Goal: Task Accomplishment & Management: Manage account settings

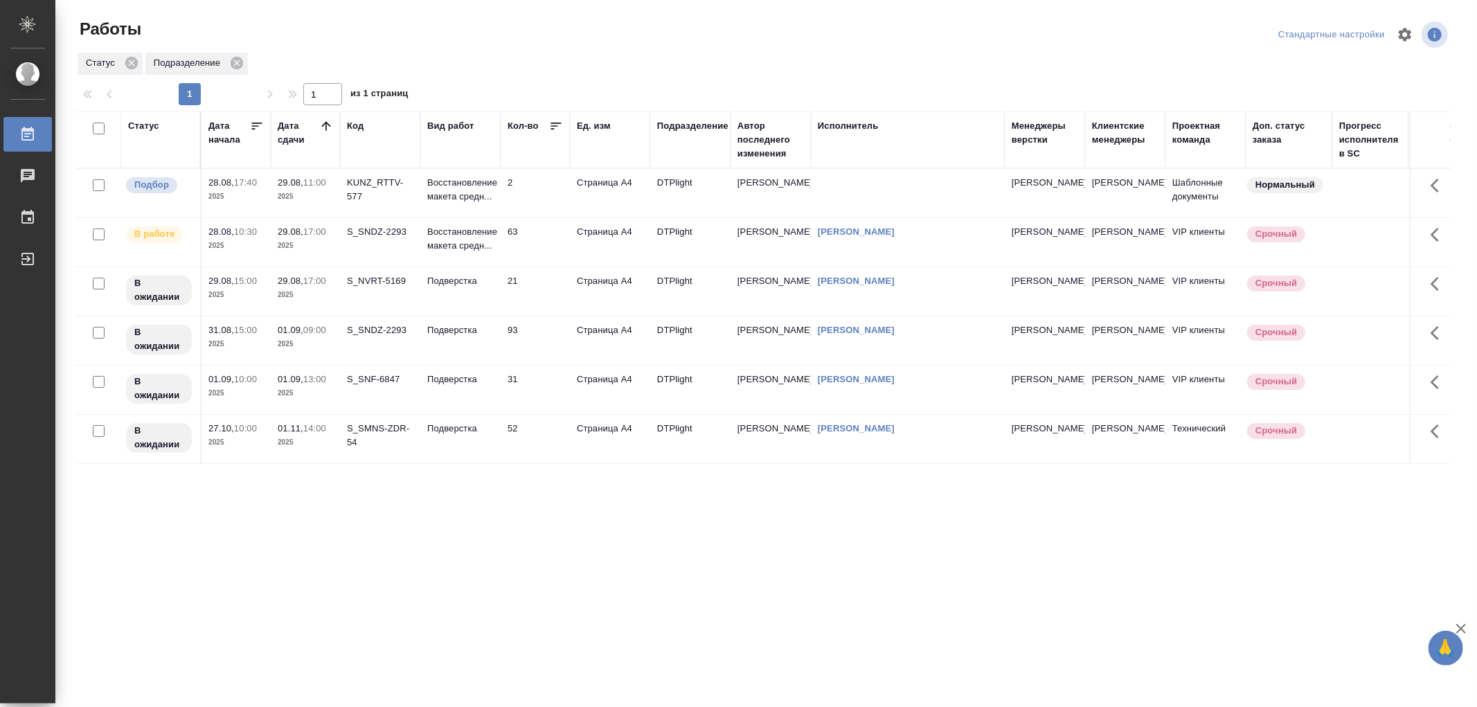
click at [488, 217] on td "Подверстка" at bounding box center [460, 193] width 80 height 48
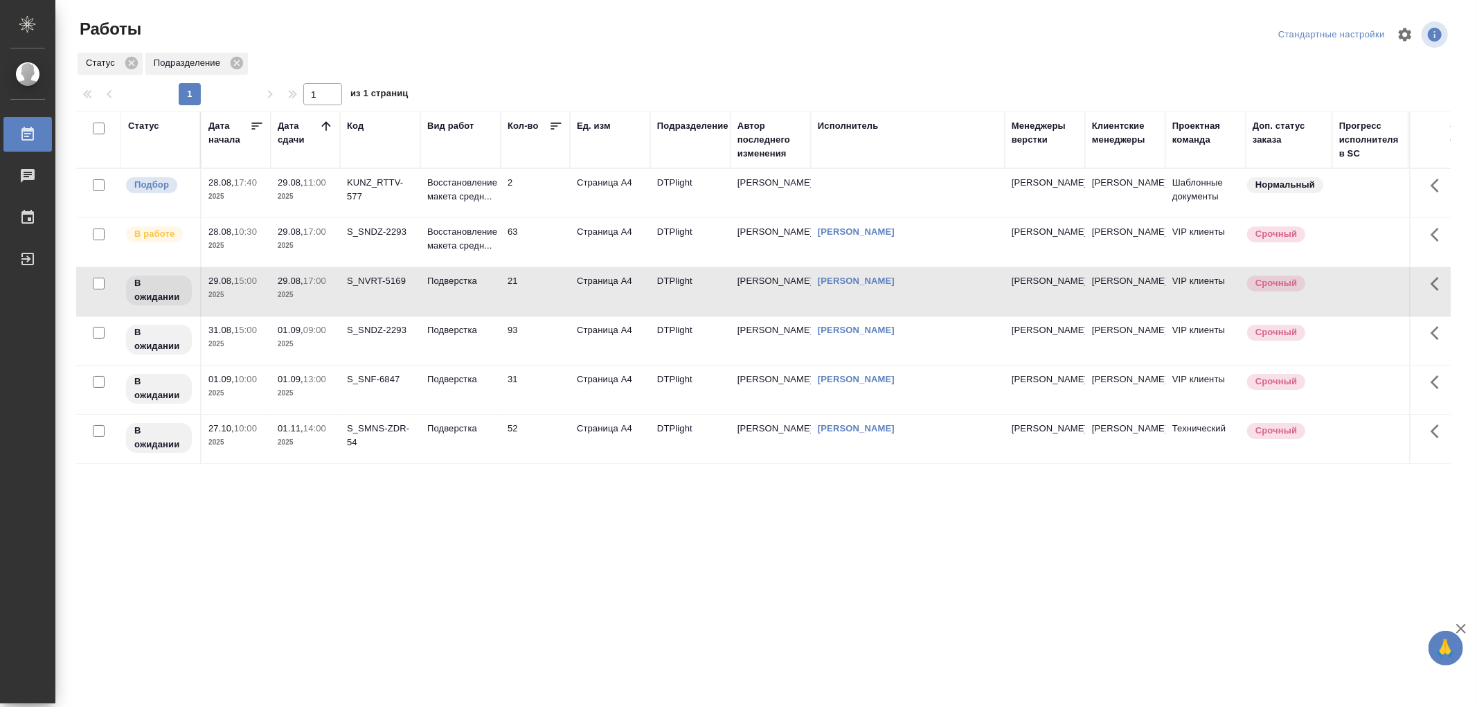
click at [488, 217] on td "Подверстка" at bounding box center [460, 193] width 80 height 48
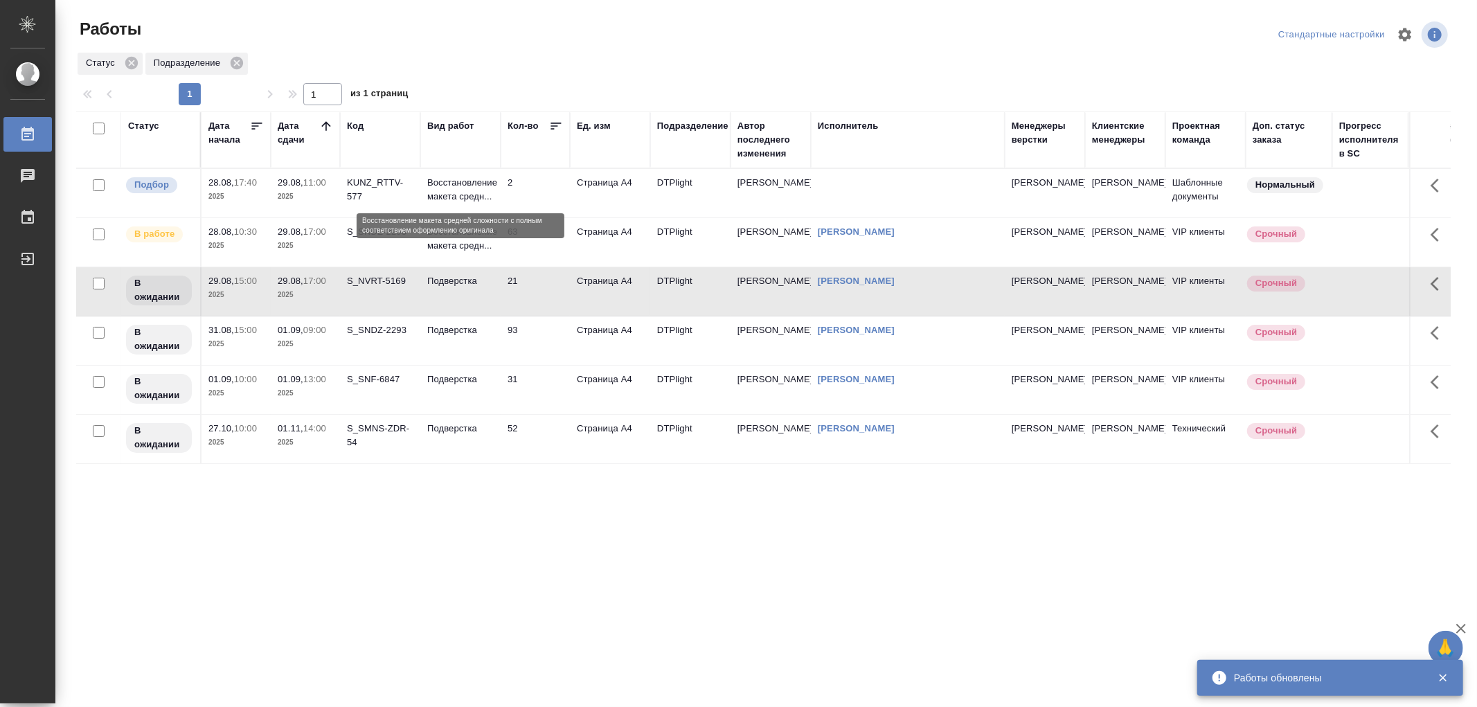
click at [480, 195] on p "Восстановление макета средн..." at bounding box center [460, 190] width 66 height 28
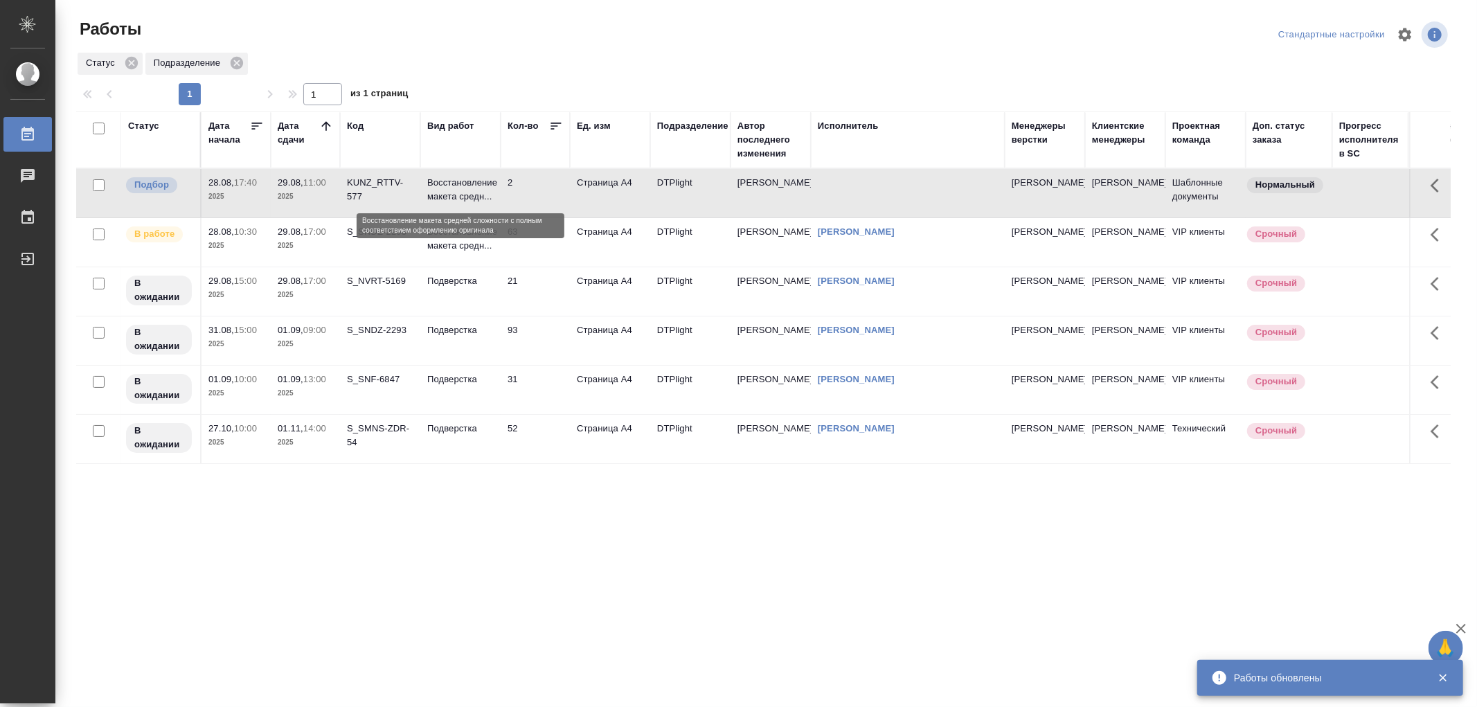
click at [480, 195] on p "Восстановление макета средн..." at bounding box center [460, 190] width 66 height 28
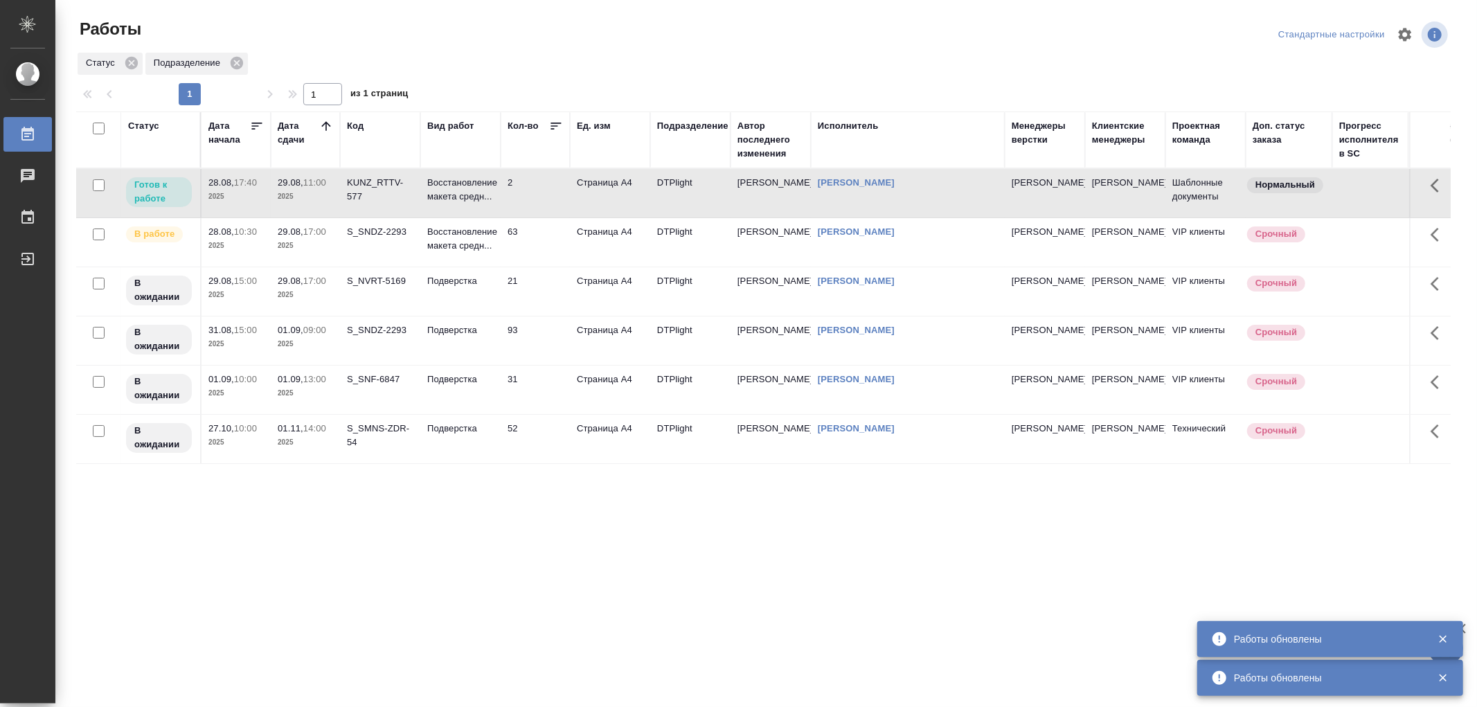
click at [496, 198] on td "Восстановление макета средн..." at bounding box center [460, 193] width 80 height 48
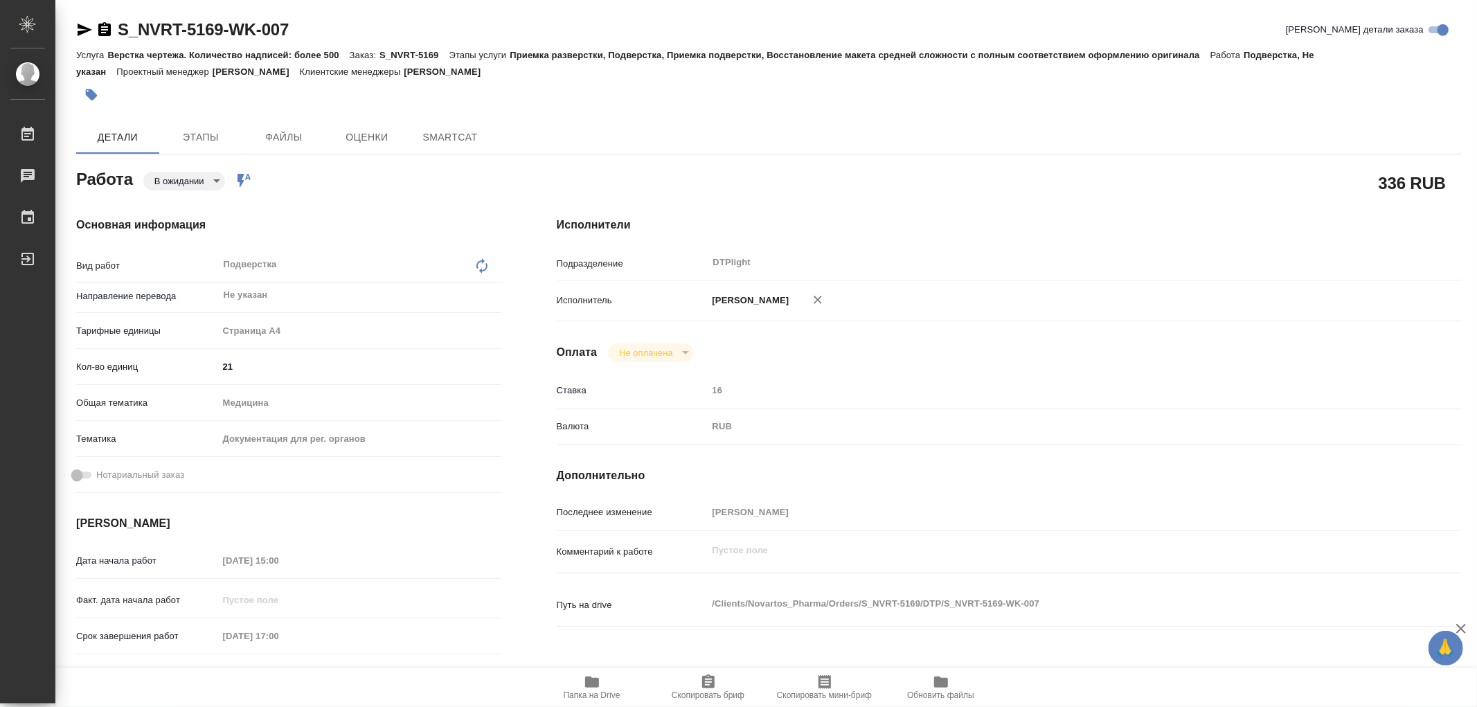
type textarea "x"
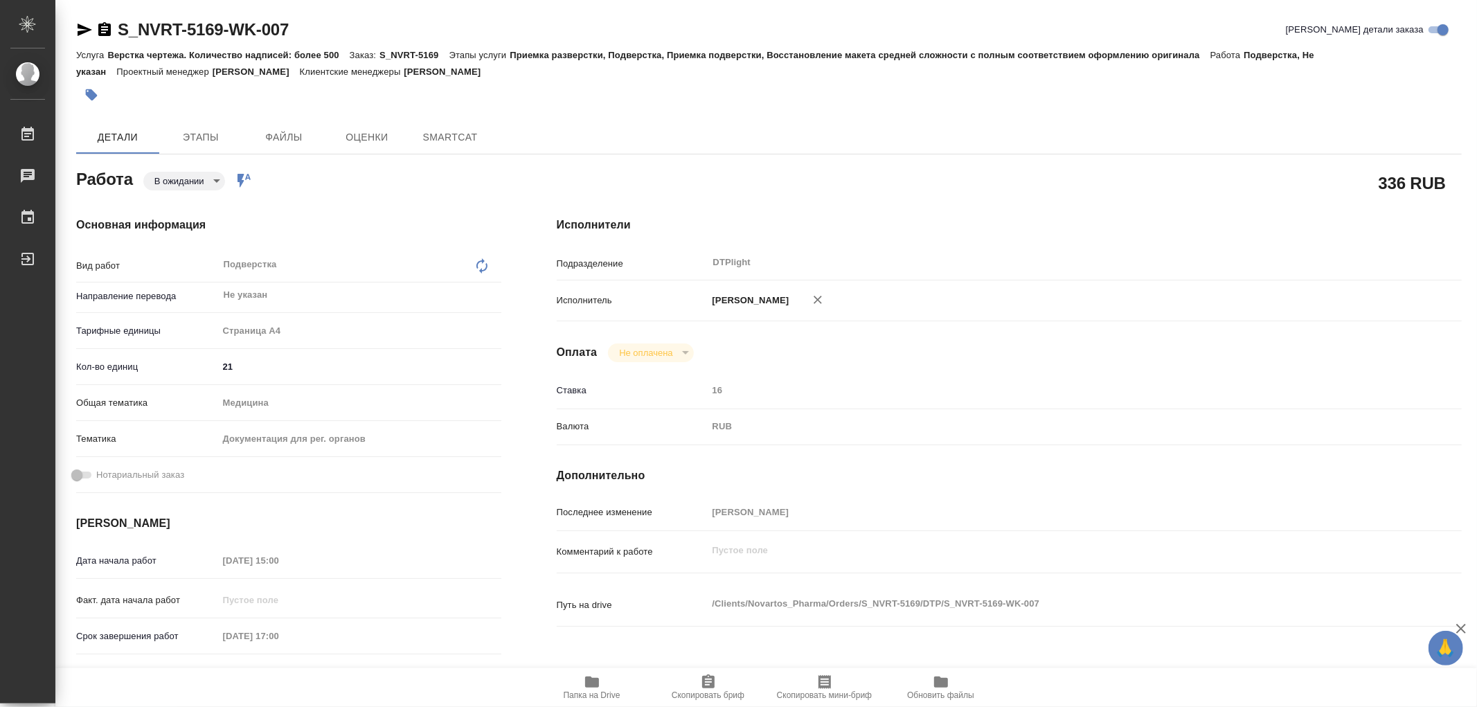
type textarea "x"
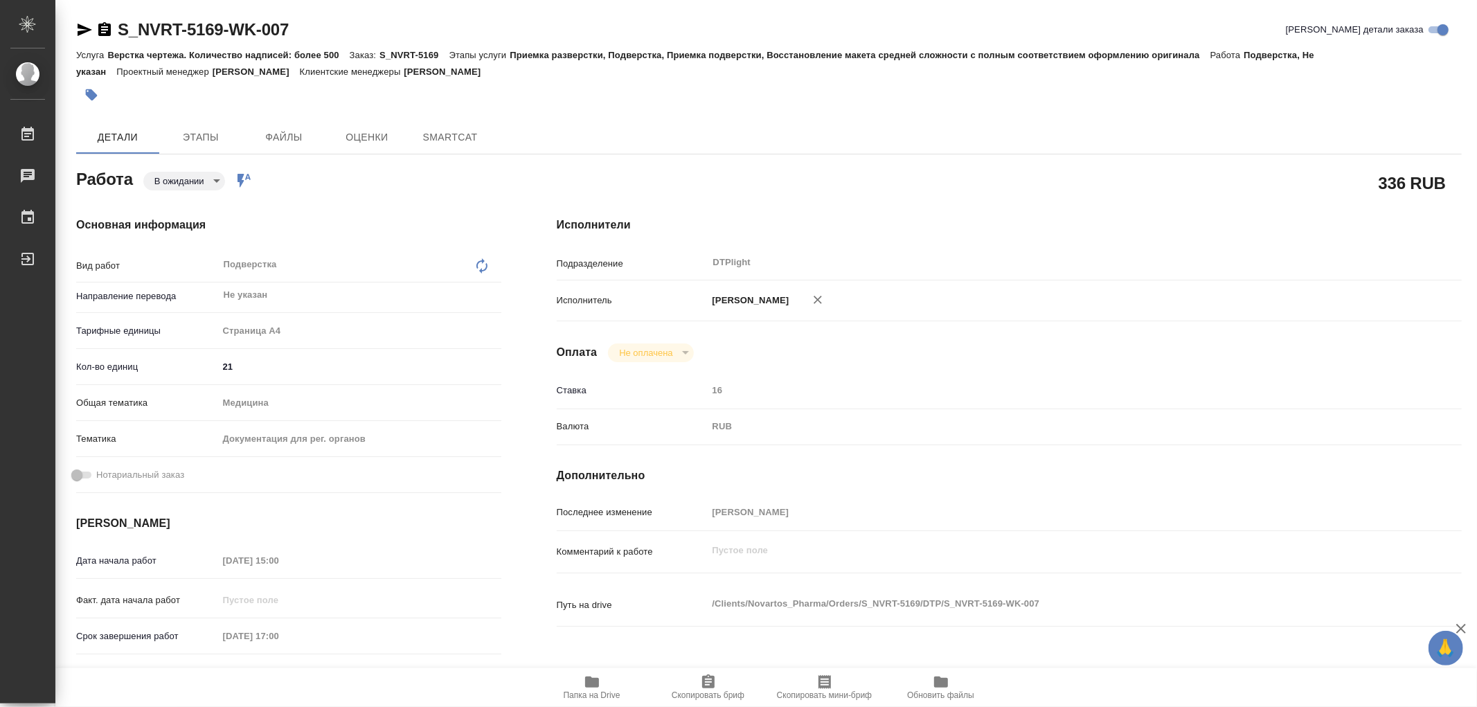
type textarea "x"
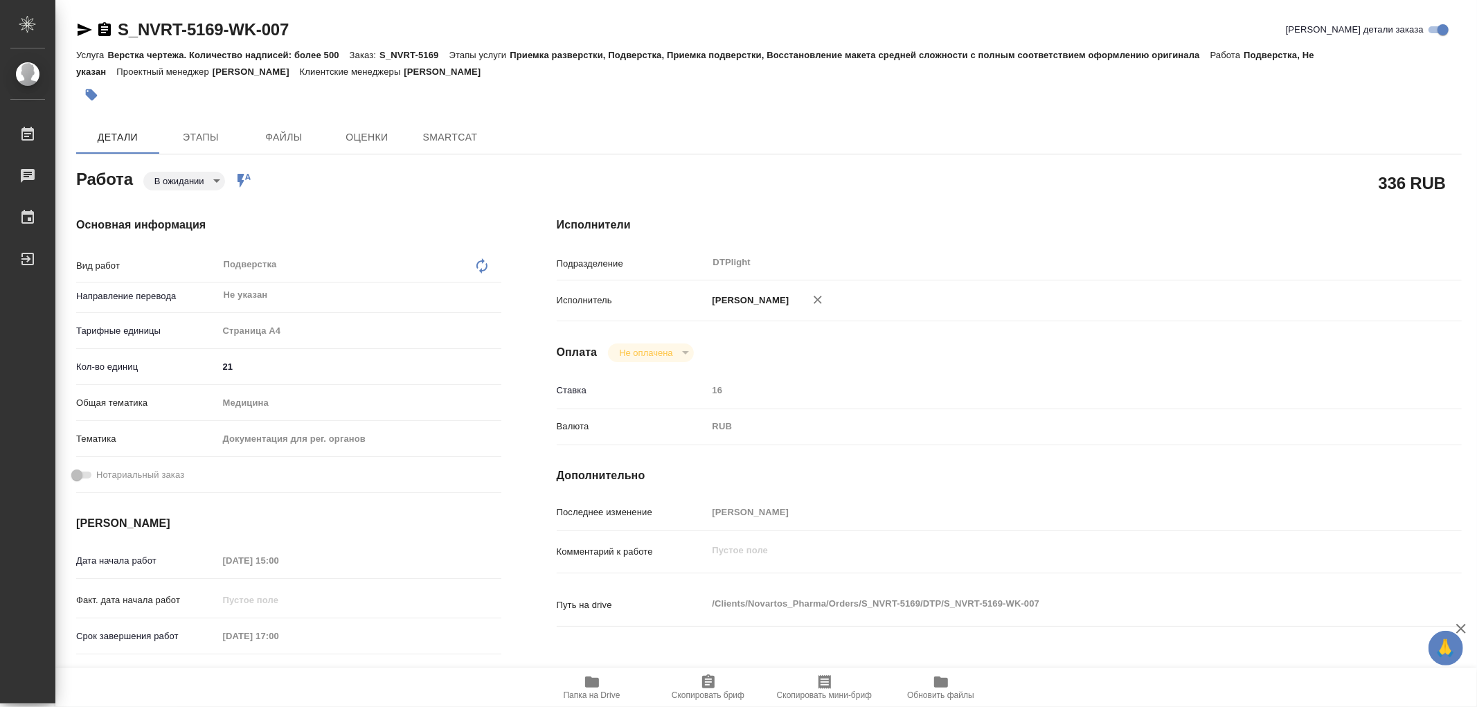
type textarea "x"
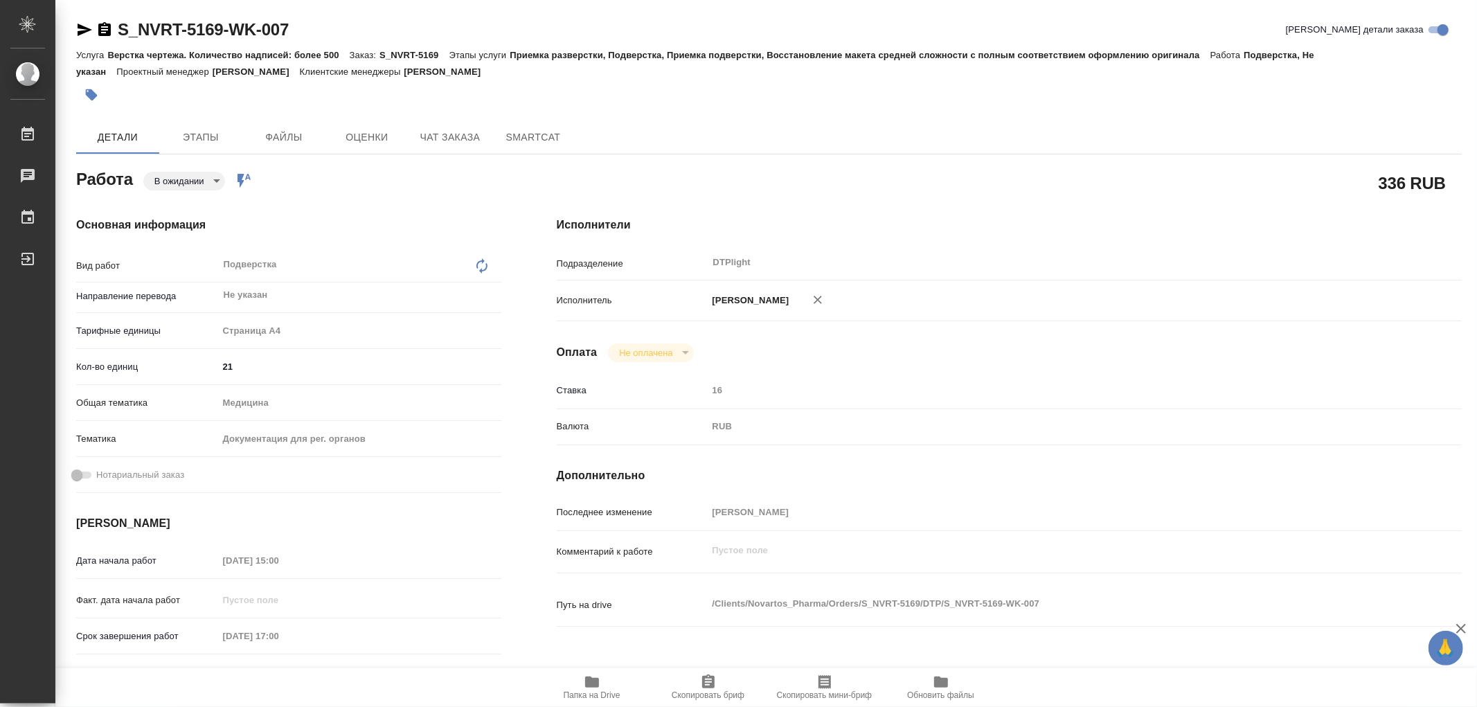
type textarea "x"
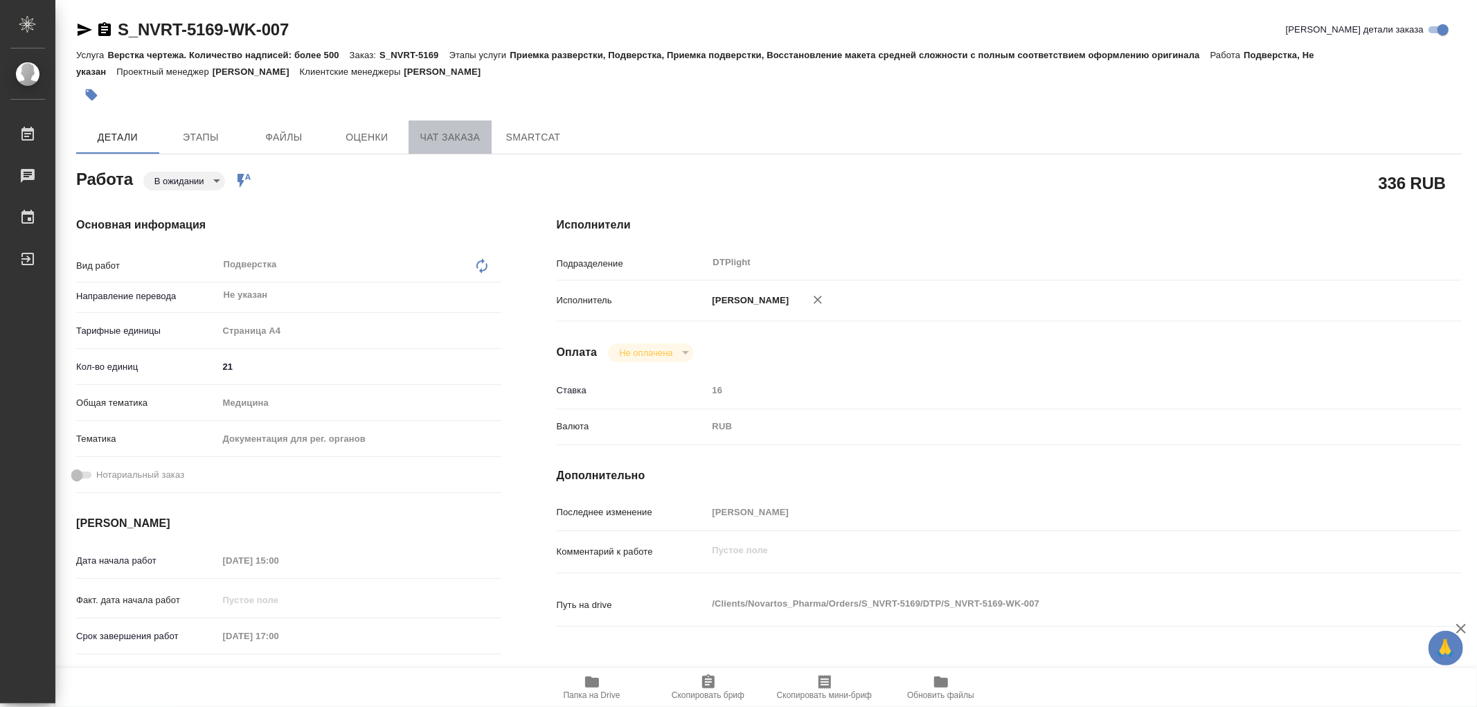
click at [462, 137] on span "Чат заказа" at bounding box center [450, 137] width 66 height 17
type textarea "x"
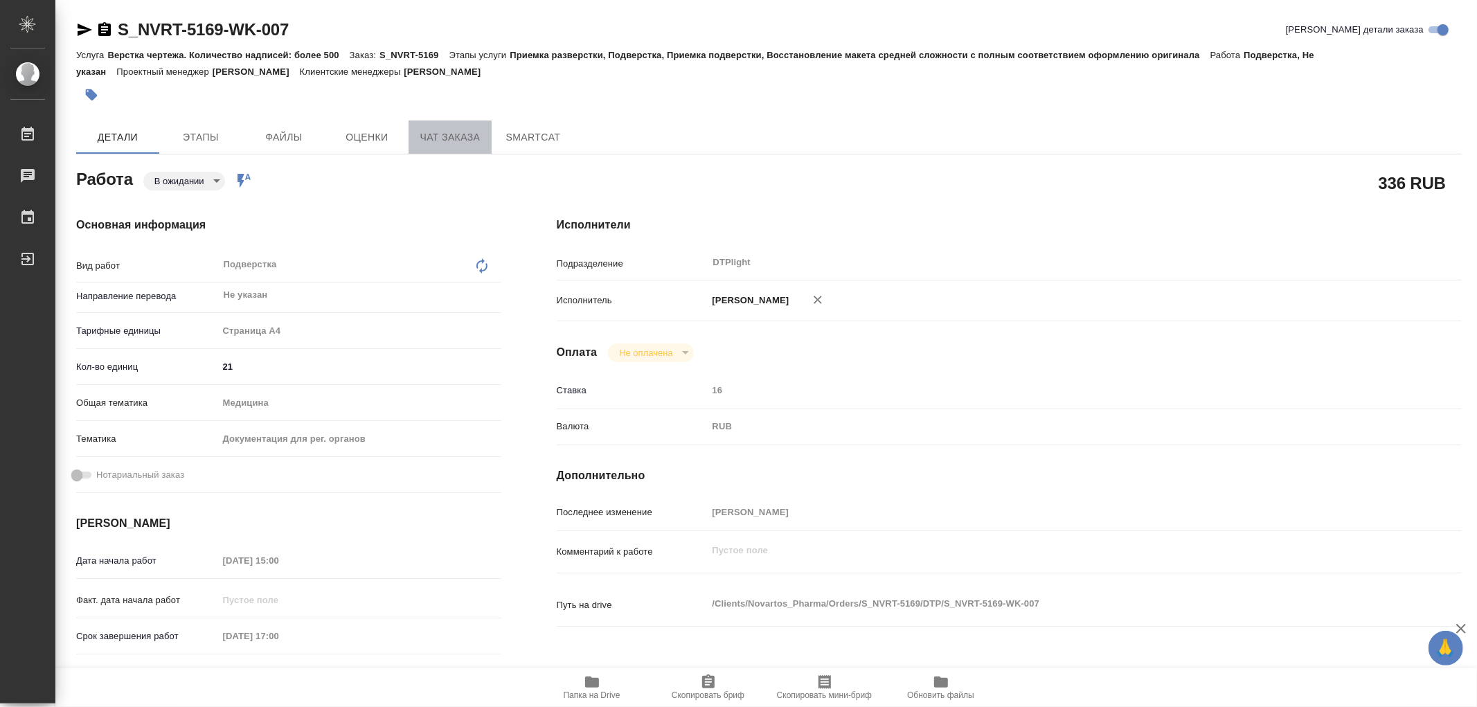
type textarea "x"
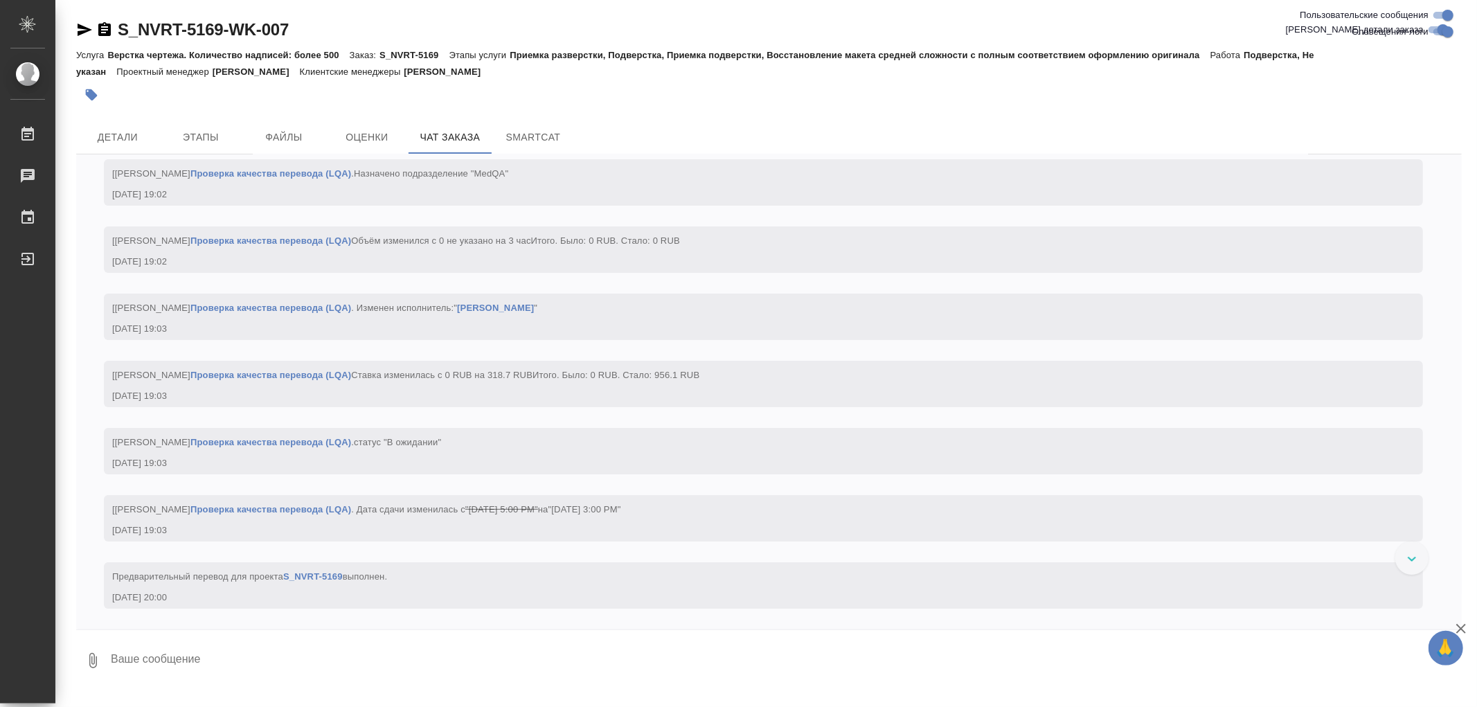
scroll to position [4595, 0]
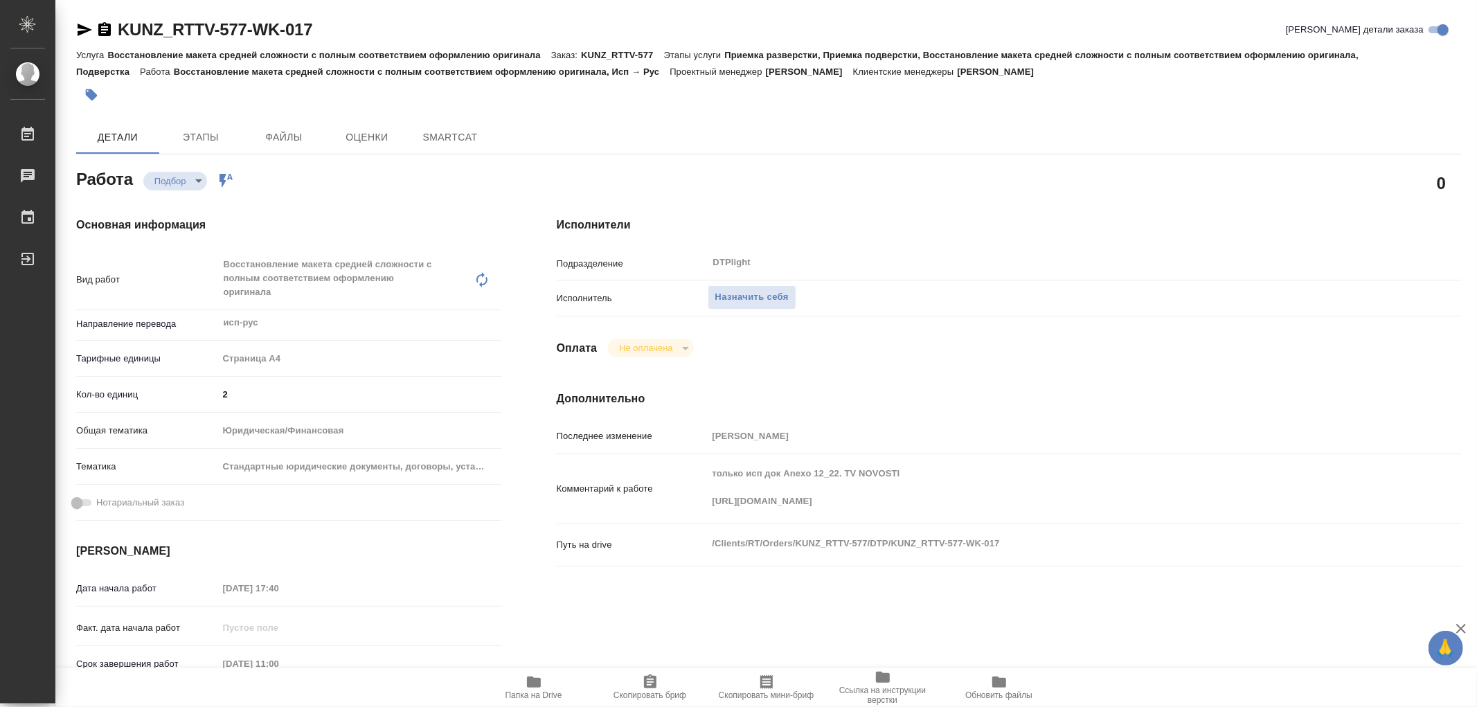
type textarea "x"
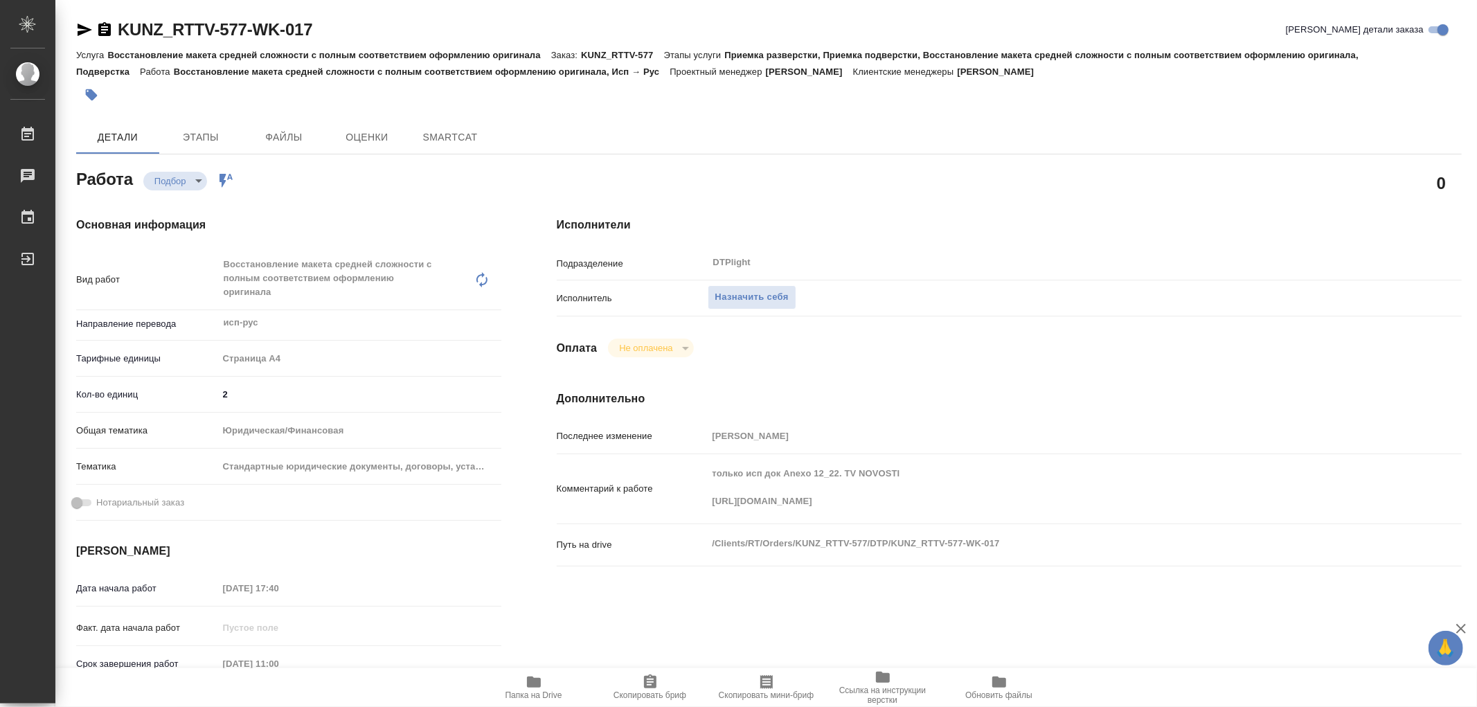
type textarea "x"
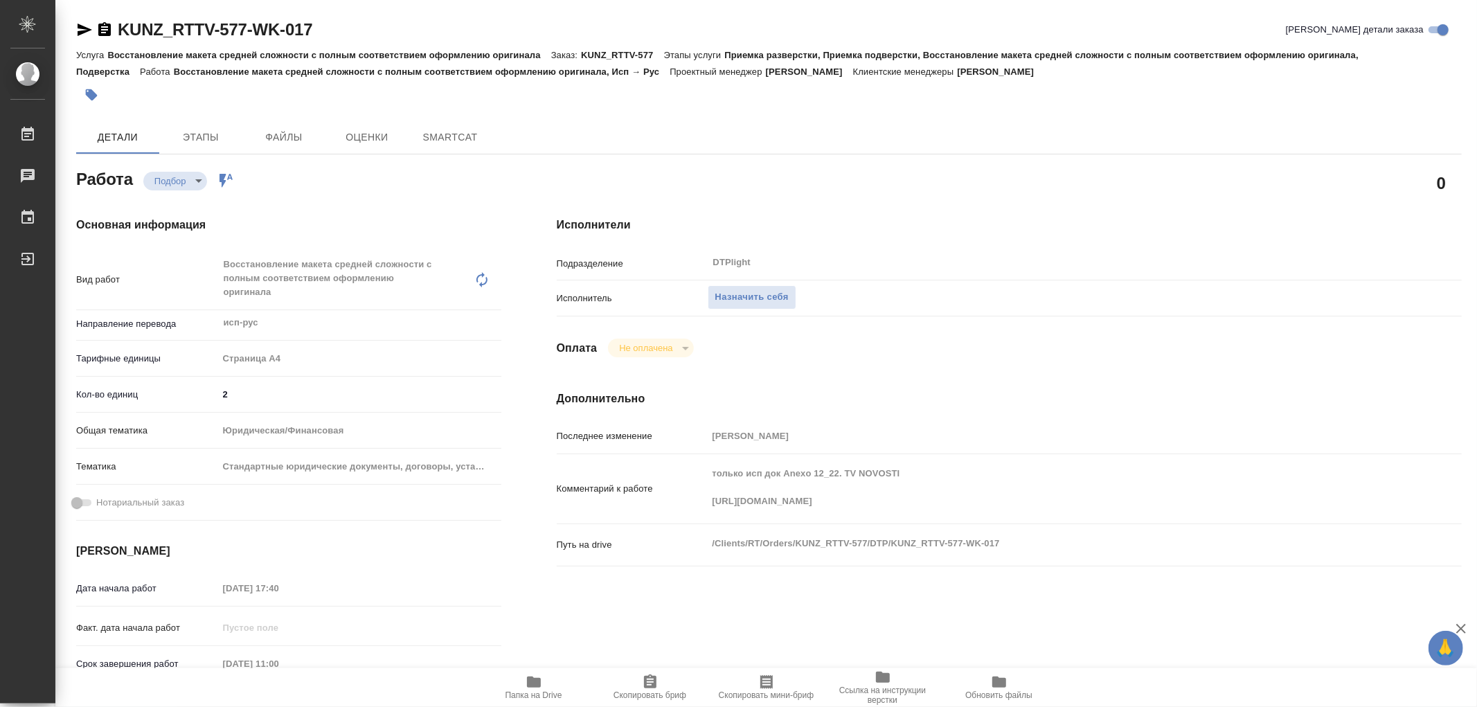
type textarea "x"
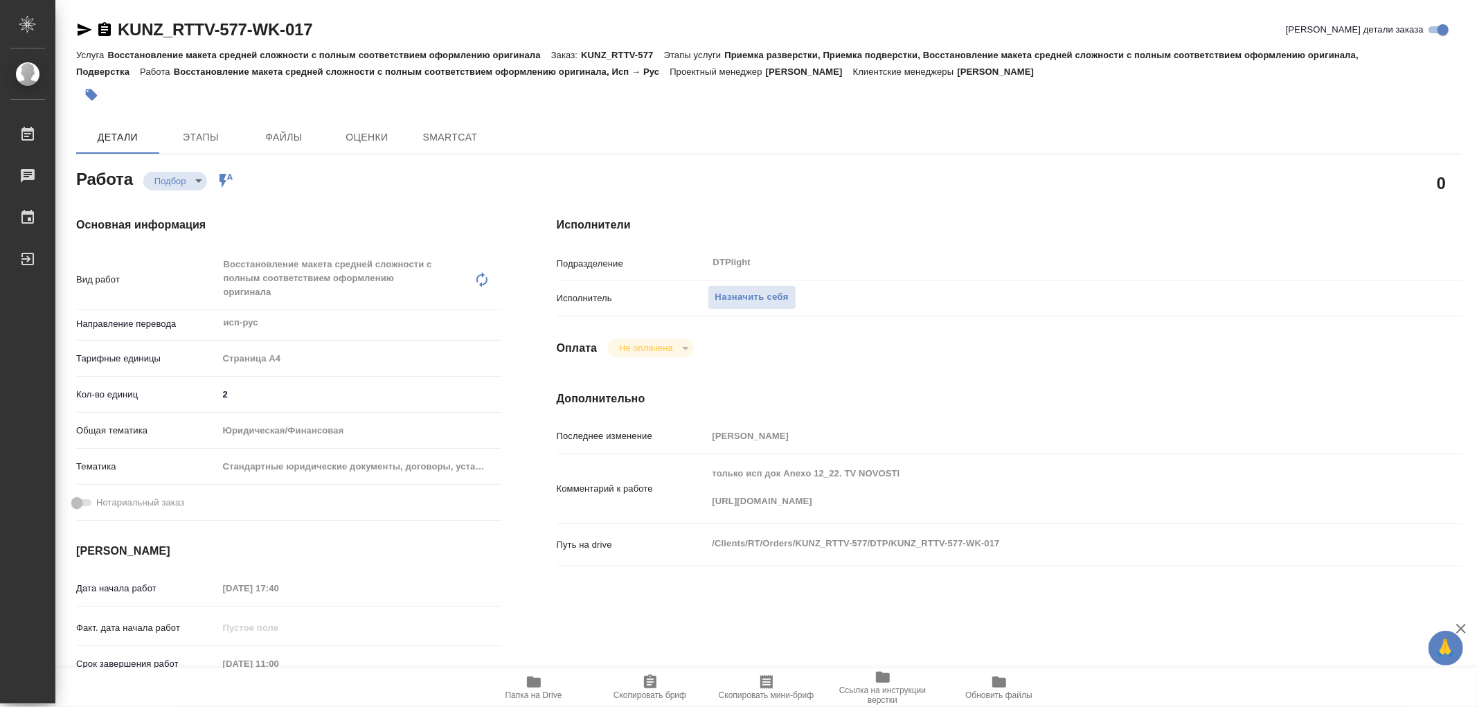
type textarea "x"
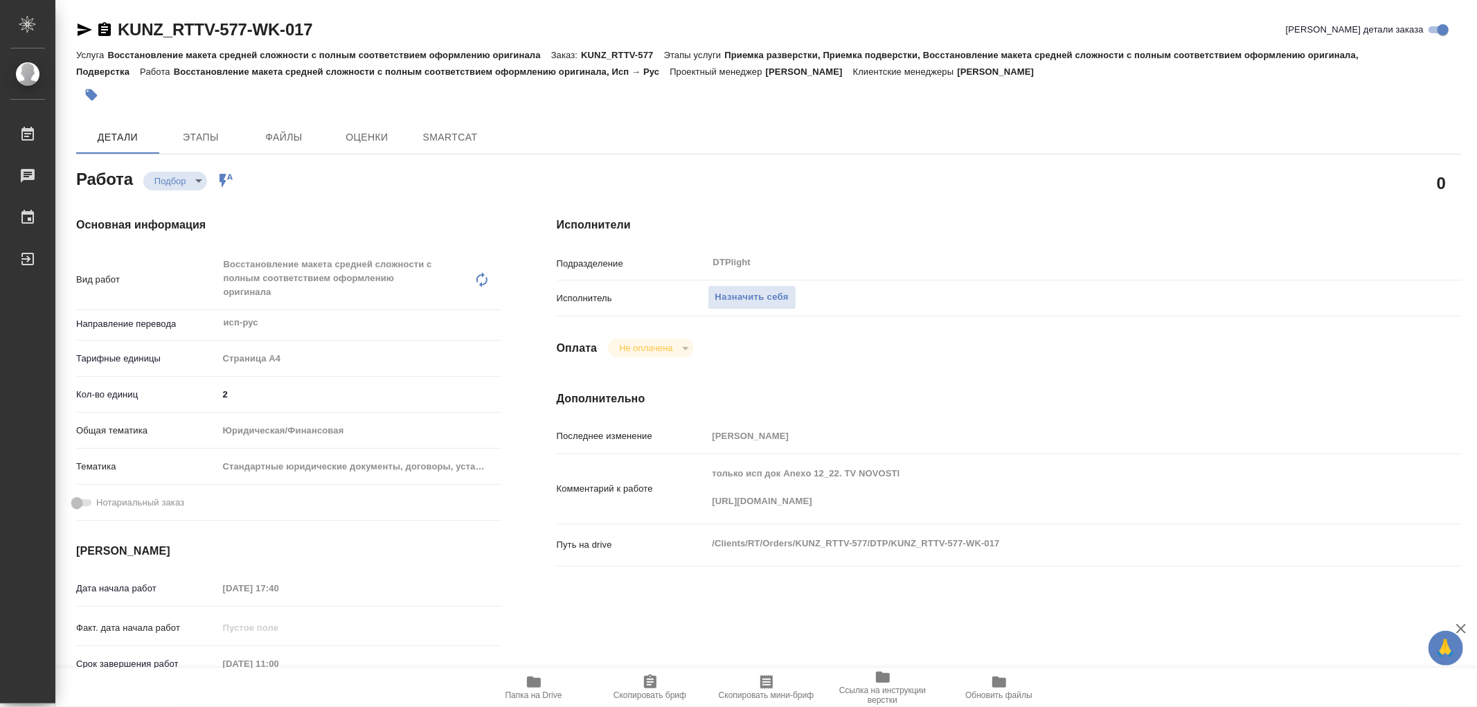
type textarea "x"
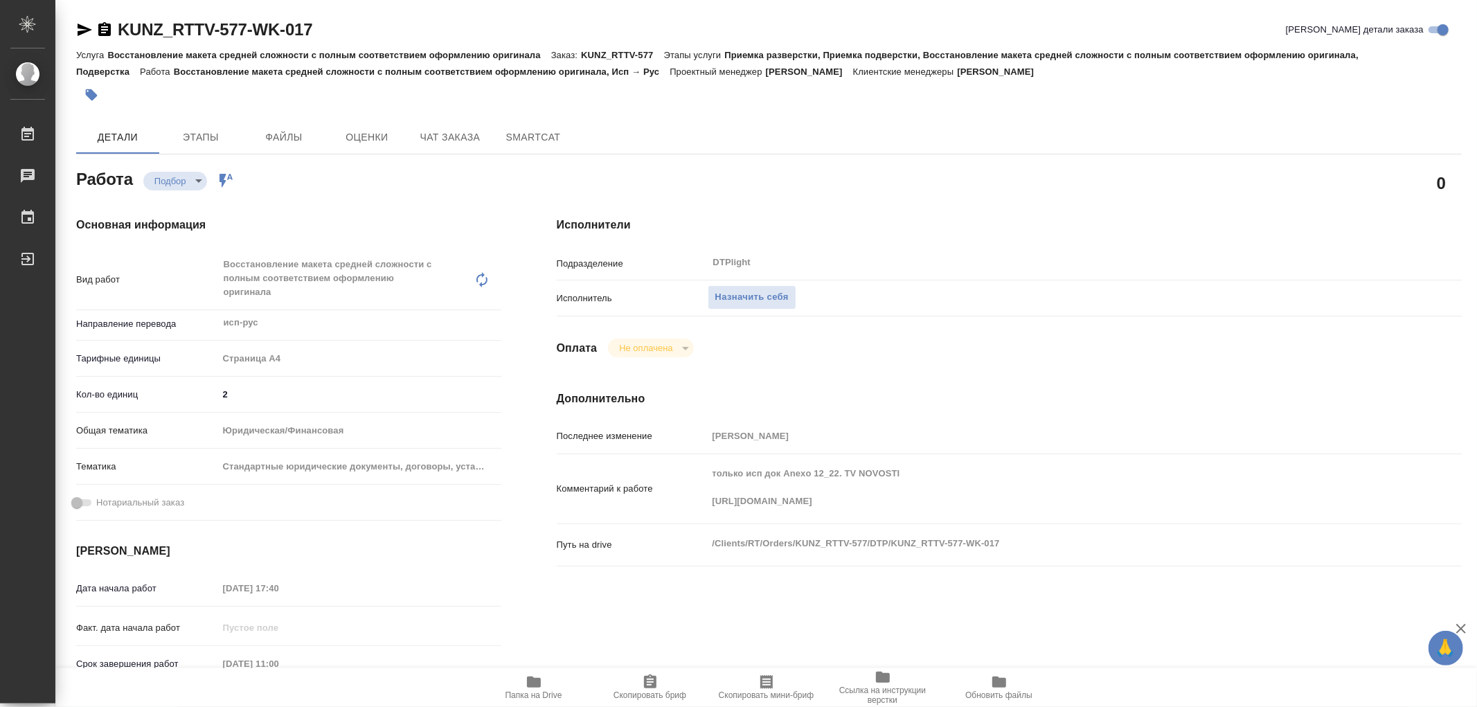
type textarea "x"
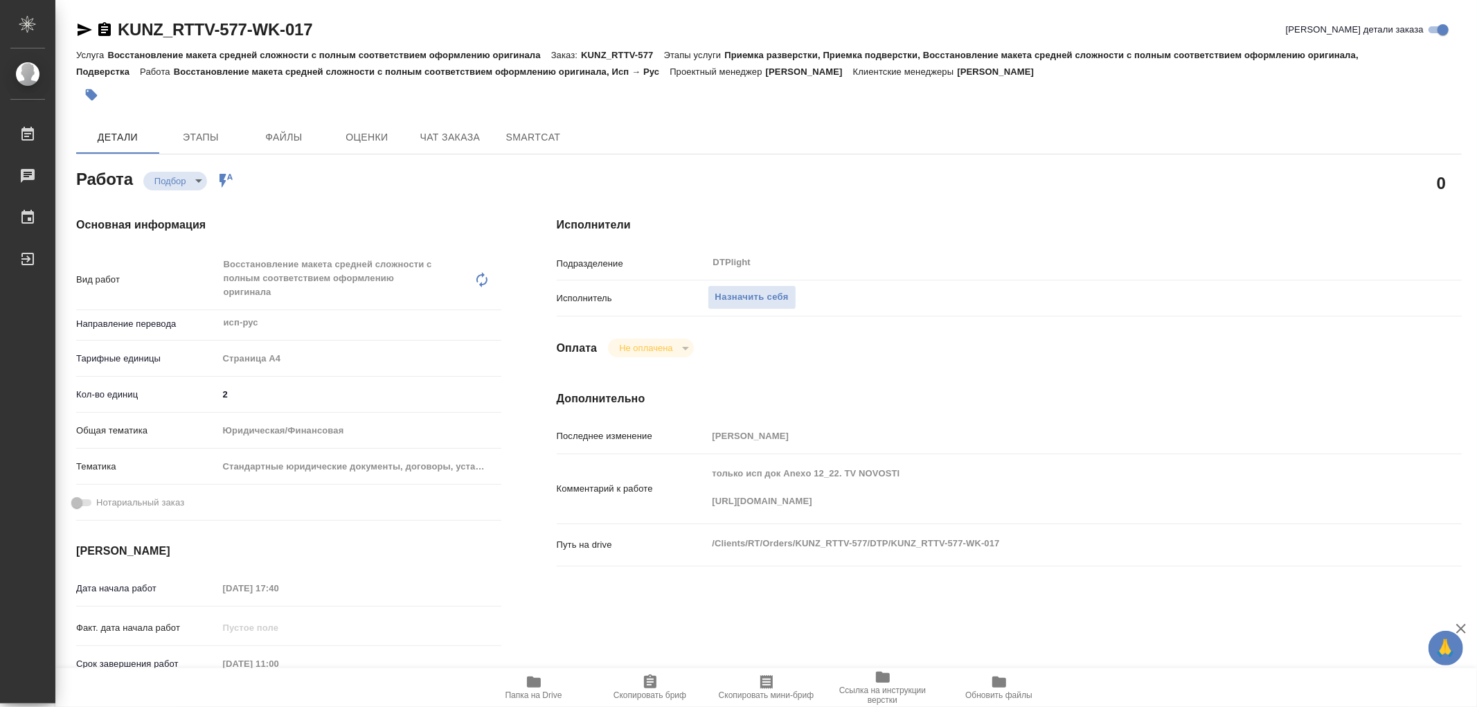
type textarea "x"
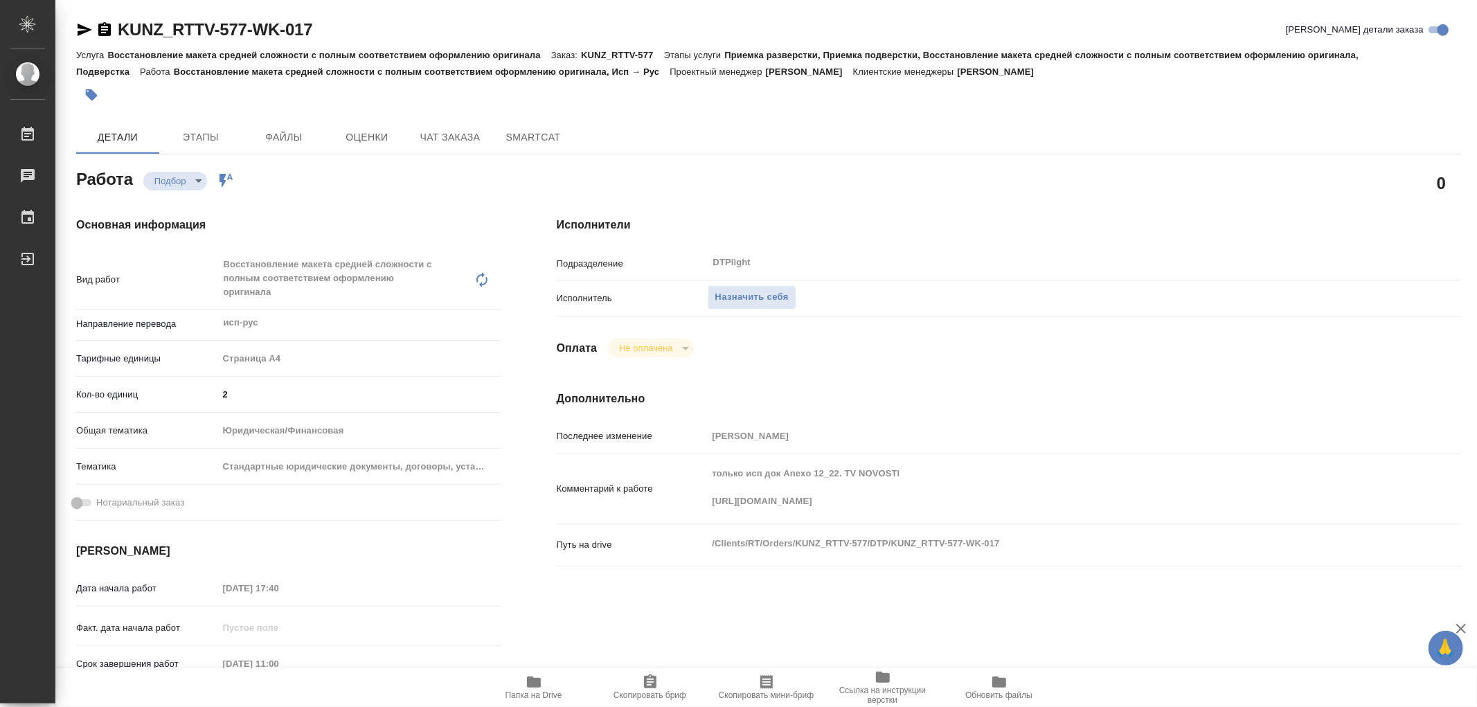
click at [1201, 511] on div "Комментарий к работе только исп док Anexo 12_22. TV NOVOSTI https://drive.awate…" at bounding box center [1009, 489] width 905 height 58
click at [757, 300] on span "Назначить себя" at bounding box center [751, 297] width 73 height 16
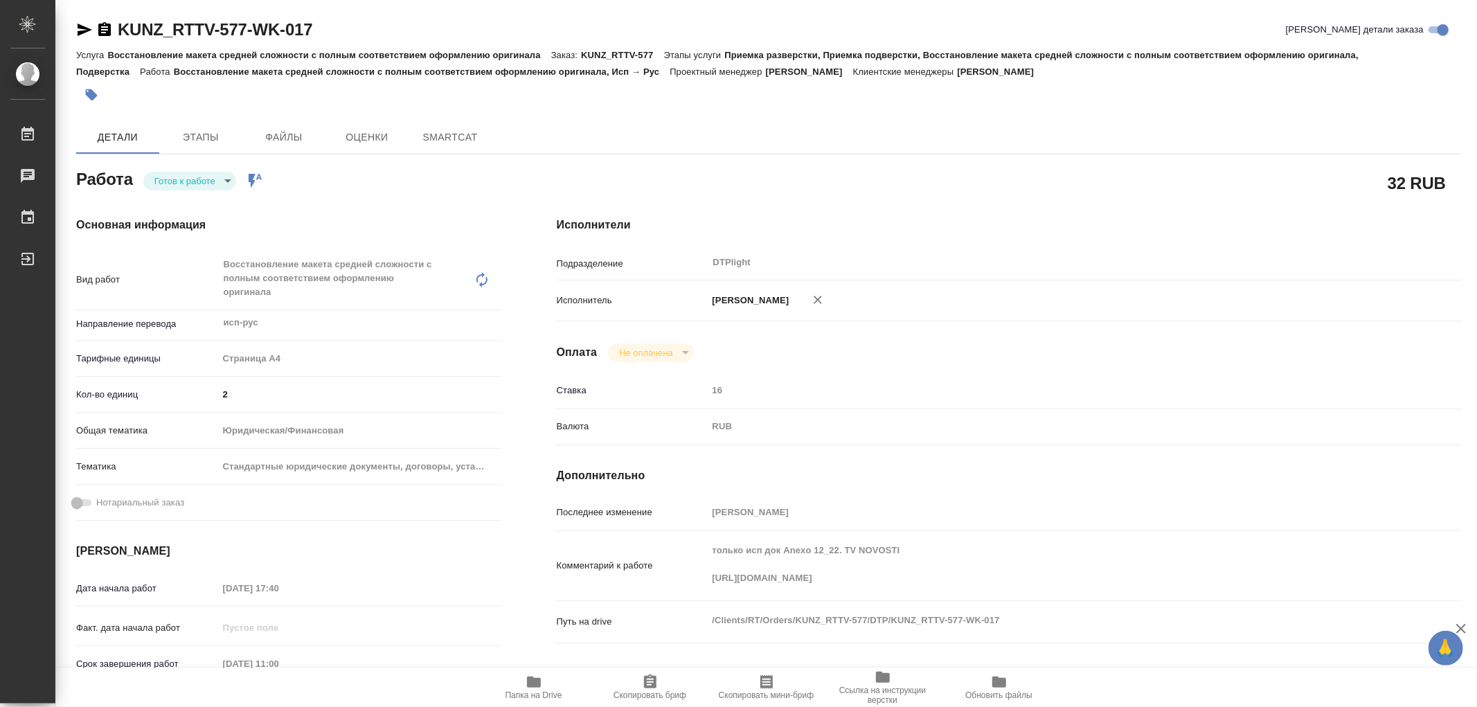
type textarea "x"
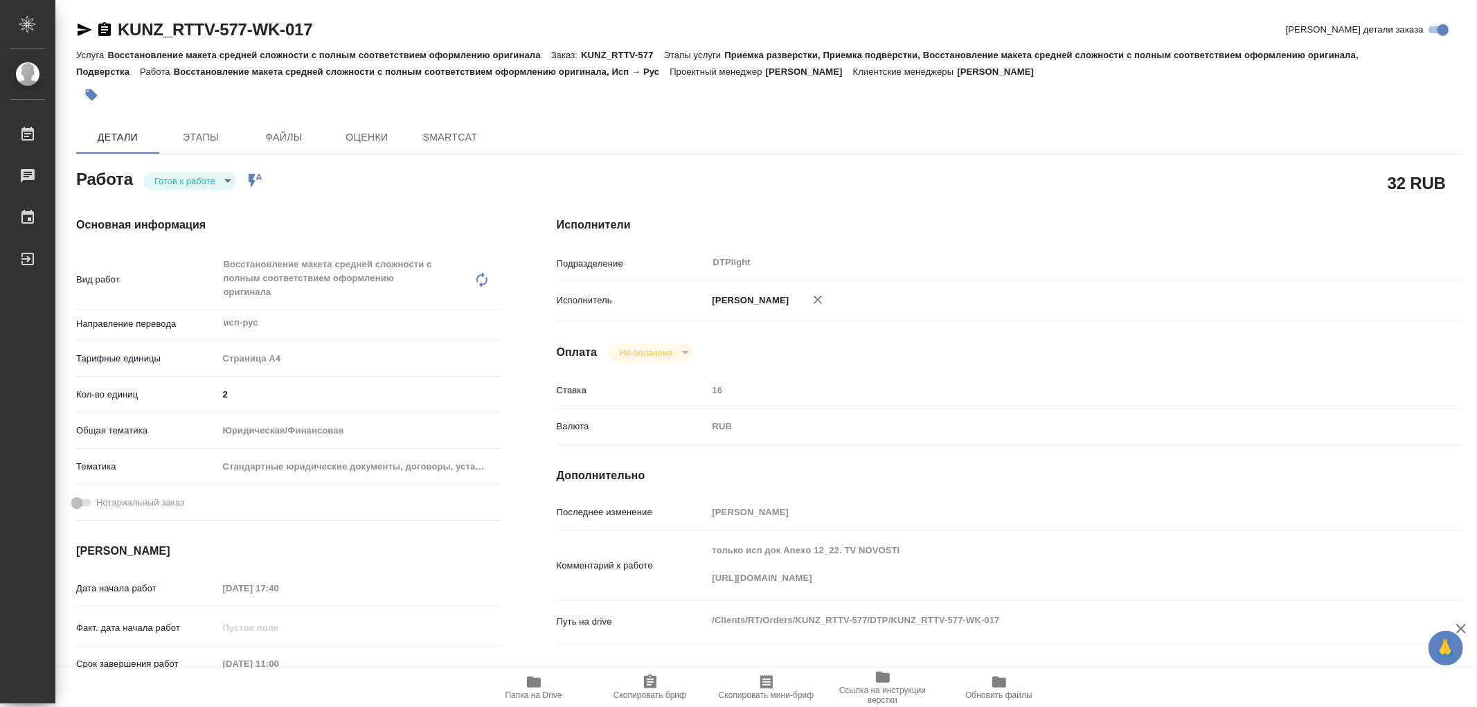
type textarea "x"
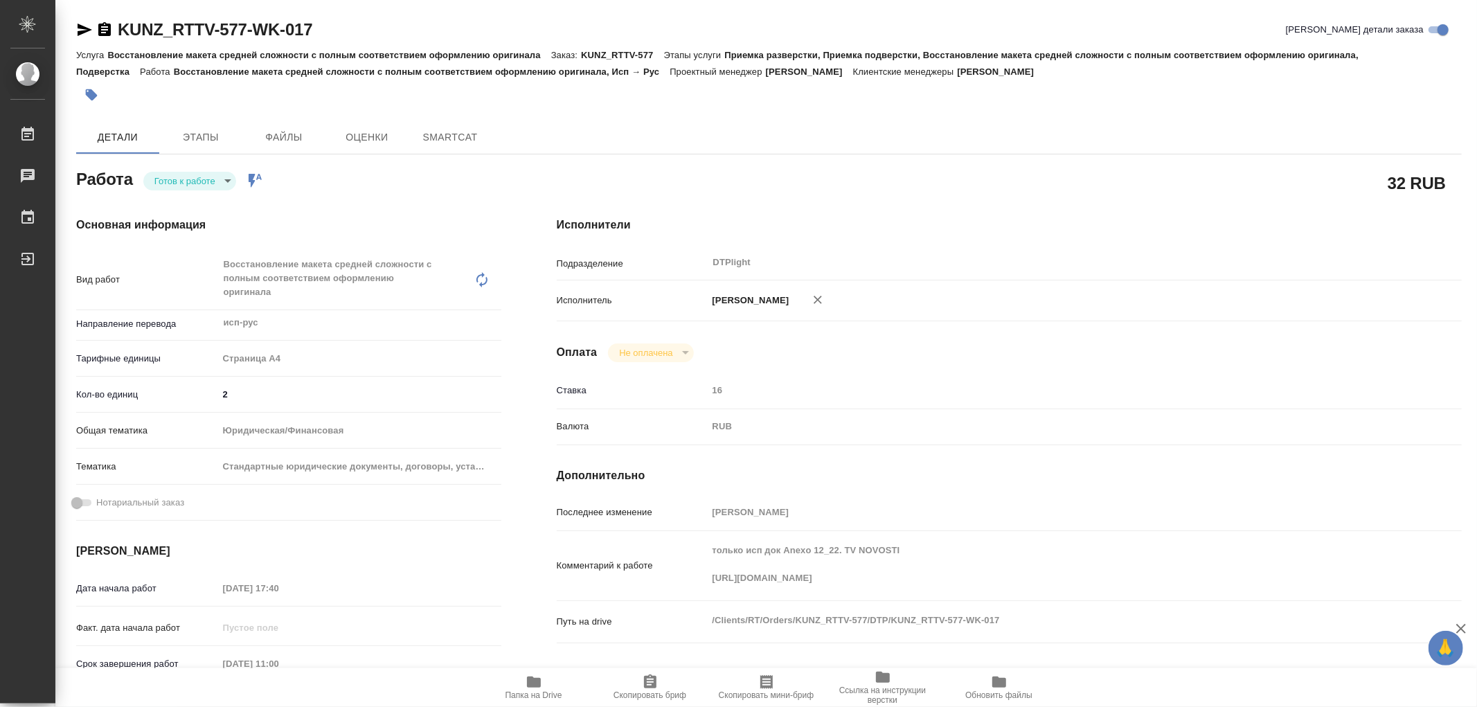
type textarea "x"
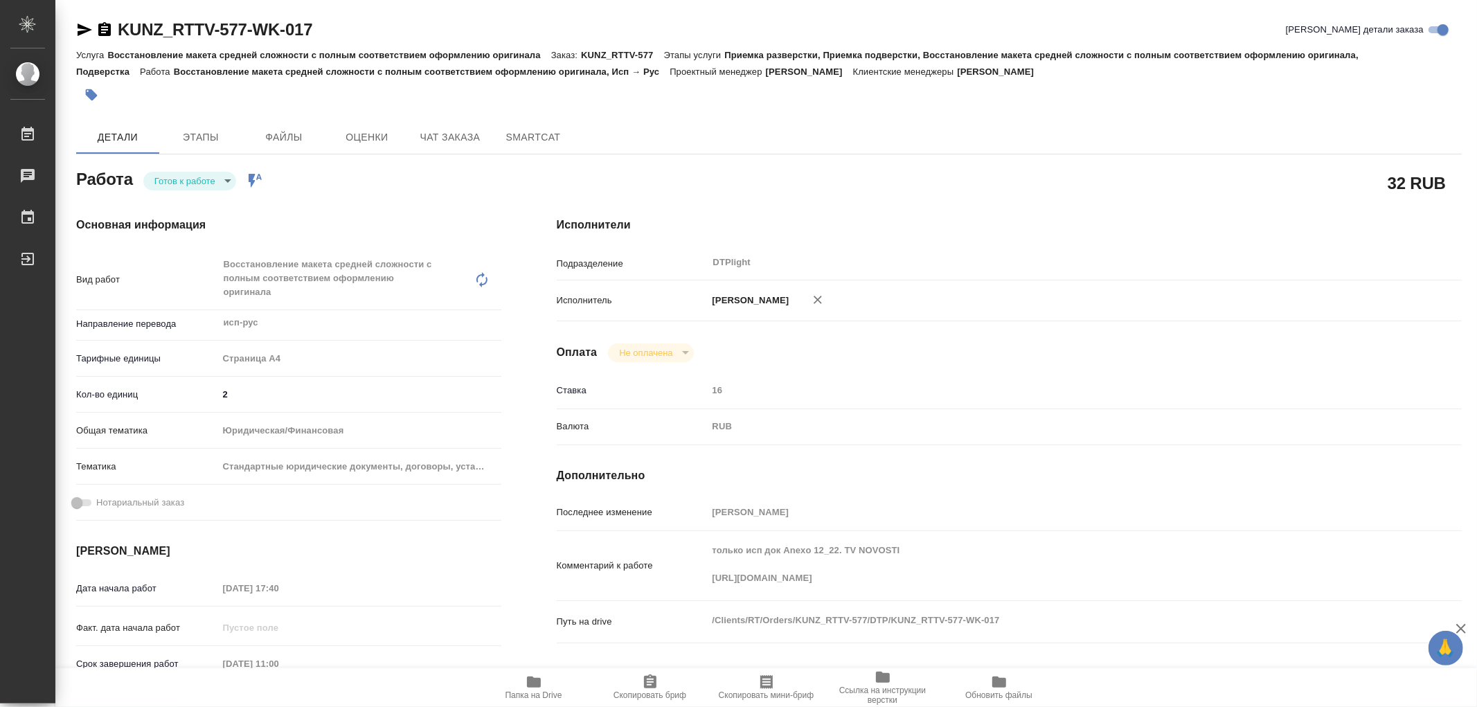
click at [174, 190] on div "Основная информация Вид работ Восстановление макета средней сложности с полным …" at bounding box center [288, 498] width 480 height 619
type textarea "x"
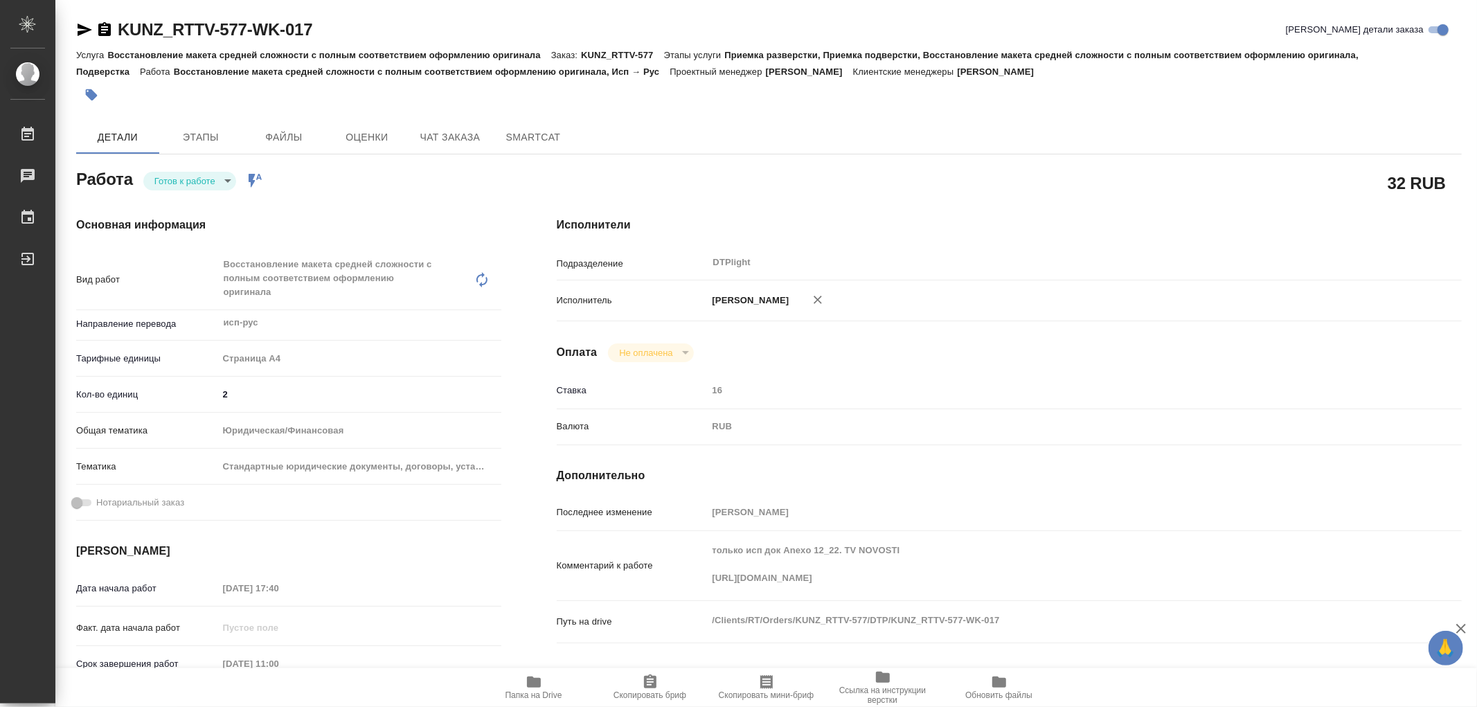
type textarea "x"
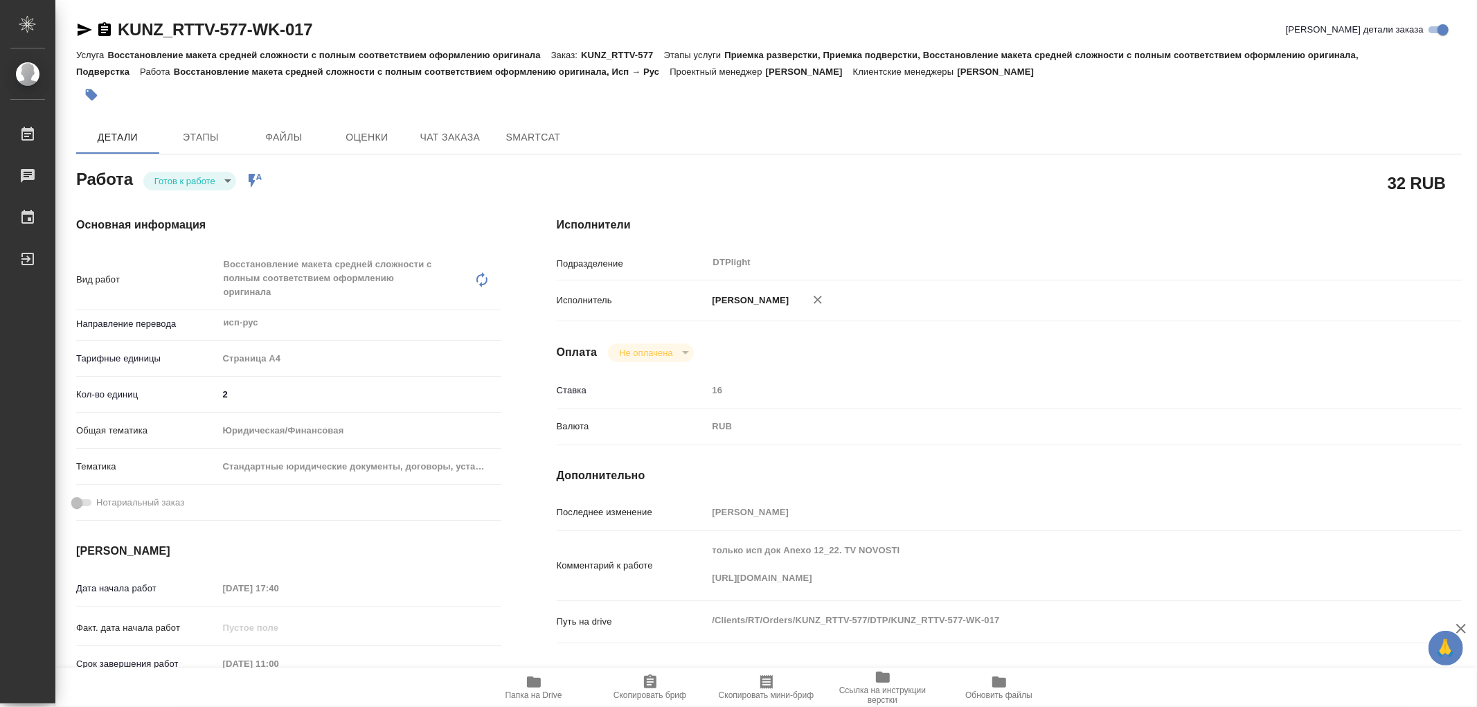
type textarea "x"
click at [176, 183] on body "🙏 .cls-1 fill:#fff; AWATERA Работы Чаты График Выйти KUNZ_RTTV-577-WK-017 Кратк…" at bounding box center [738, 353] width 1477 height 707
type textarea "x"
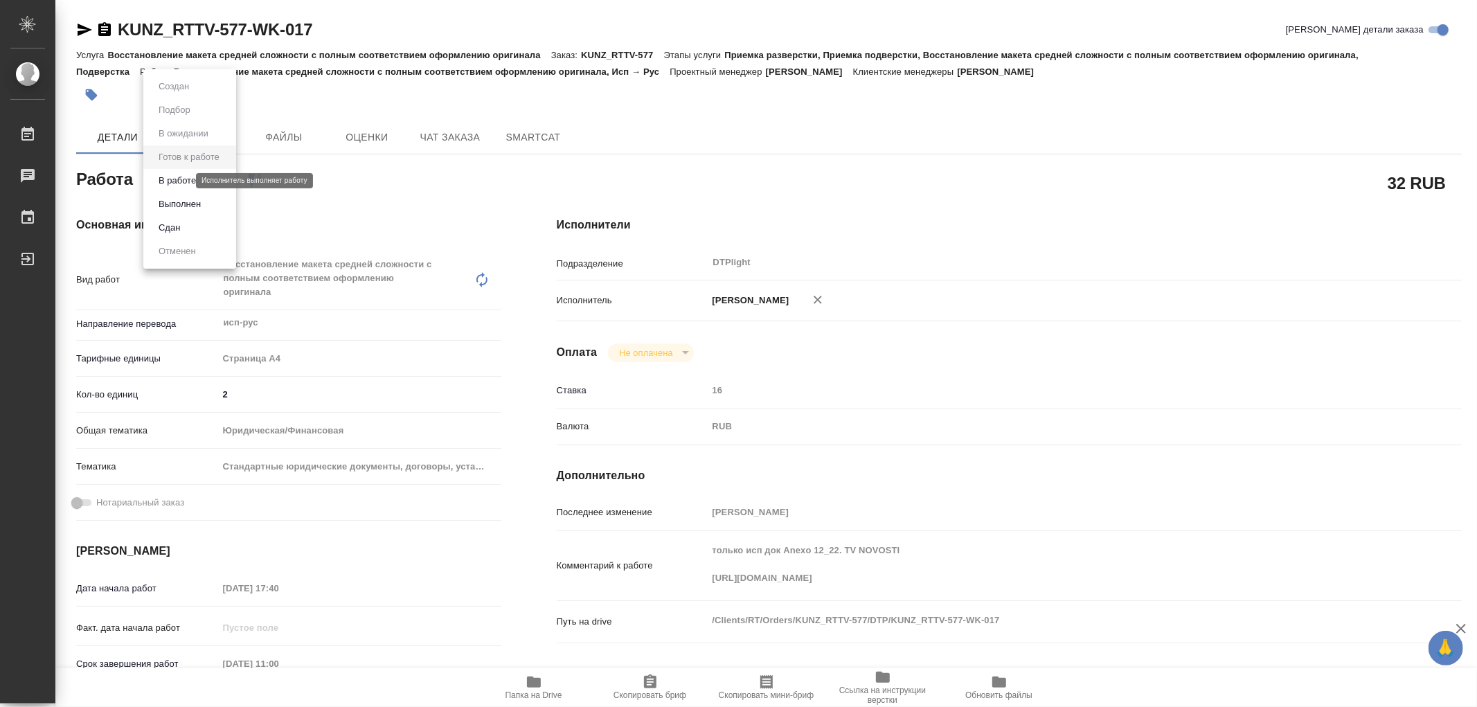
type textarea "x"
click at [176, 183] on button "В работе" at bounding box center [177, 180] width 46 height 15
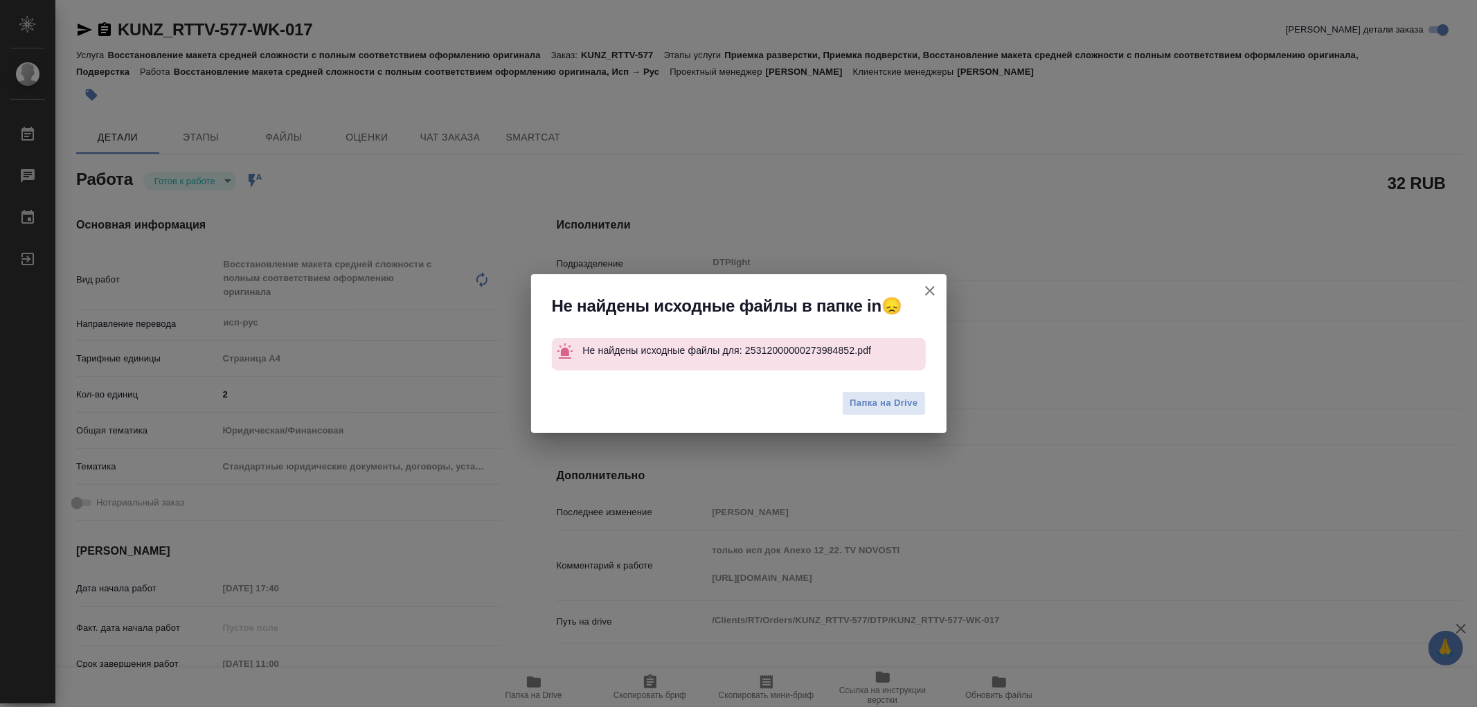
type textarea "x"
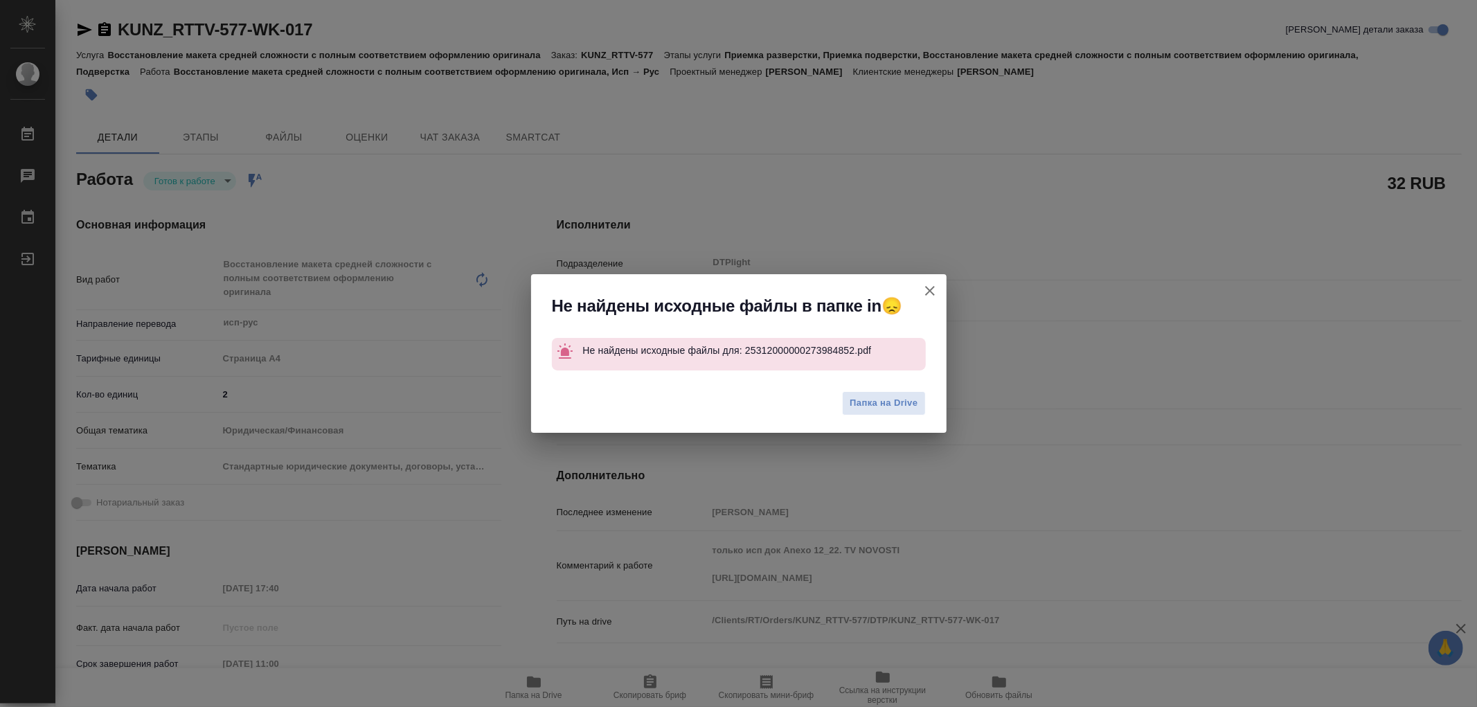
type textarea "x"
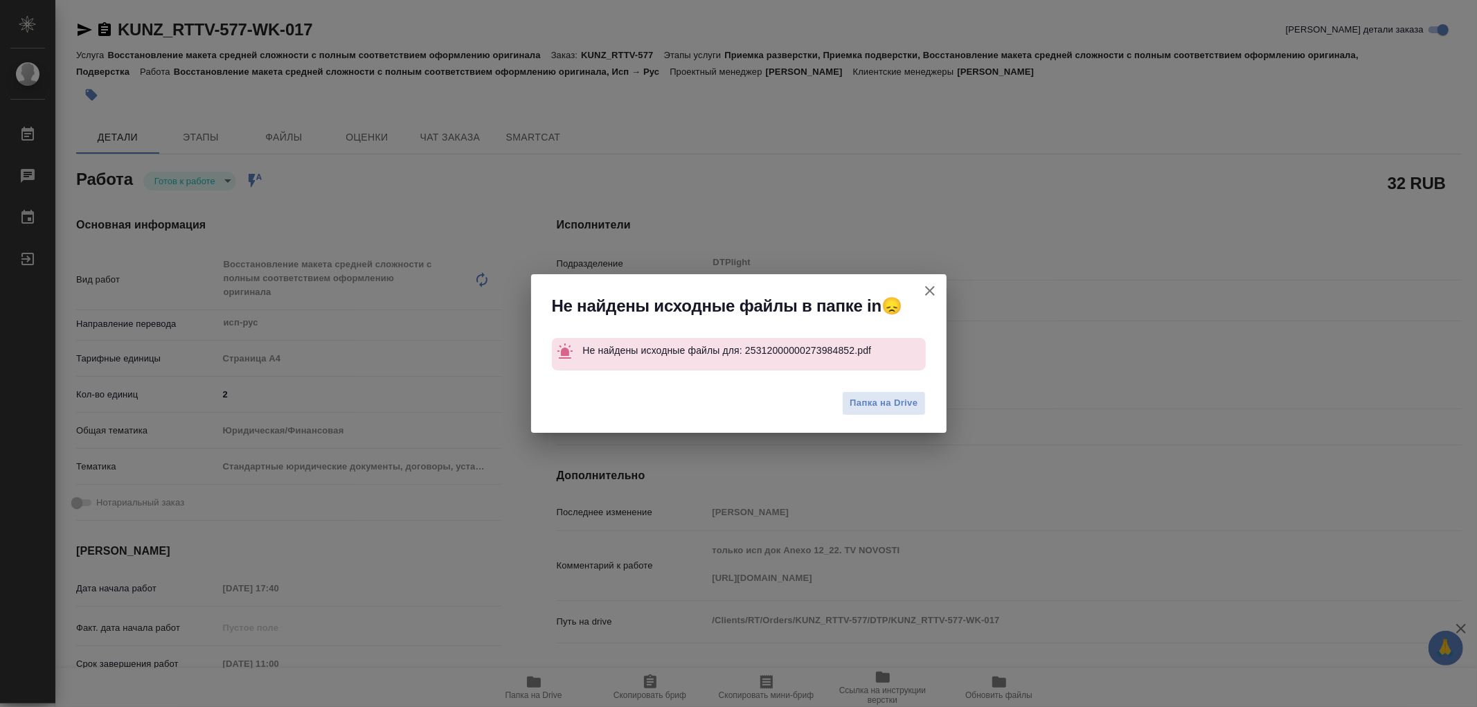
type textarea "x"
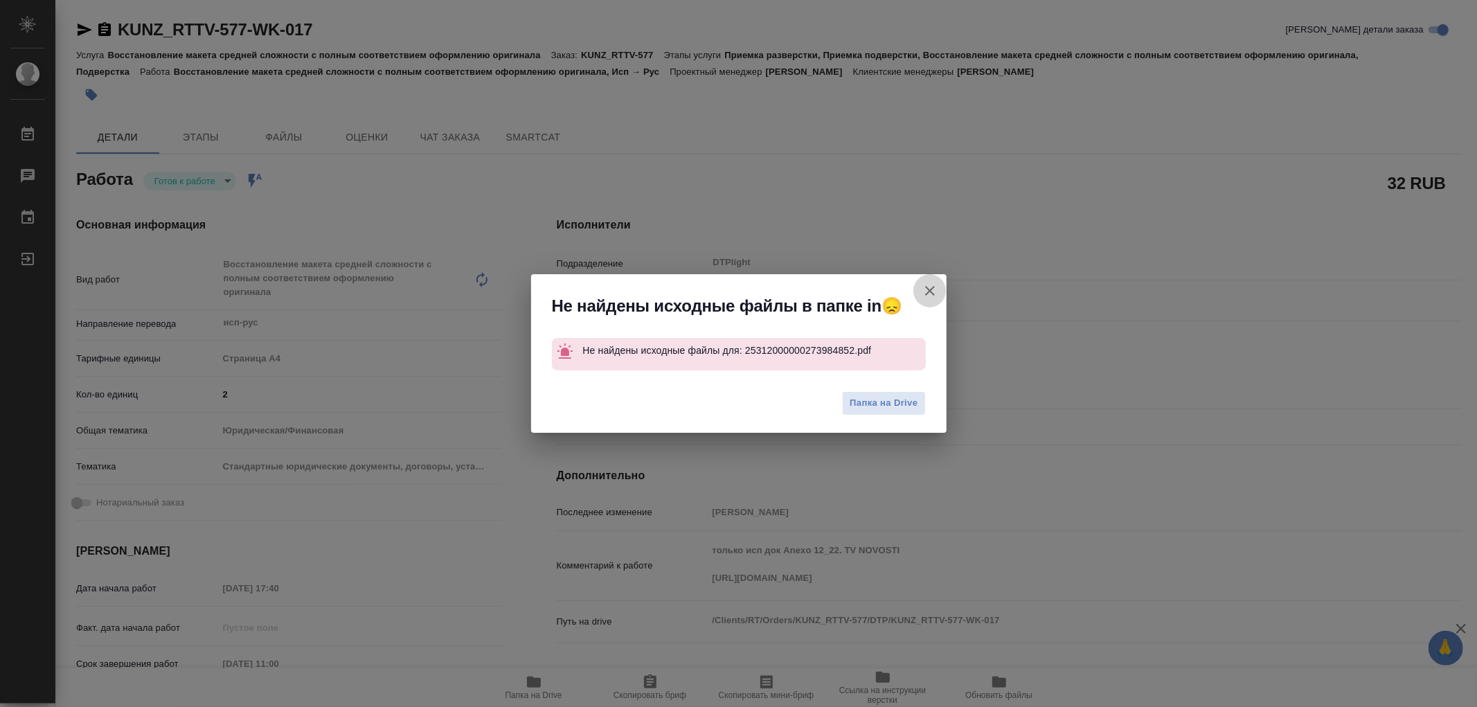
click at [932, 294] on icon "button" at bounding box center [930, 291] width 10 height 10
type textarea "x"
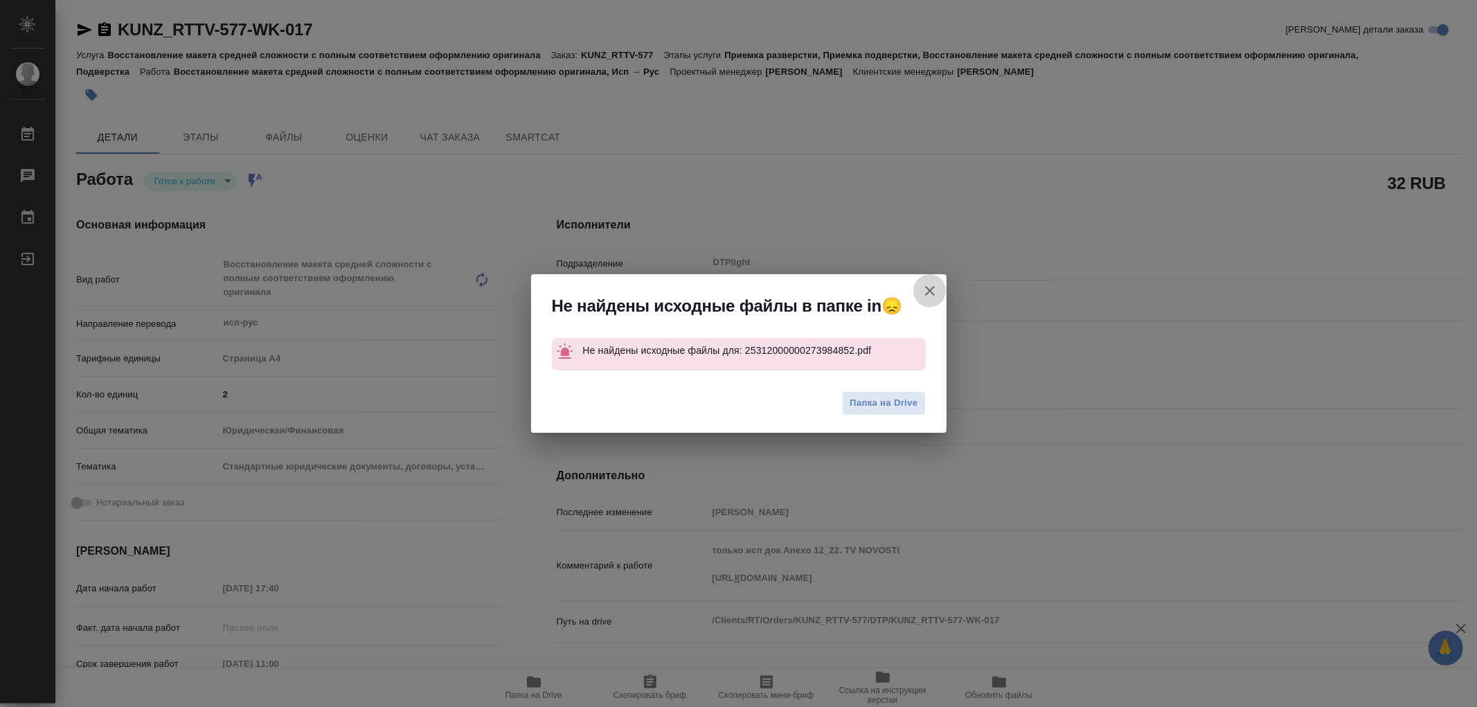
type textarea "x"
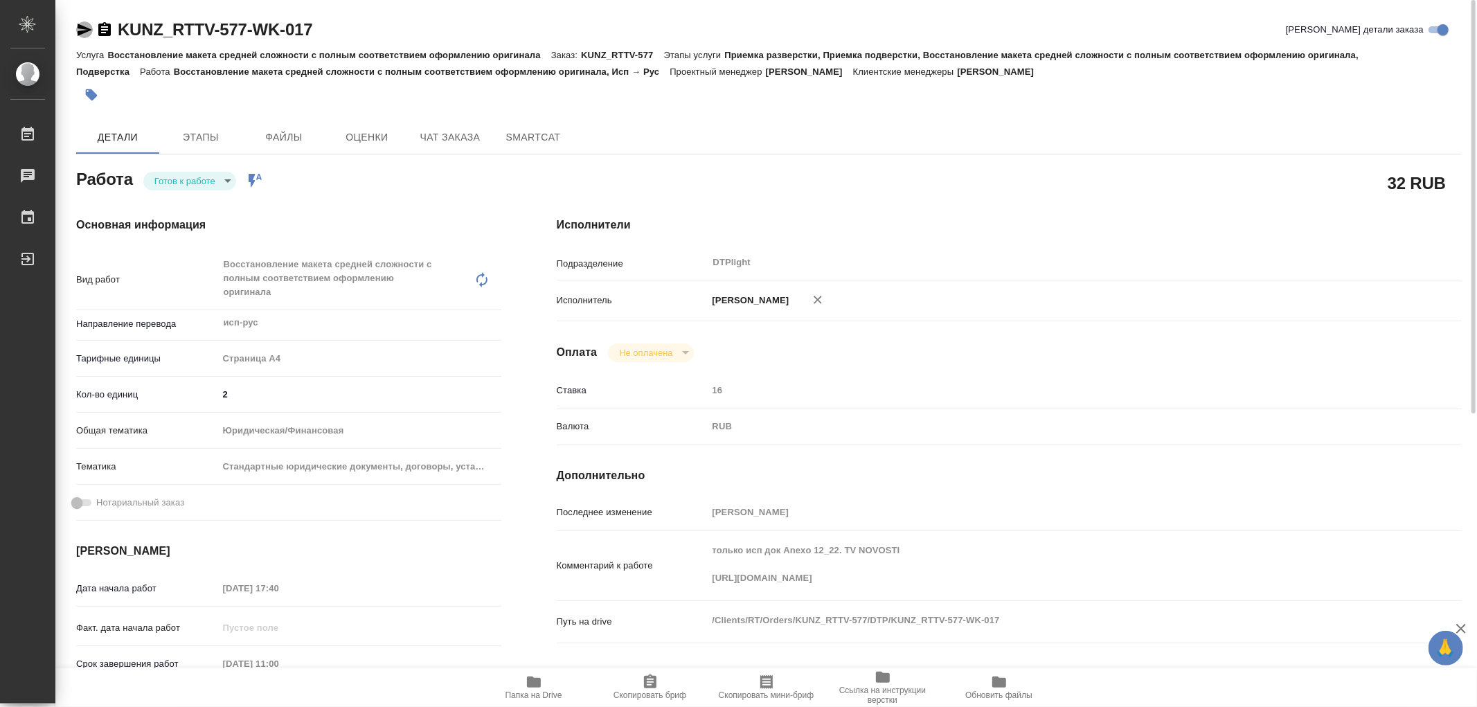
click at [91, 33] on icon "button" at bounding box center [84, 29] width 17 height 17
click at [188, 181] on body "🙏 .cls-1 fill:#fff; AWATERA Работы 0 Чаты График Выйти KUNZ_RTTV-577-WK-017 Кра…" at bounding box center [738, 353] width 1477 height 707
click at [188, 181] on button "В работе" at bounding box center [177, 180] width 46 height 15
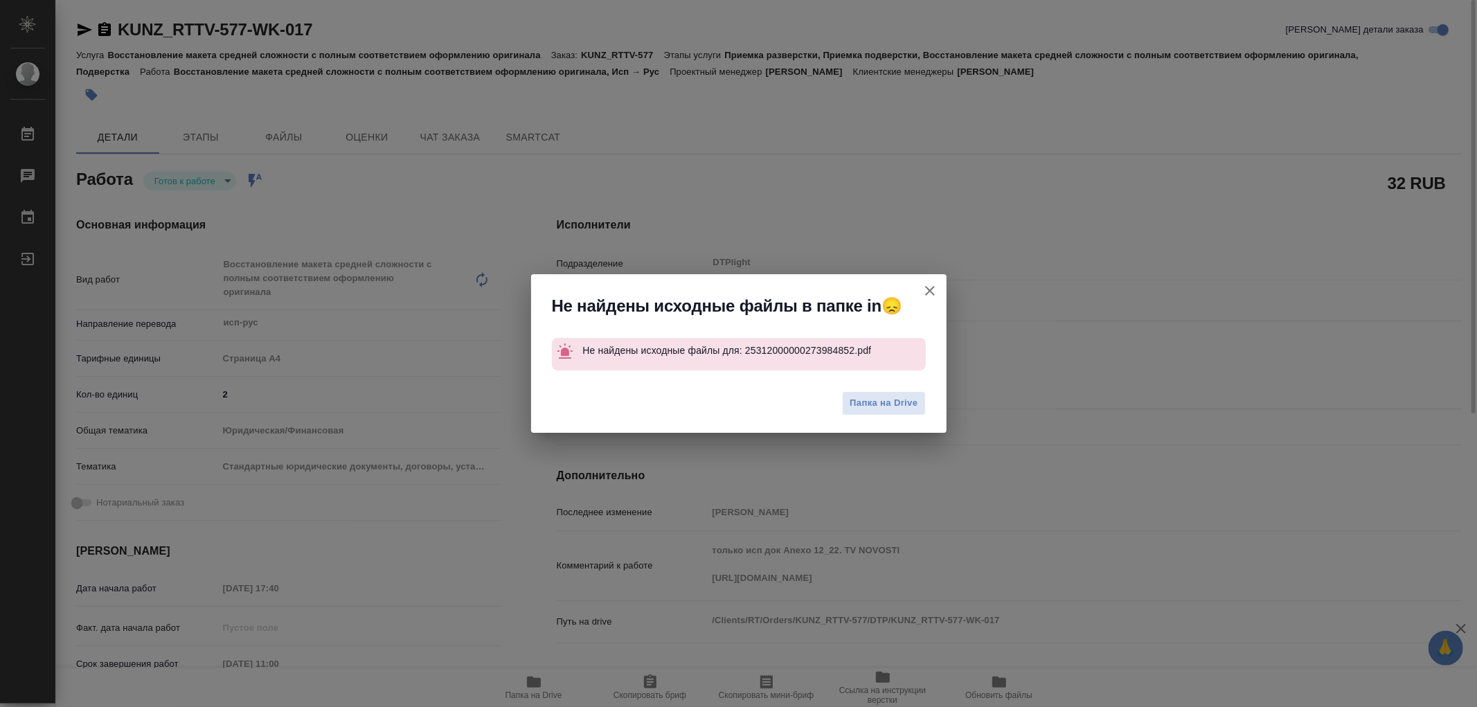
type textarea "x"
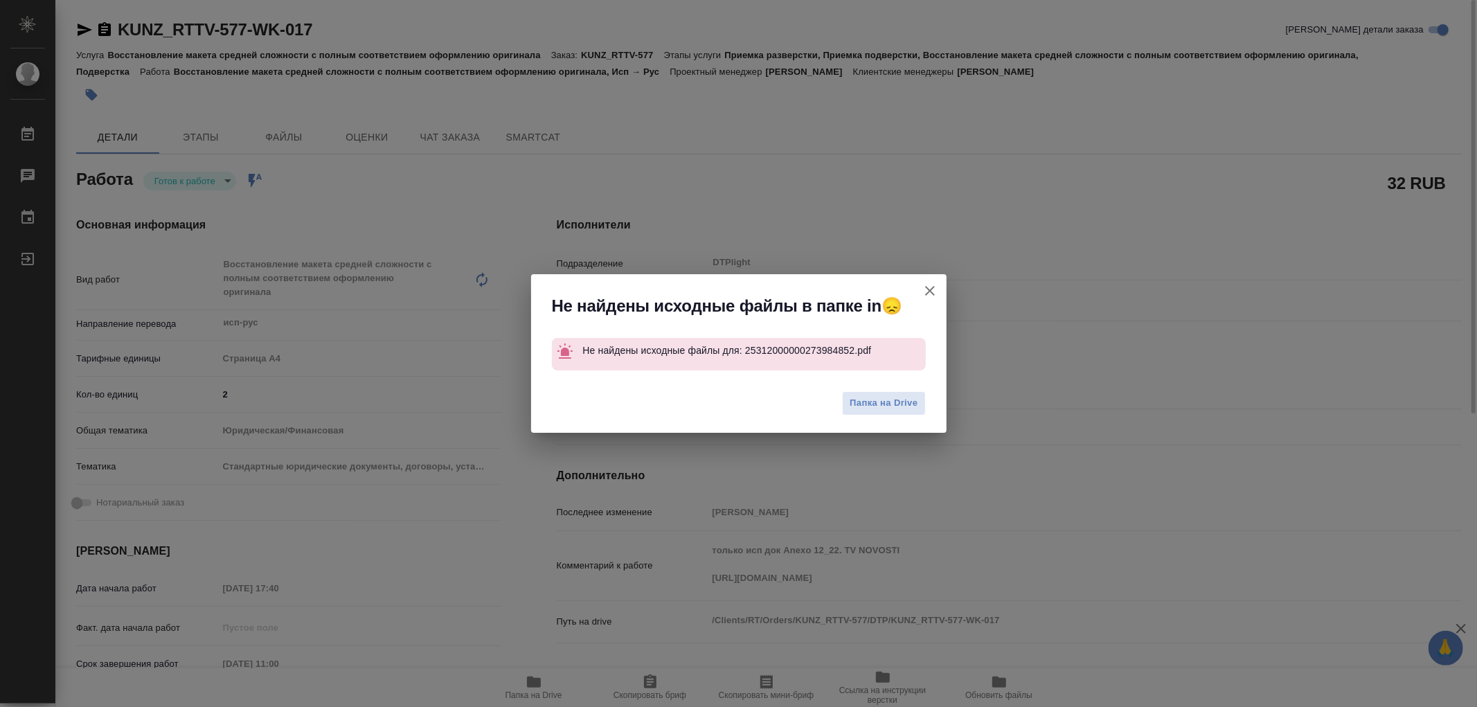
type textarea "x"
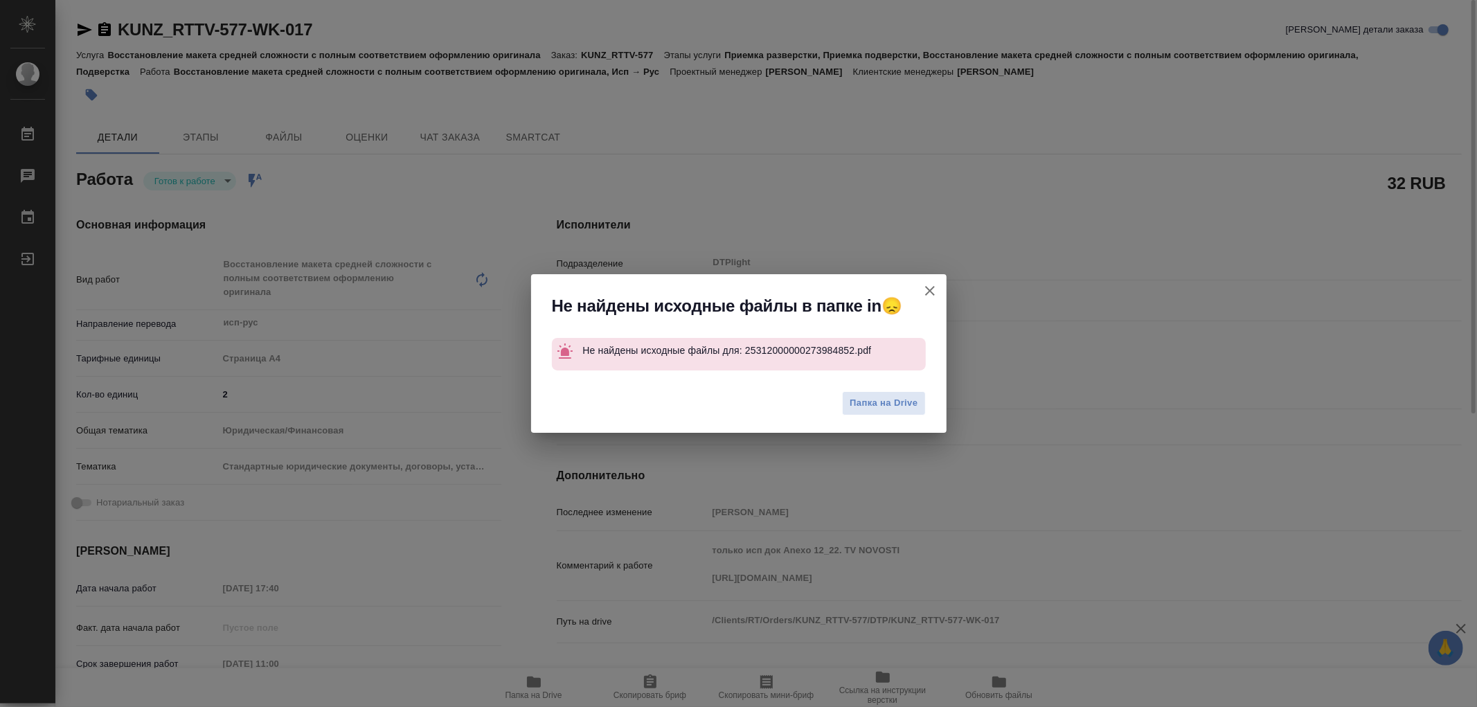
type textarea "x"
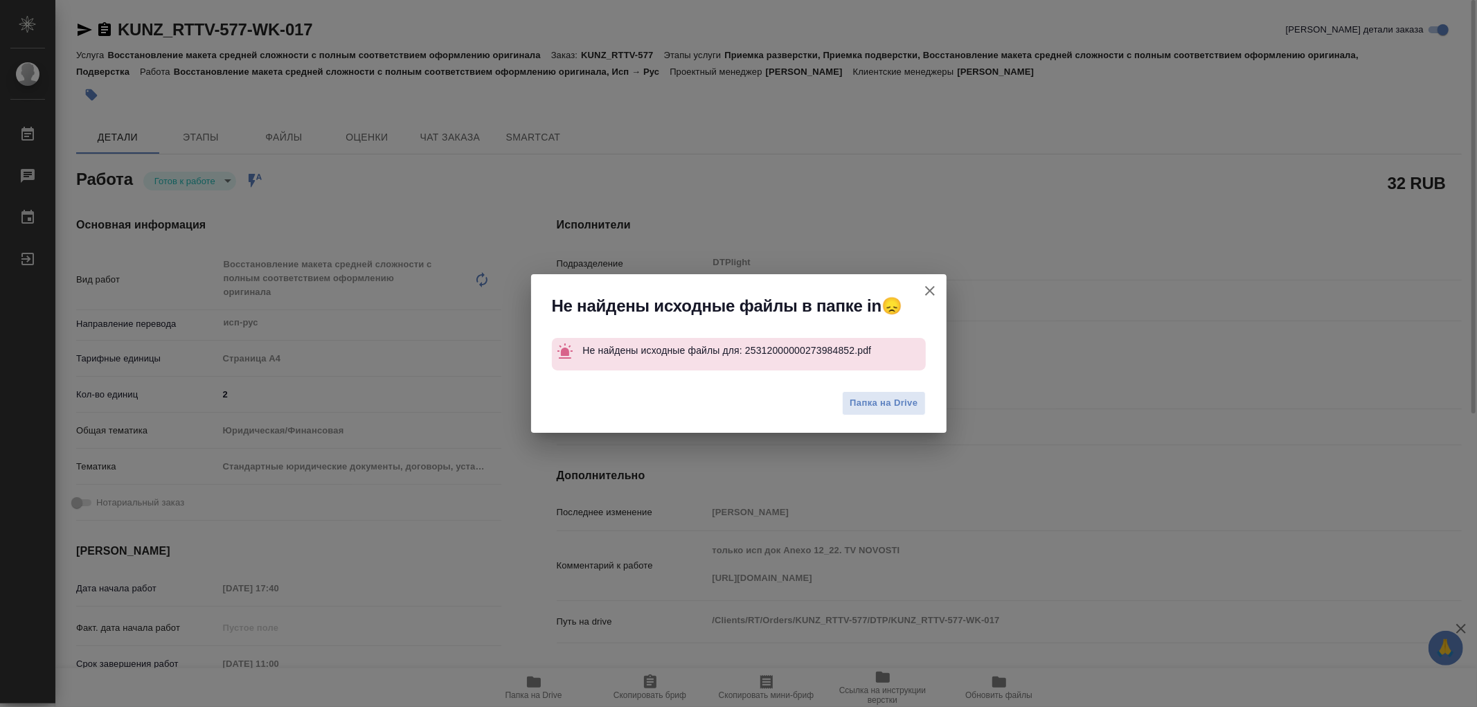
type textarea "x"
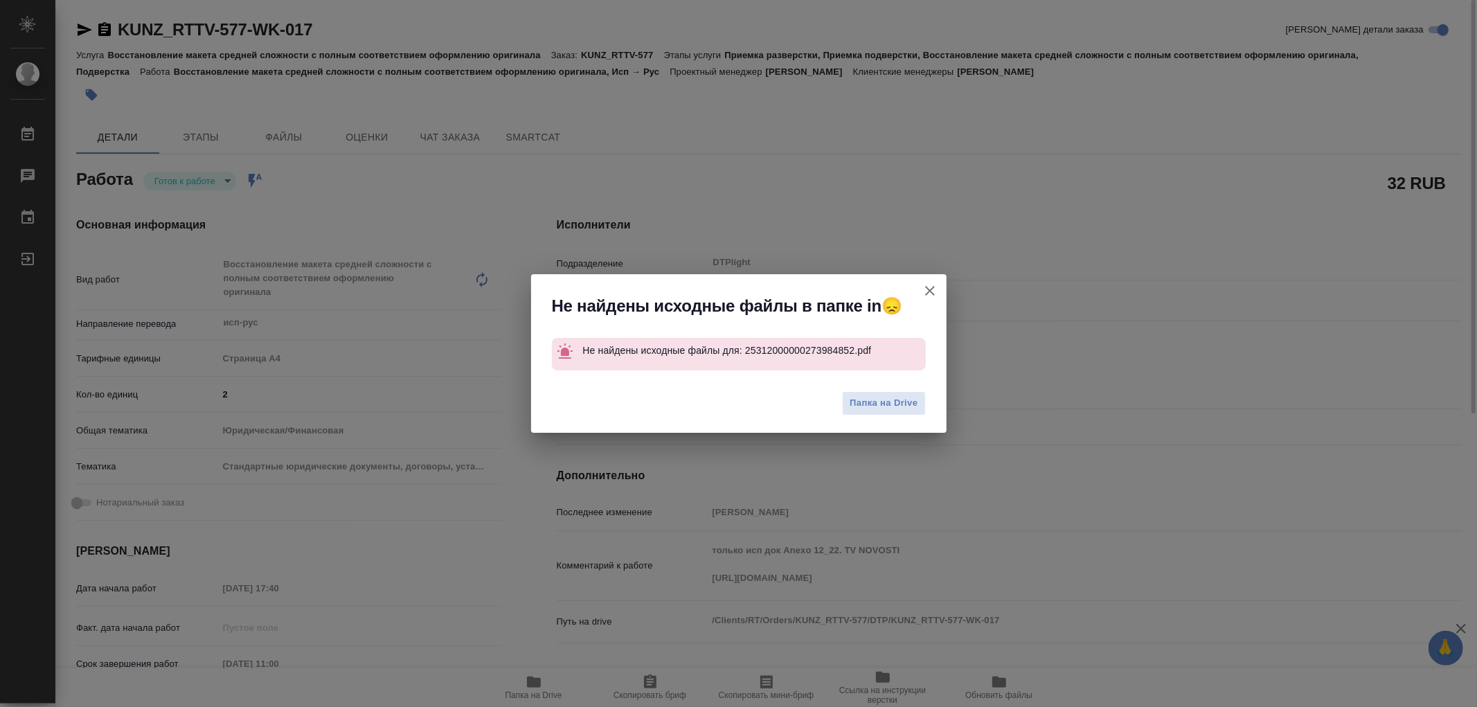
click at [939, 282] on button "[PERSON_NAME] детали заказа" at bounding box center [929, 290] width 33 height 33
type textarea "x"
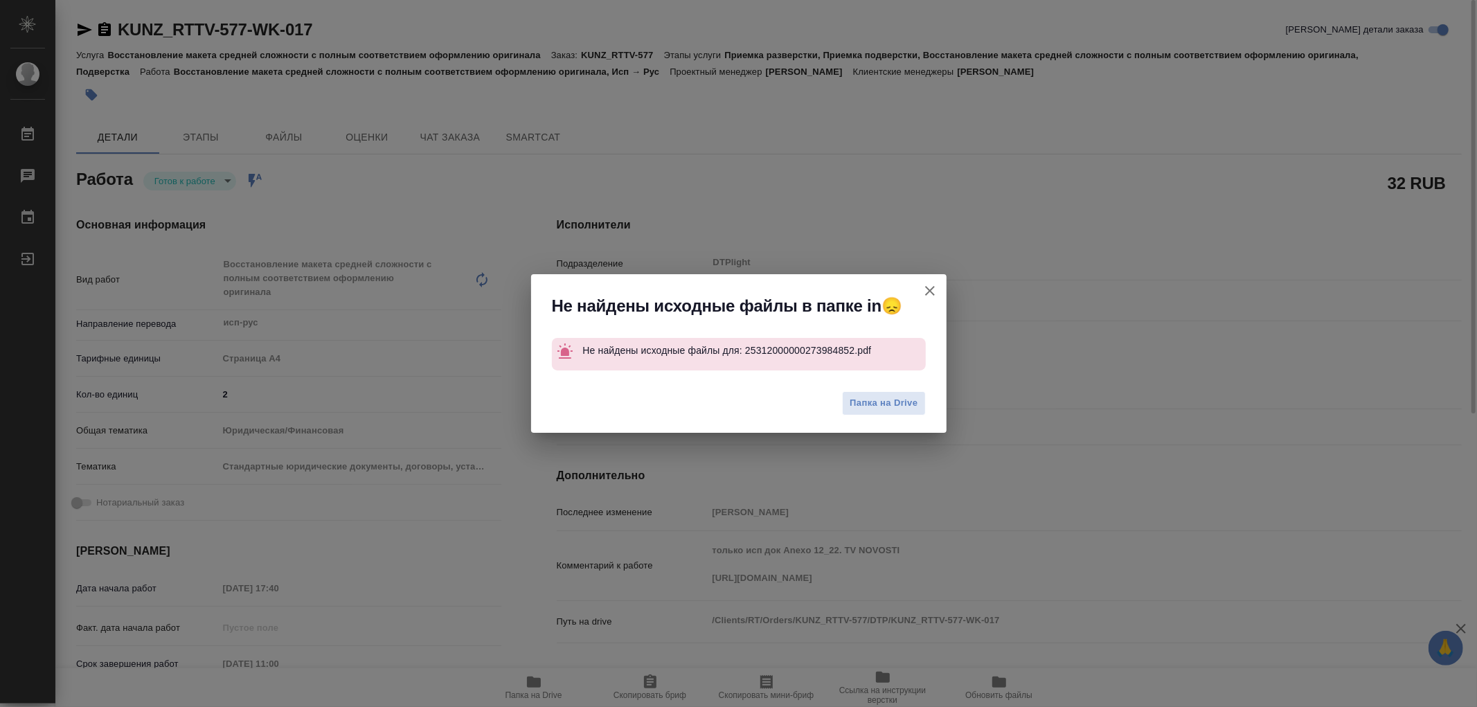
type textarea "x"
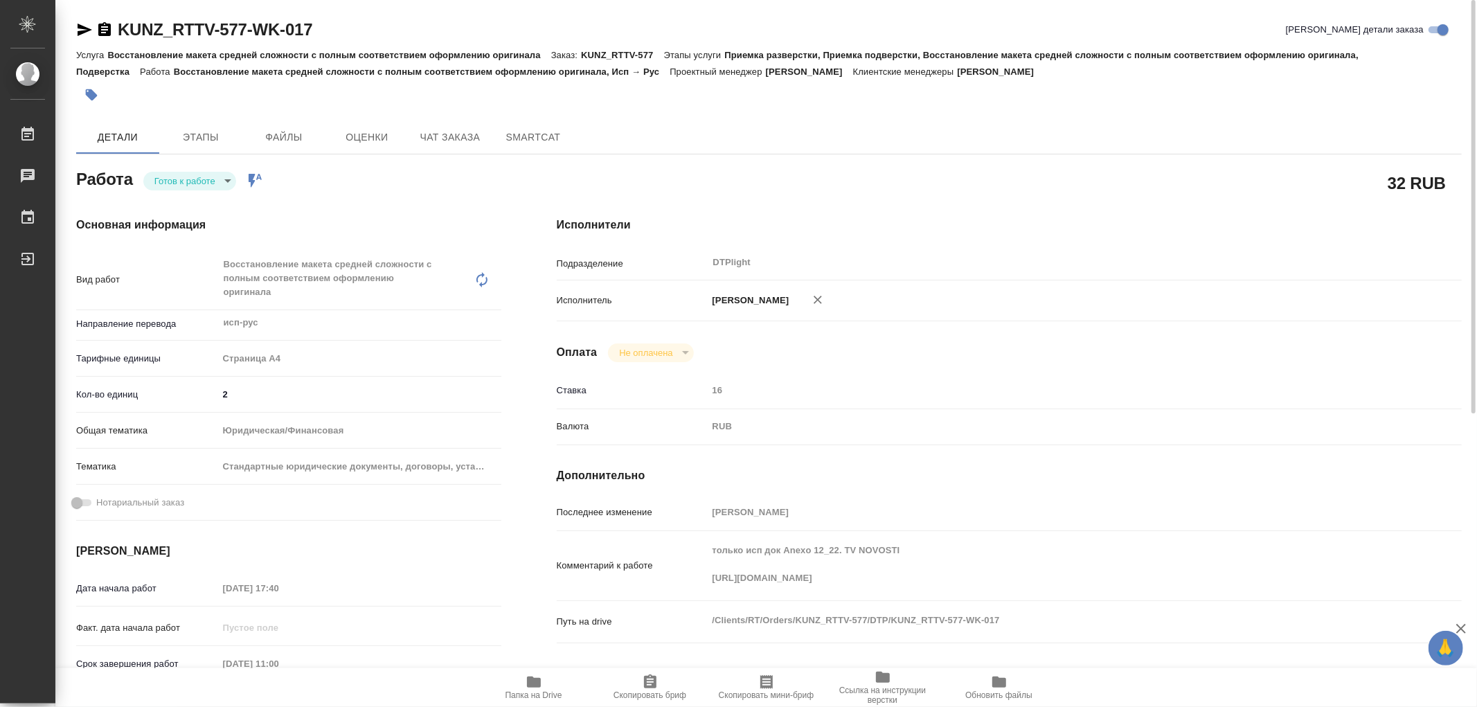
click at [1202, 606] on div "Комментарий к работе только исп док Anexo 12_22. TV NOVOSTI https://drive.awate…" at bounding box center [1009, 571] width 905 height 70
type textarea "x"
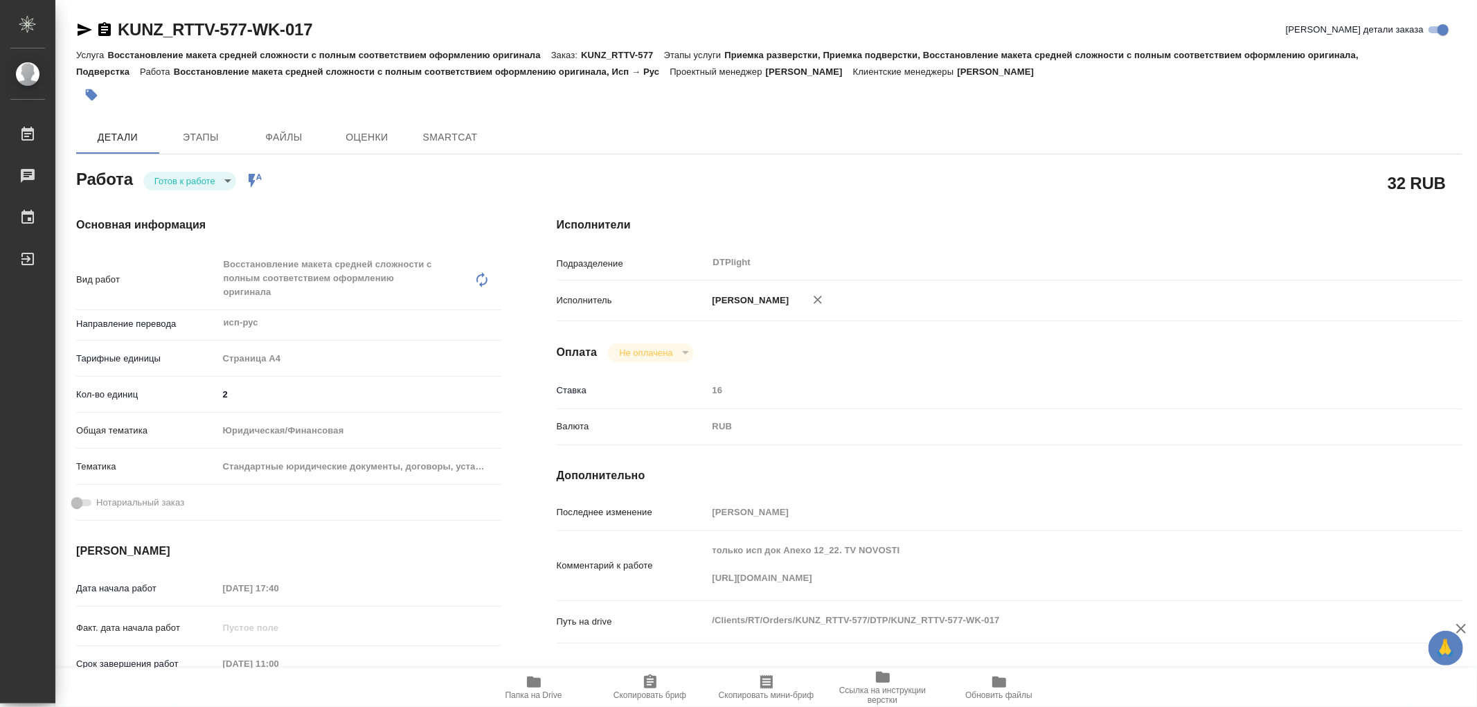
type textarea "x"
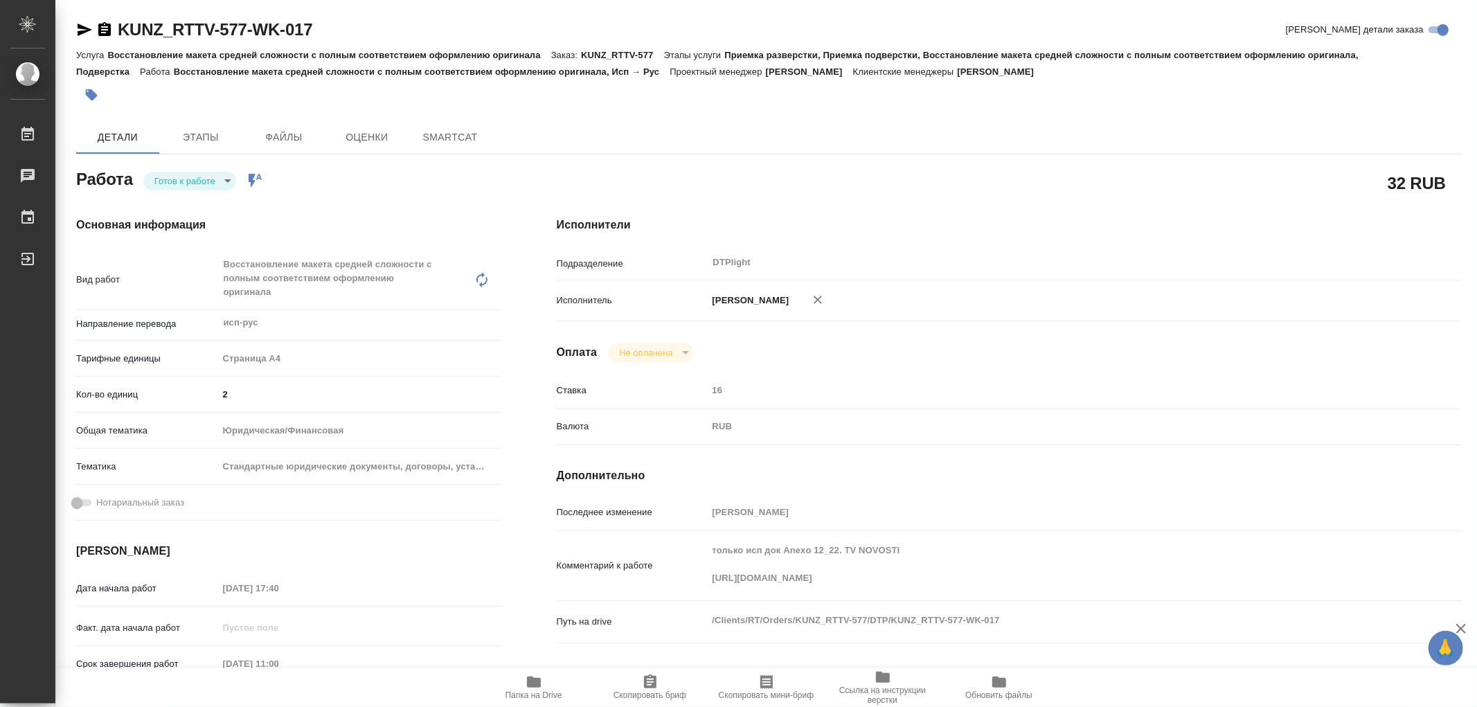
type textarea "x"
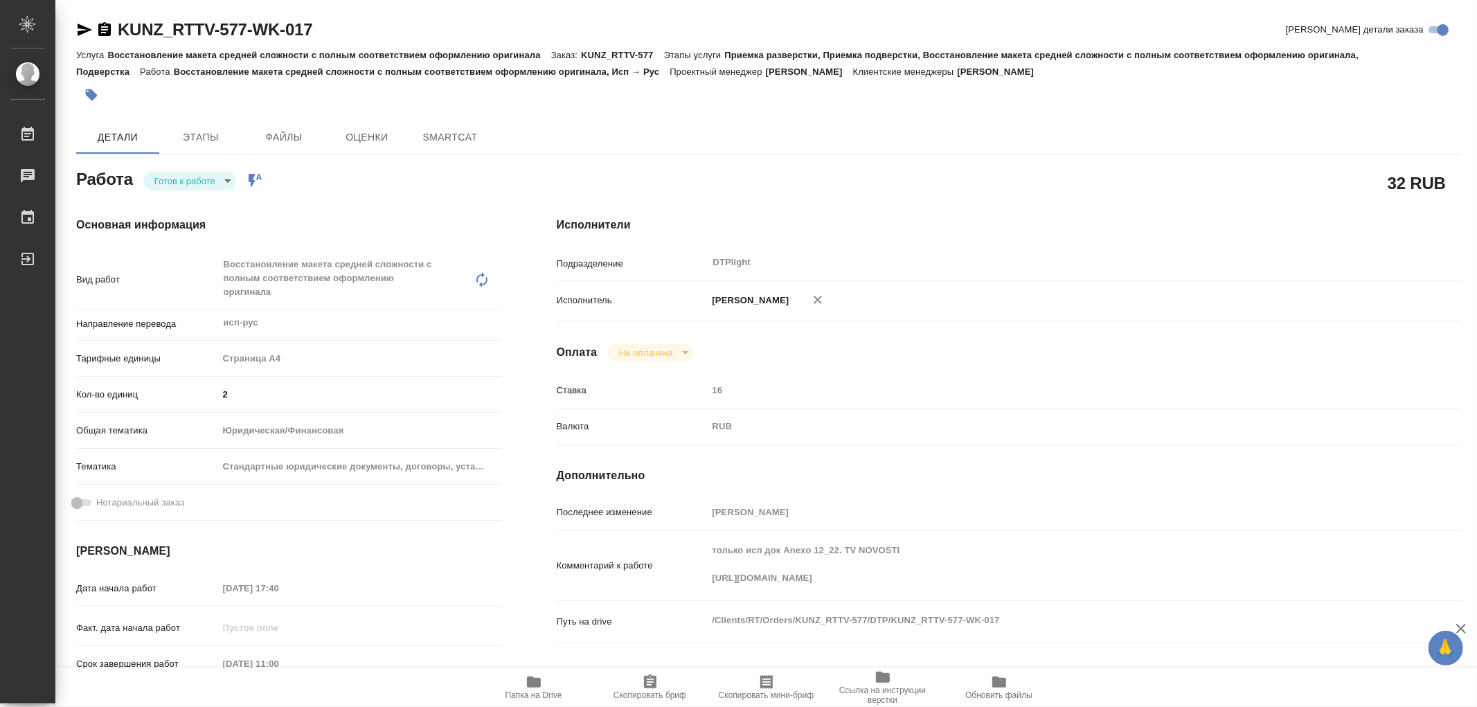
type textarea "x"
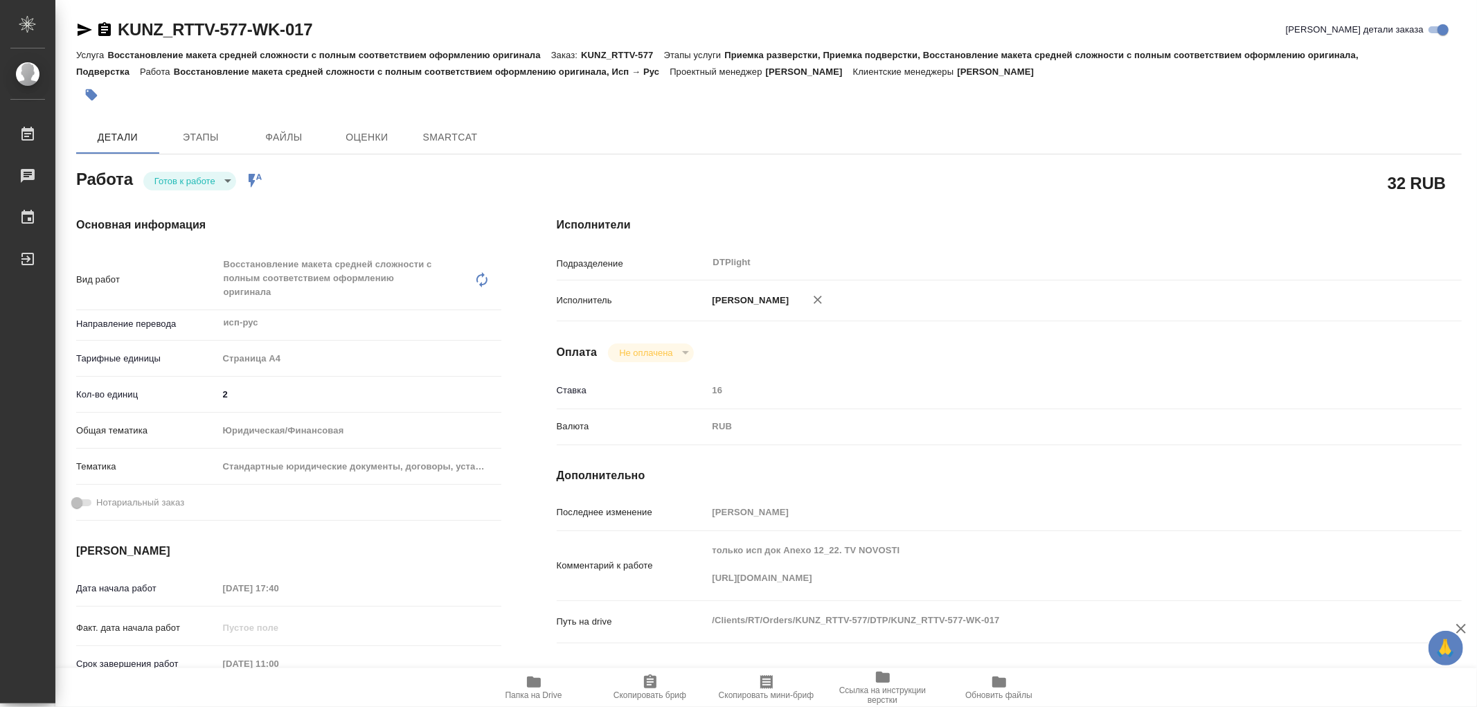
type textarea "x"
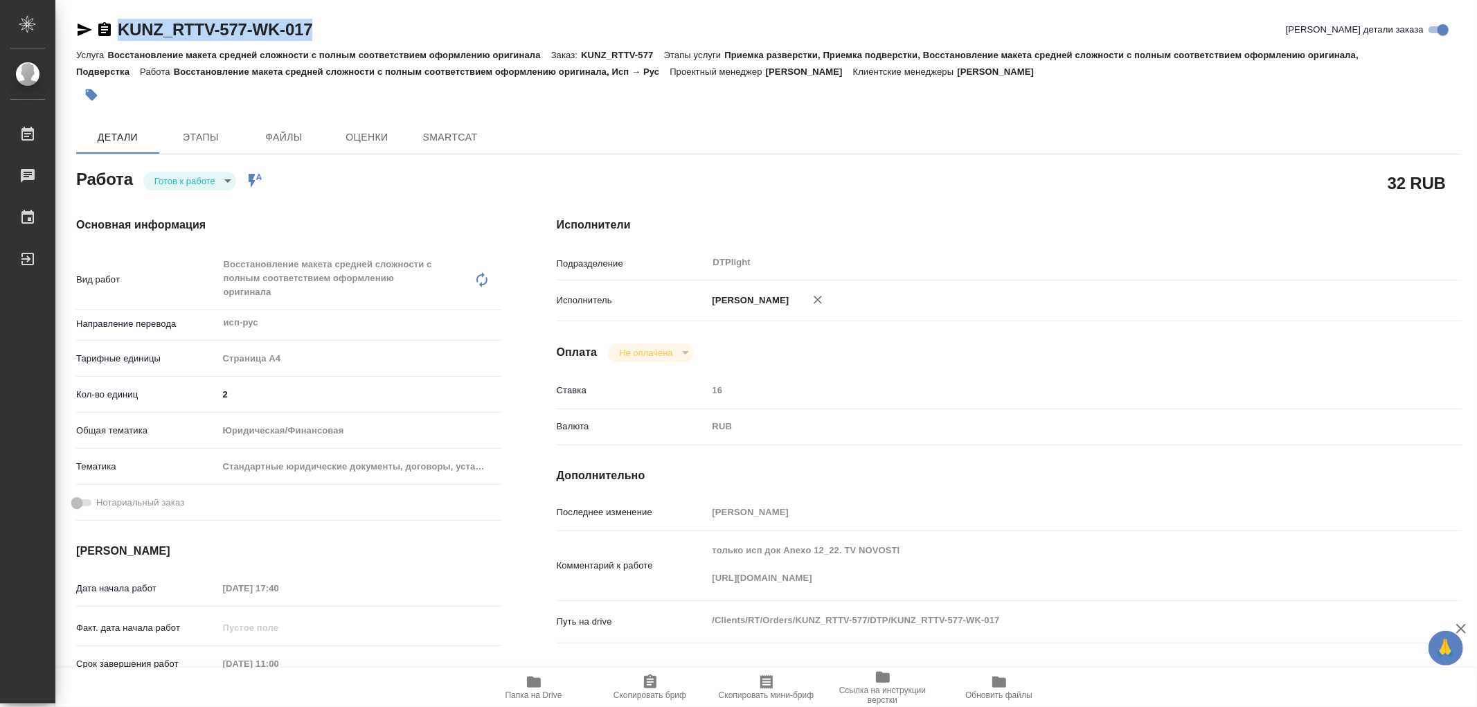
type textarea "x"
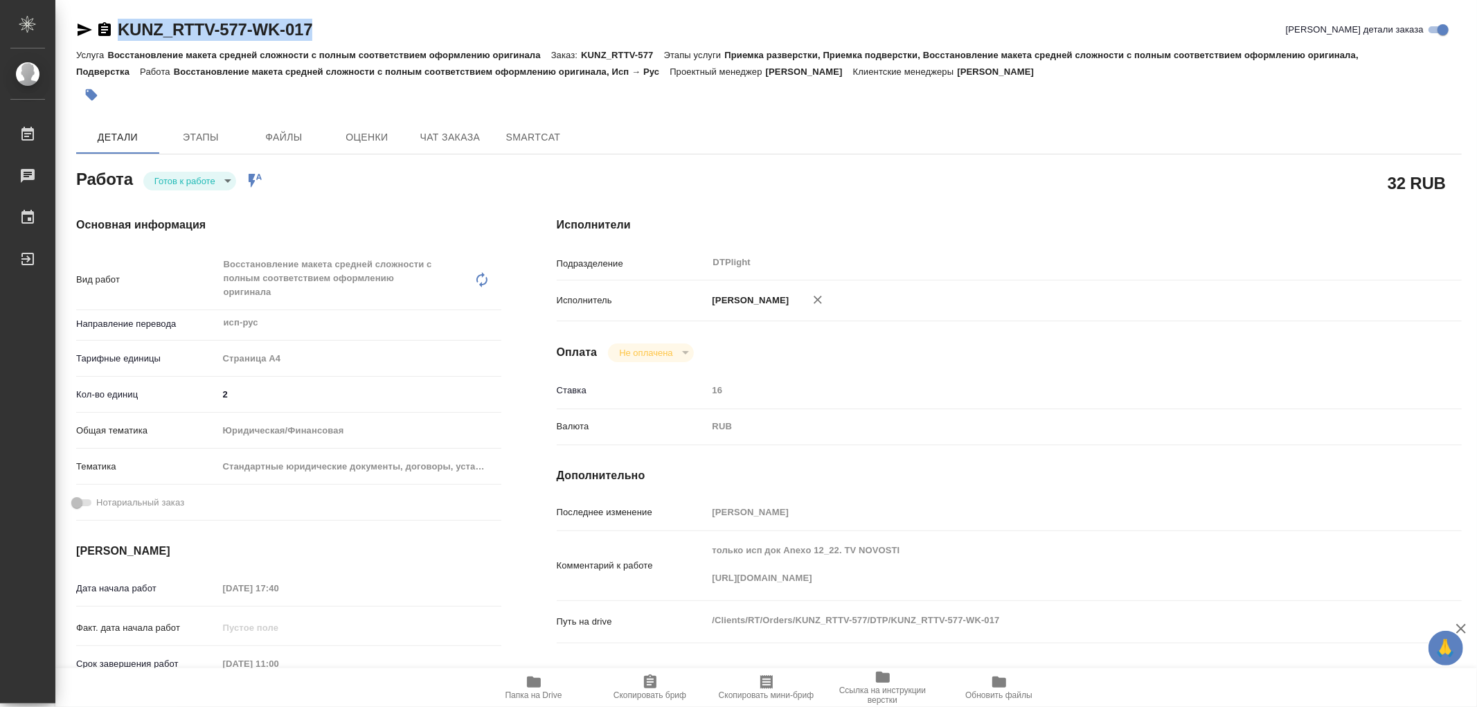
type textarea "x"
drag, startPoint x: 348, startPoint y: 26, endPoint x: 123, endPoint y: 33, distance: 224.4
click at [123, 33] on div "KUNZ_RTTV-577-WK-017 Кратко детали заказа" at bounding box center [768, 30] width 1385 height 22
type textarea "x"
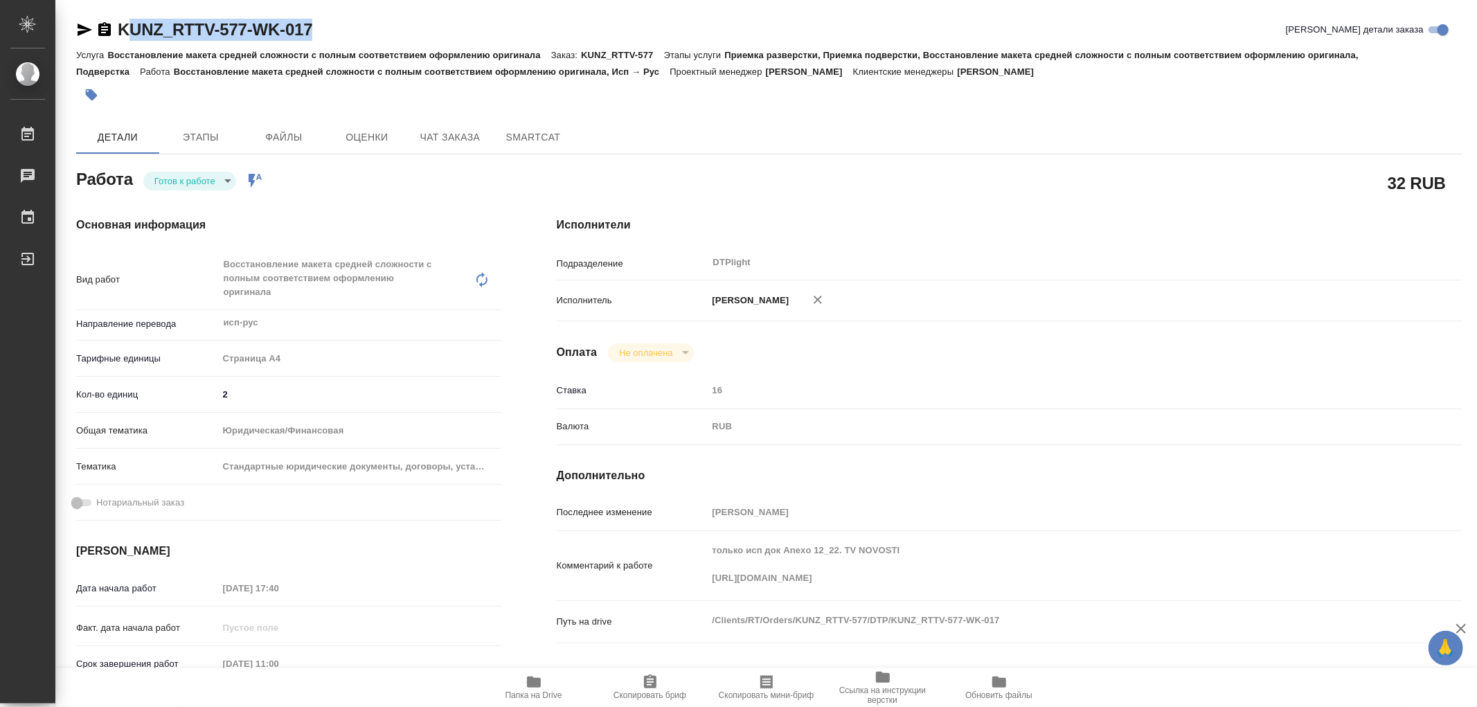
type textarea "x"
drag, startPoint x: 150, startPoint y: 29, endPoint x: 350, endPoint y: 12, distance: 201.4
click at [352, 12] on div "KUNZ_RTTV-577-WK-017 Кратко детали заказа Услуга Восстановление макета средней …" at bounding box center [769, 611] width 1400 height 1223
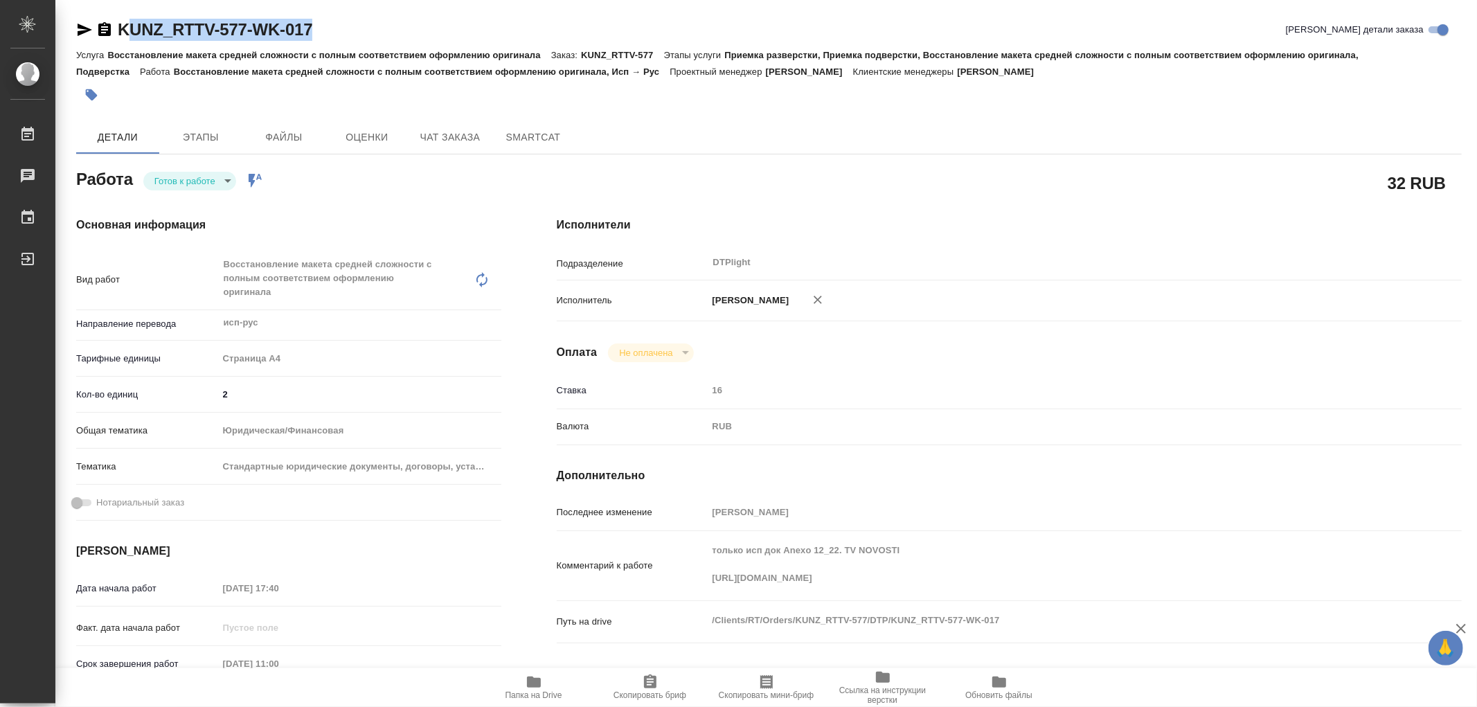
click at [309, 33] on link "KUNZ_RTTV-577-WK-017" at bounding box center [215, 29] width 195 height 19
type textarea "x"
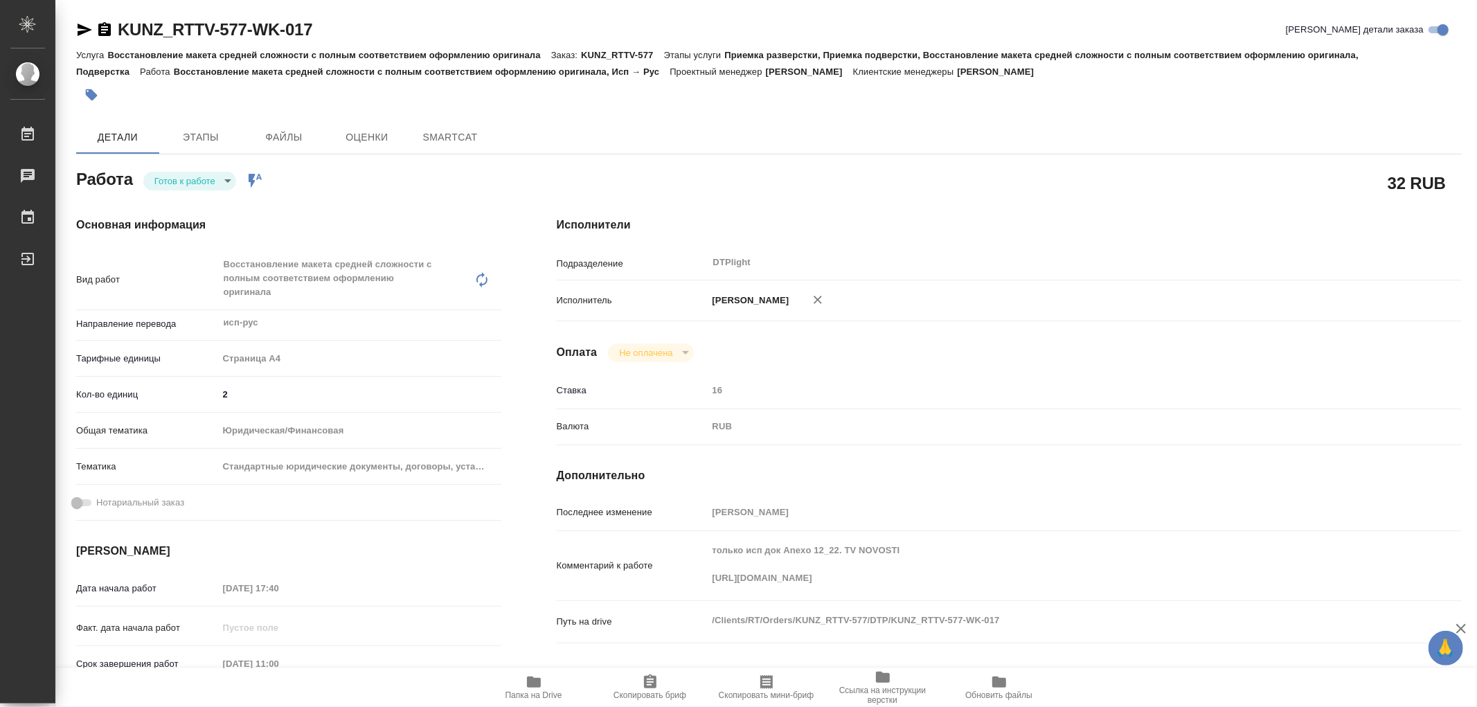
type textarea "x"
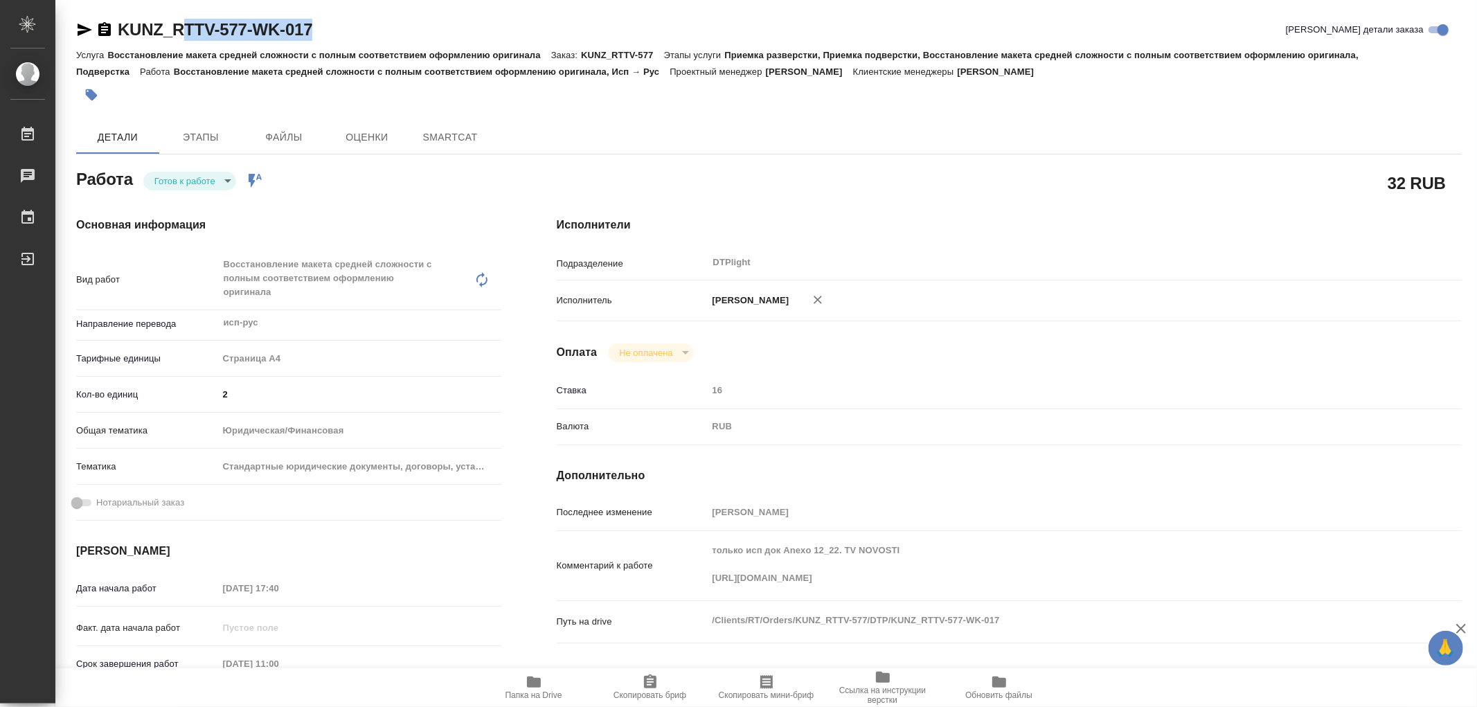
type textarea "x"
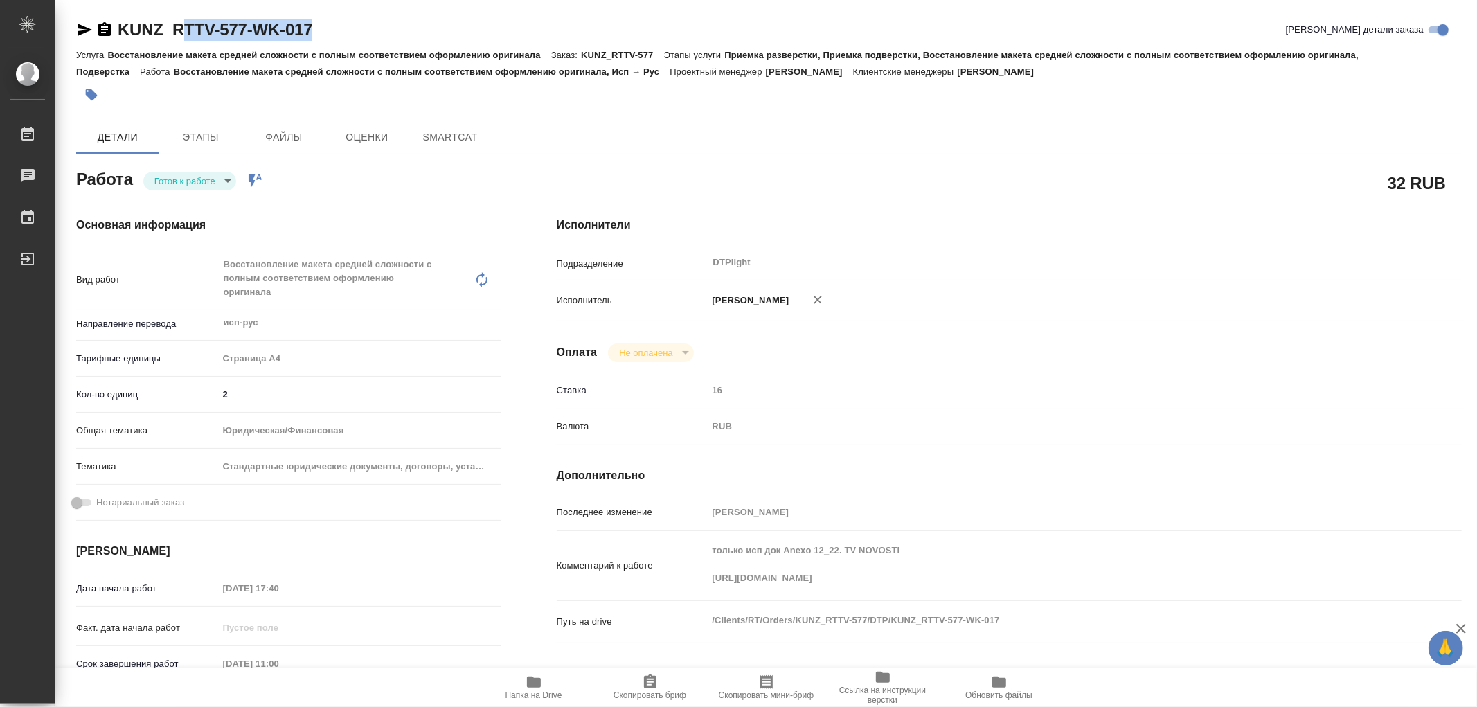
type textarea "x"
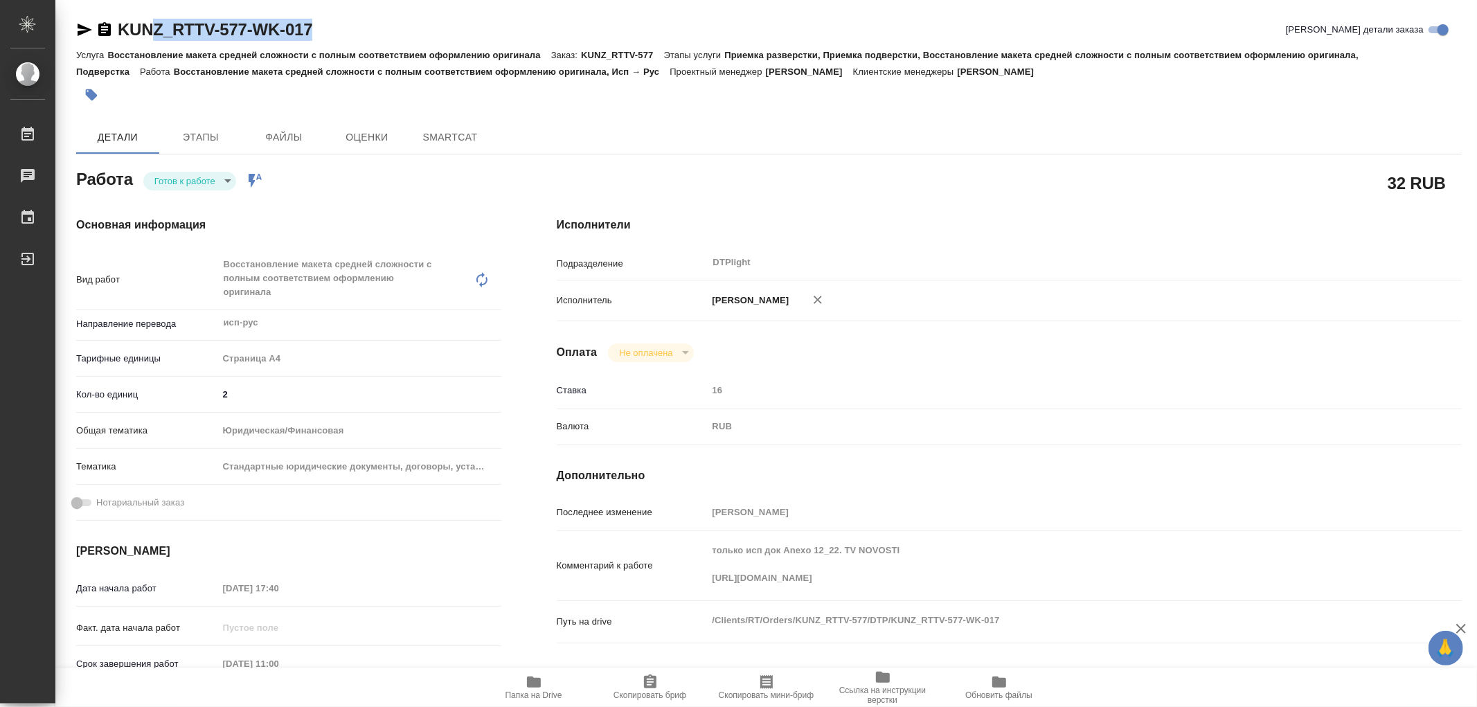
type textarea "x"
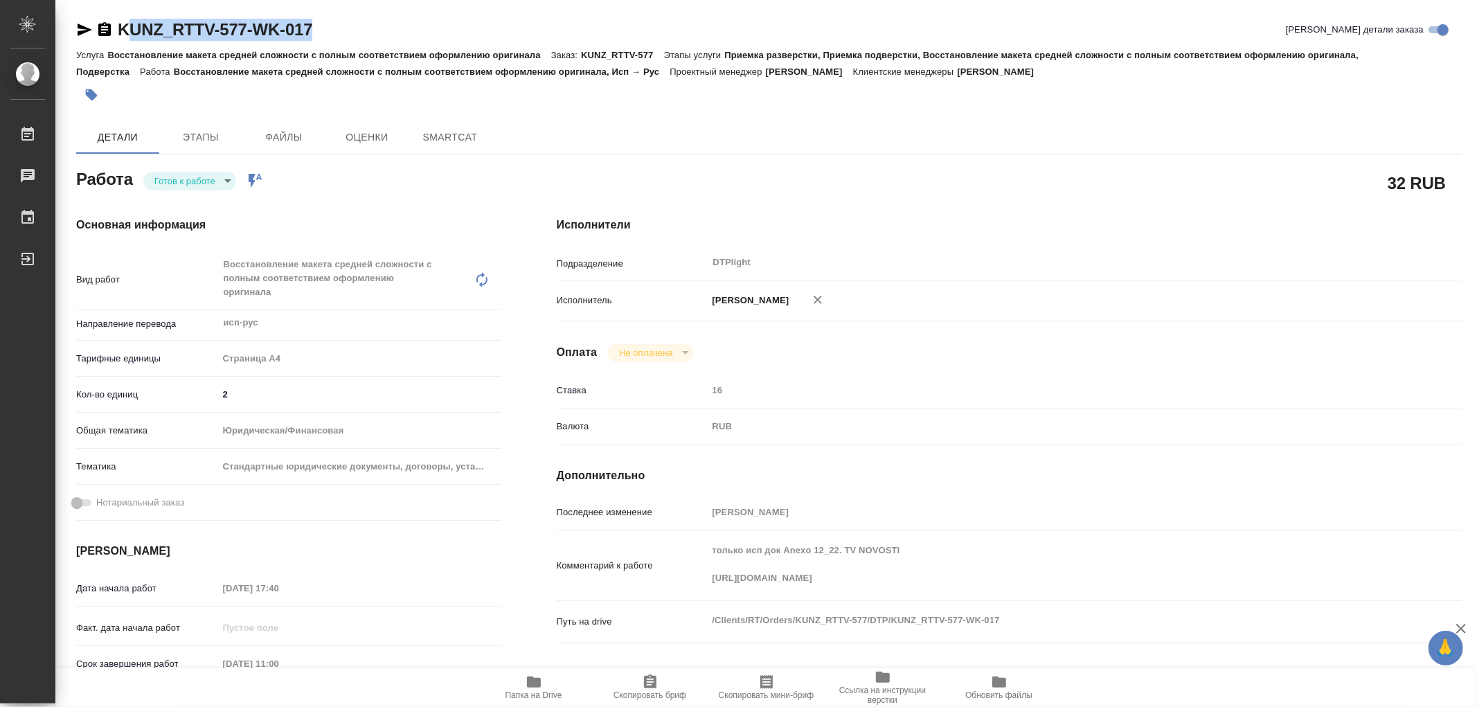
type textarea "x"
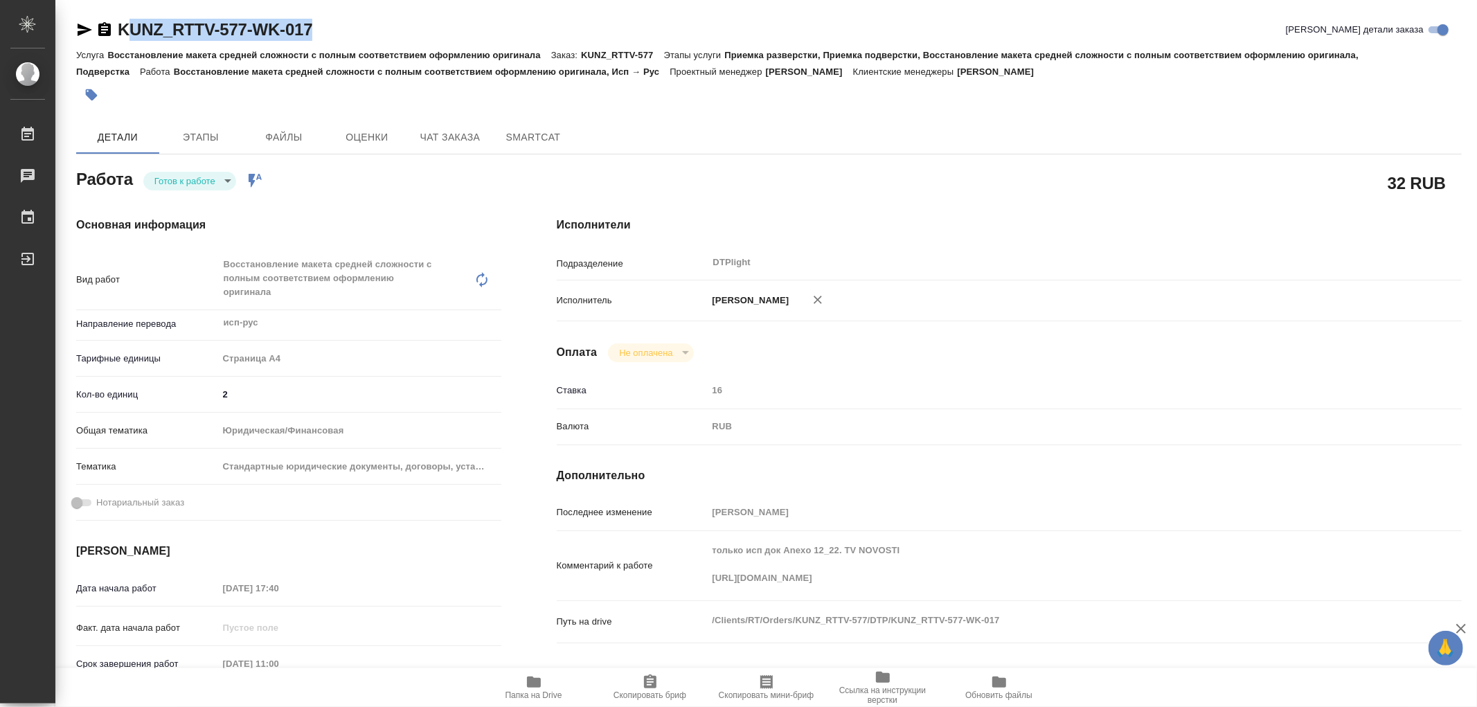
type textarea "x"
drag, startPoint x: 325, startPoint y: 30, endPoint x: 119, endPoint y: 24, distance: 206.4
click at [119, 24] on div "KUNZ_RTTV-577-WK-017 Кратко детали заказа" at bounding box center [768, 30] width 1385 height 22
type textarea "x"
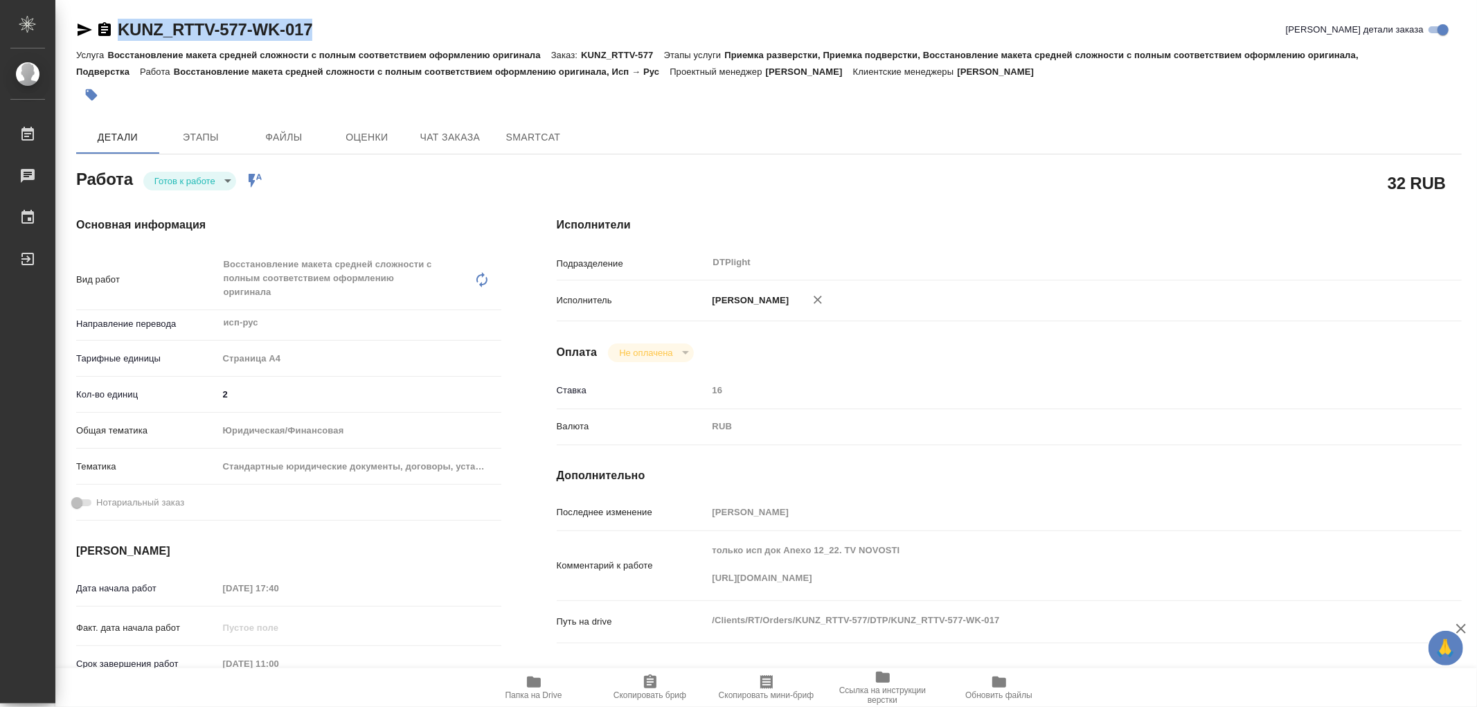
type textarea "x"
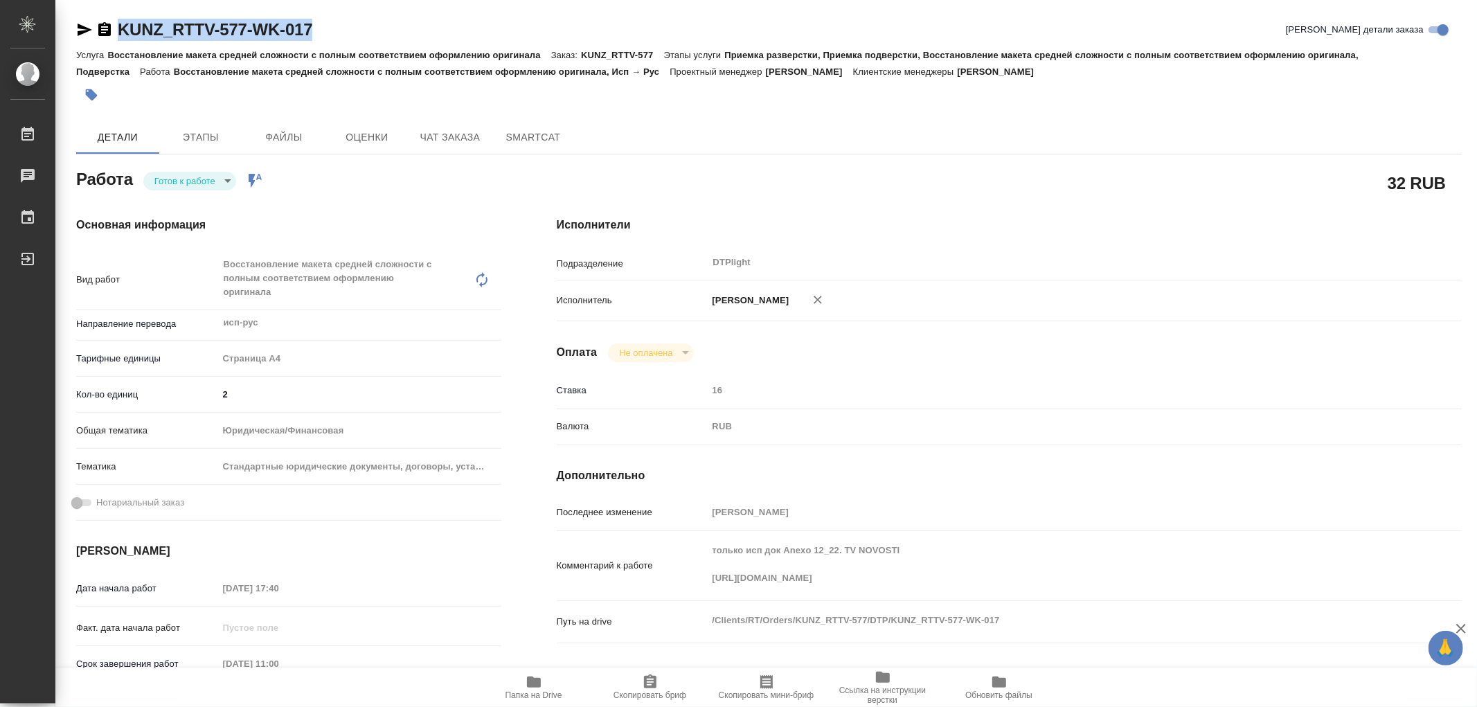
type textarea "x"
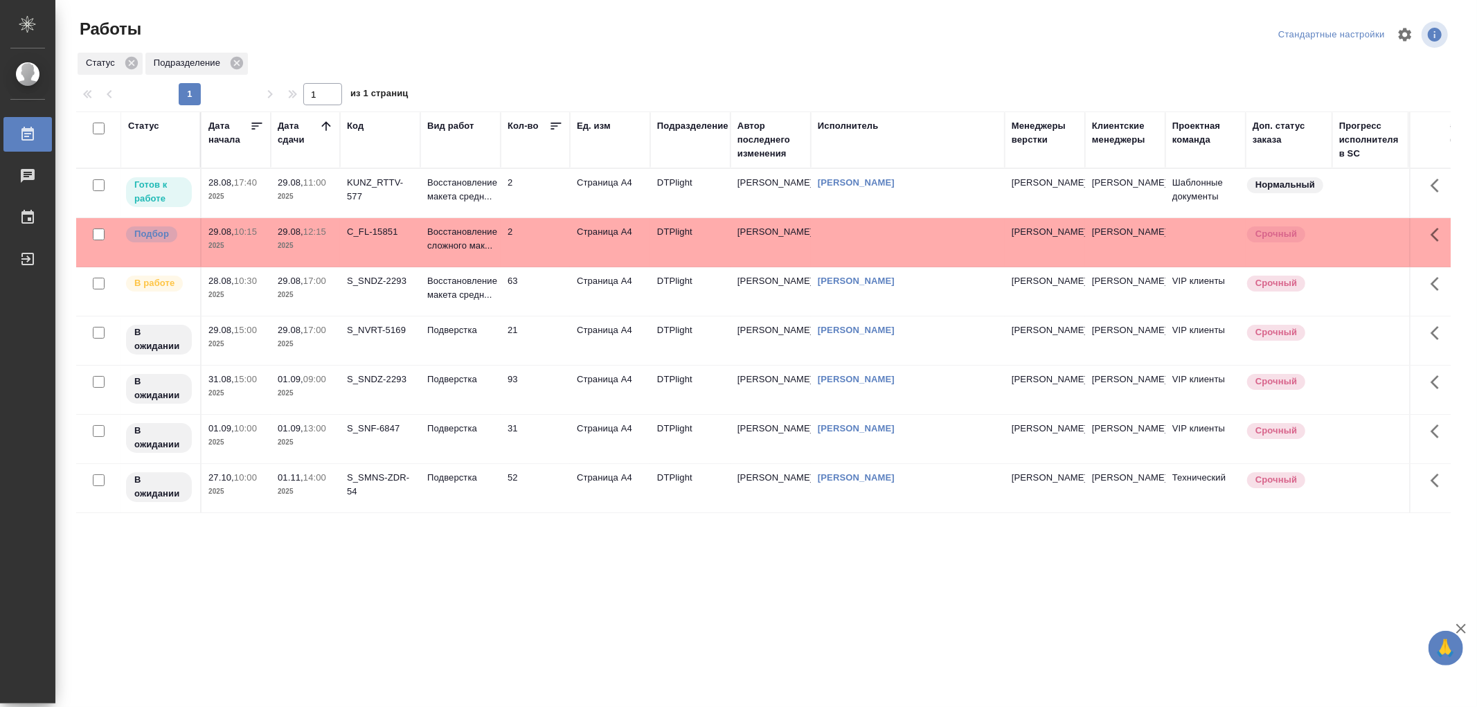
click at [303, 206] on td "29.08, 11:00 2025" at bounding box center [305, 193] width 69 height 48
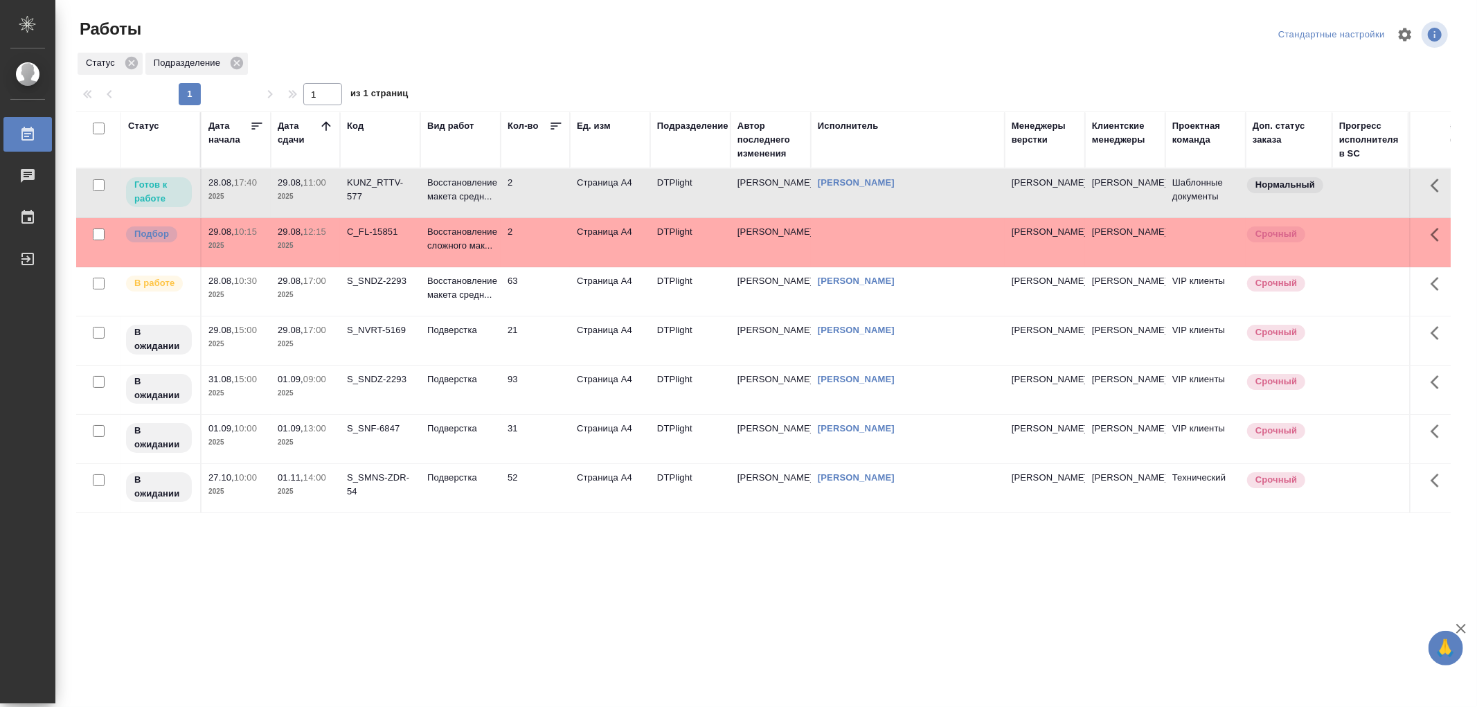
click at [504, 197] on td "2" at bounding box center [535, 193] width 69 height 48
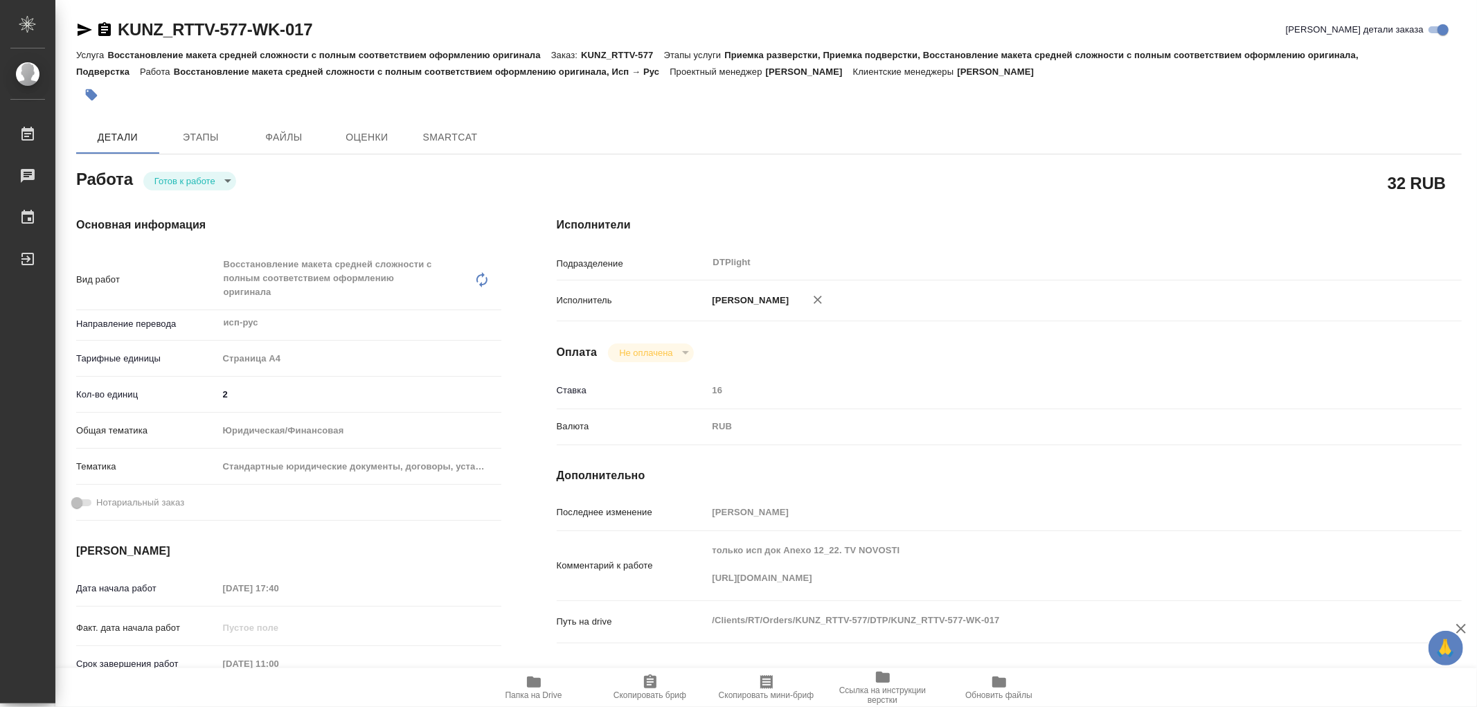
type textarea "x"
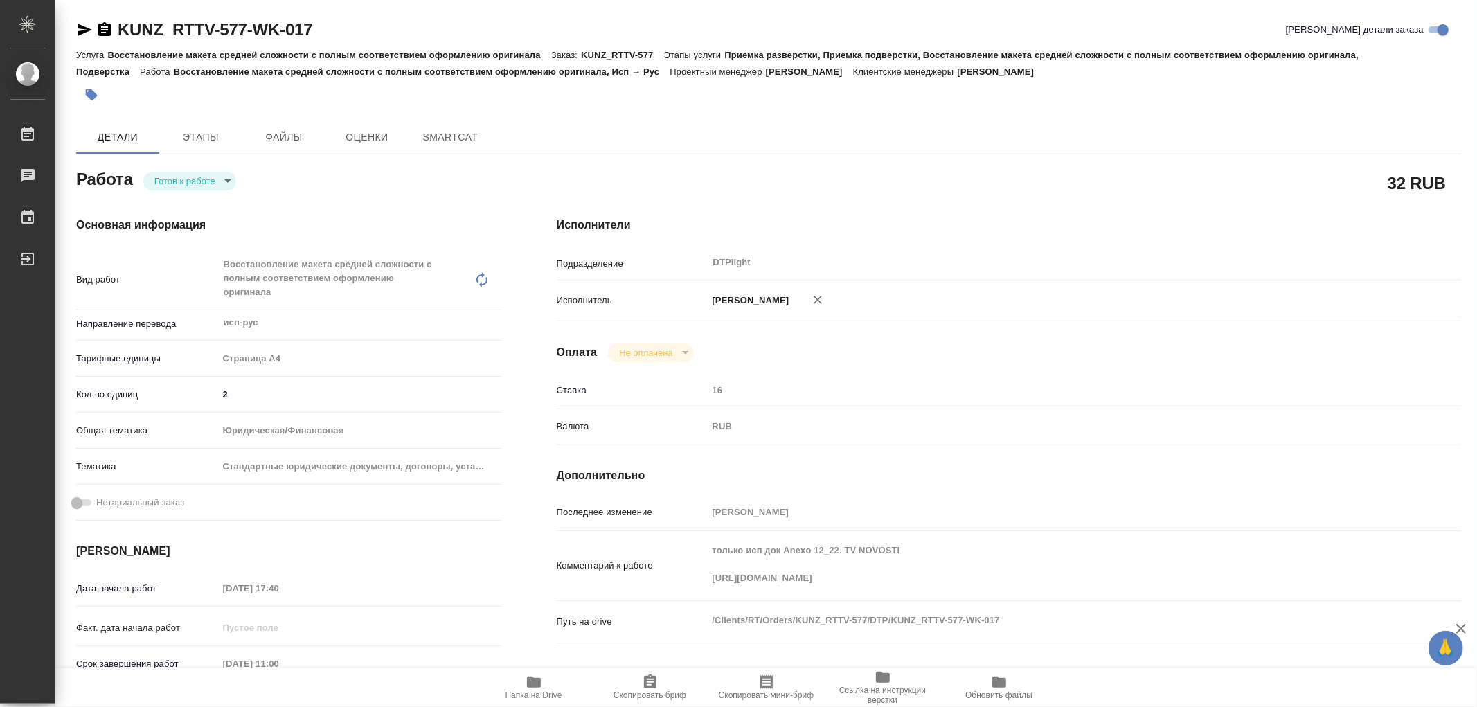
type textarea "x"
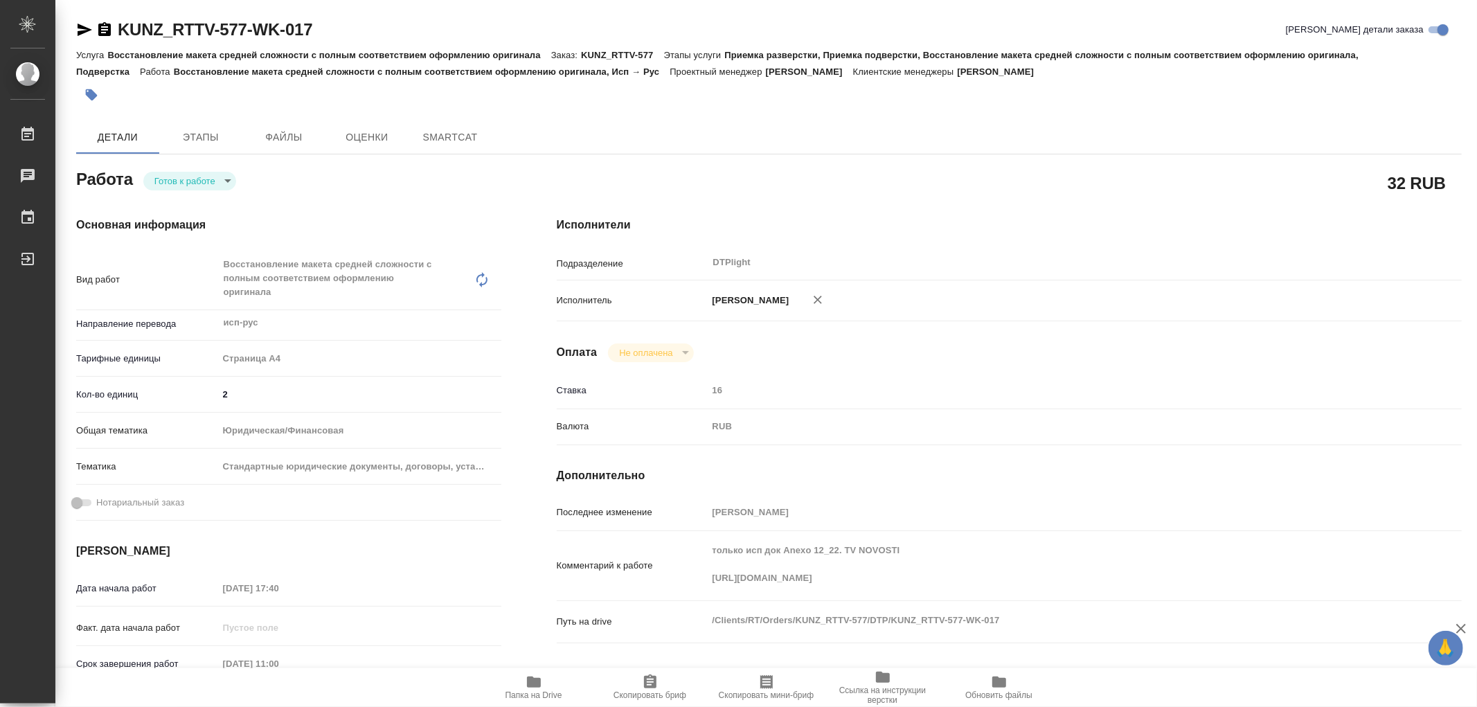
type textarea "x"
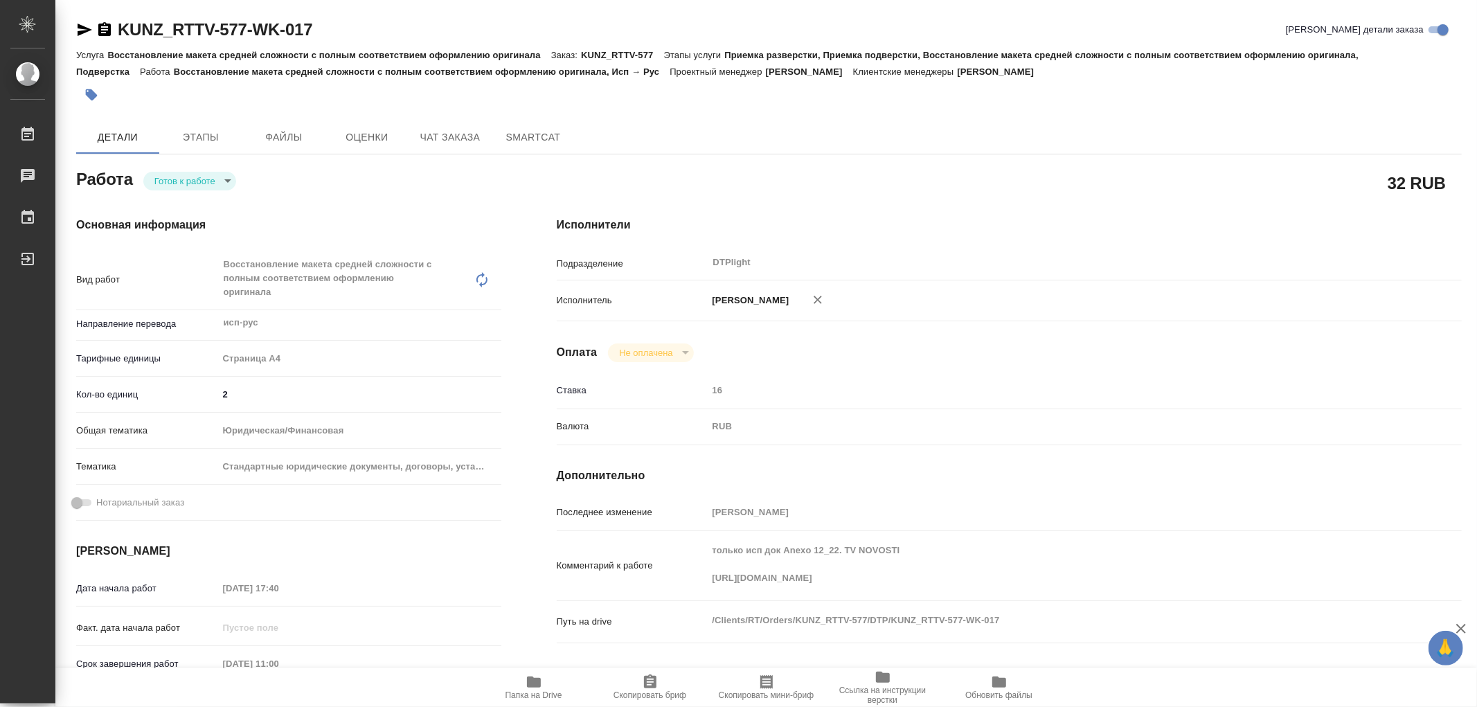
type textarea "x"
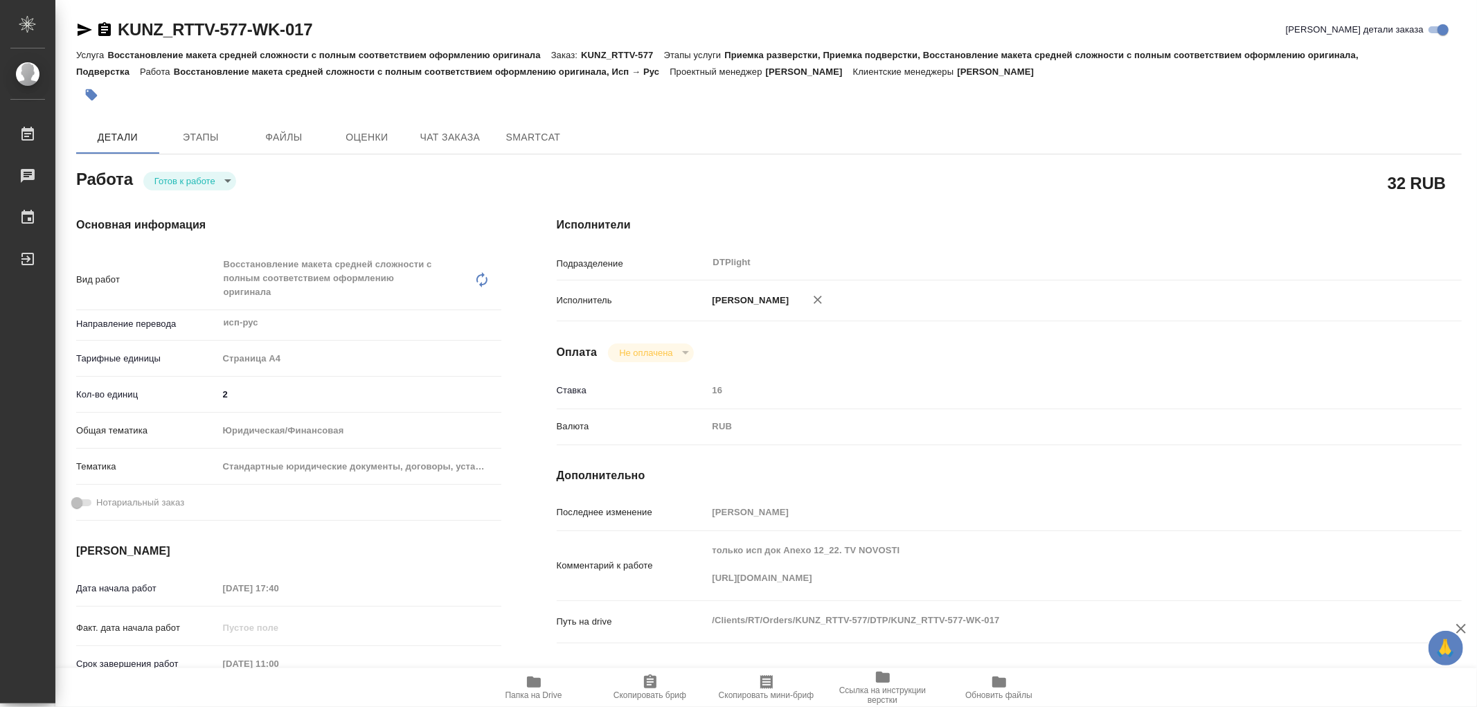
click at [166, 188] on body "🙏 .cls-1 fill:#fff; AWATERA Работы Чаты График Выйти KUNZ_RTTV-577-WK-017 Кратк…" at bounding box center [738, 353] width 1477 height 707
type textarea "x"
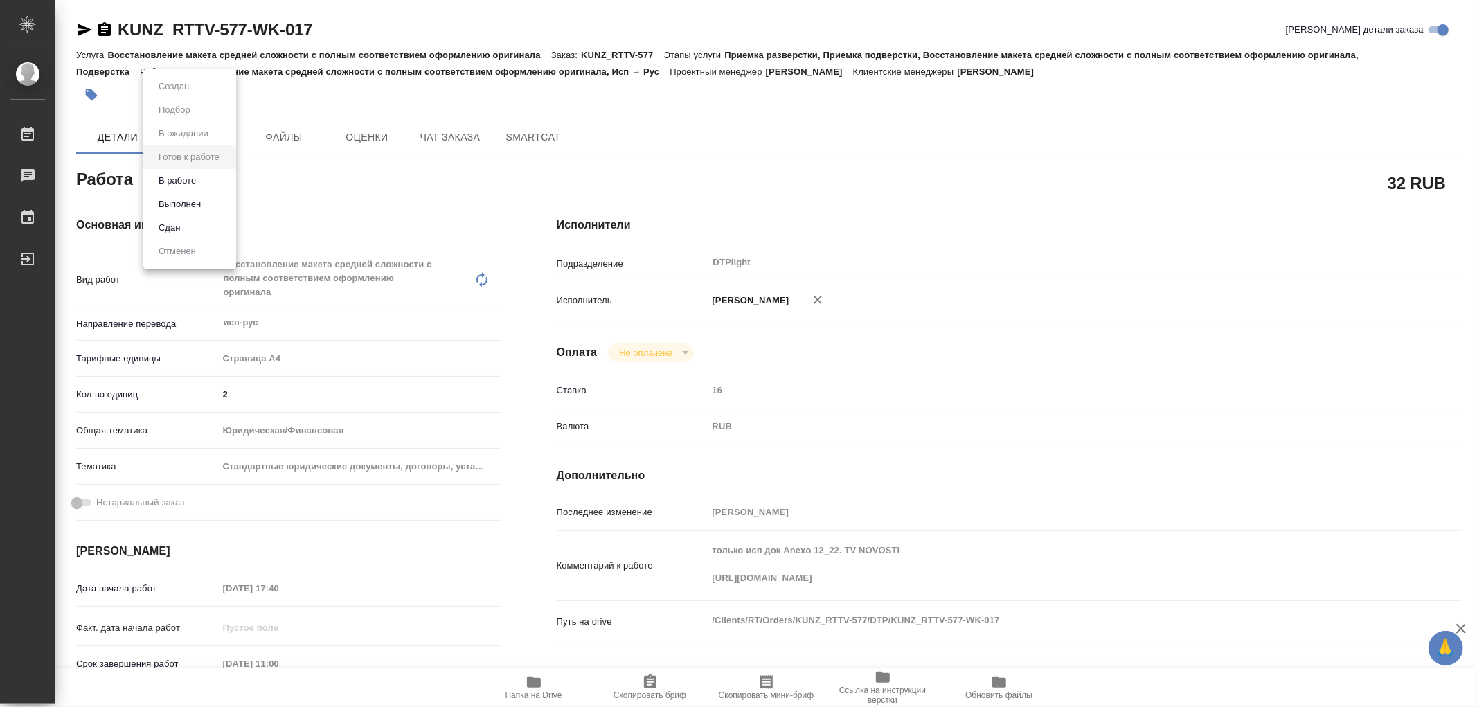
type textarea "x"
click at [165, 181] on button "В работе" at bounding box center [177, 180] width 46 height 15
type textarea "x"
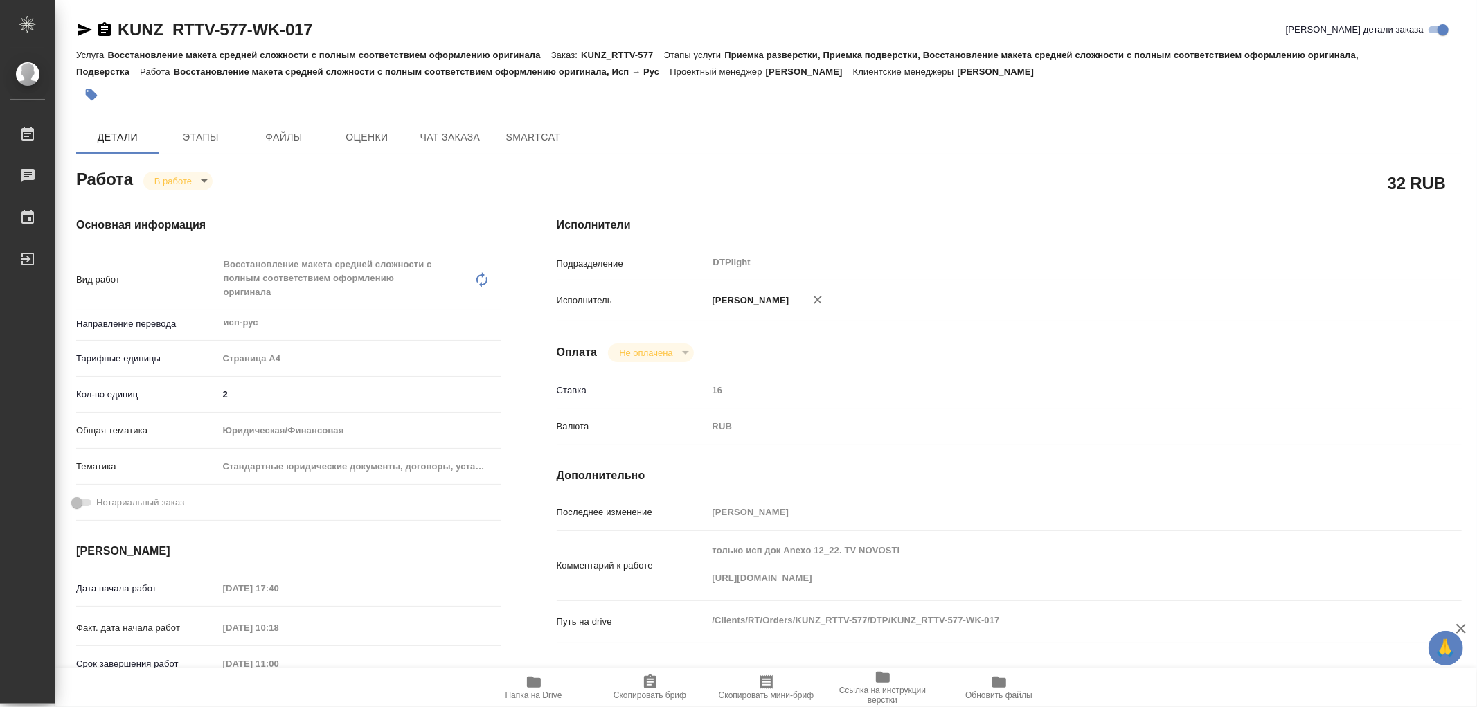
type textarea "x"
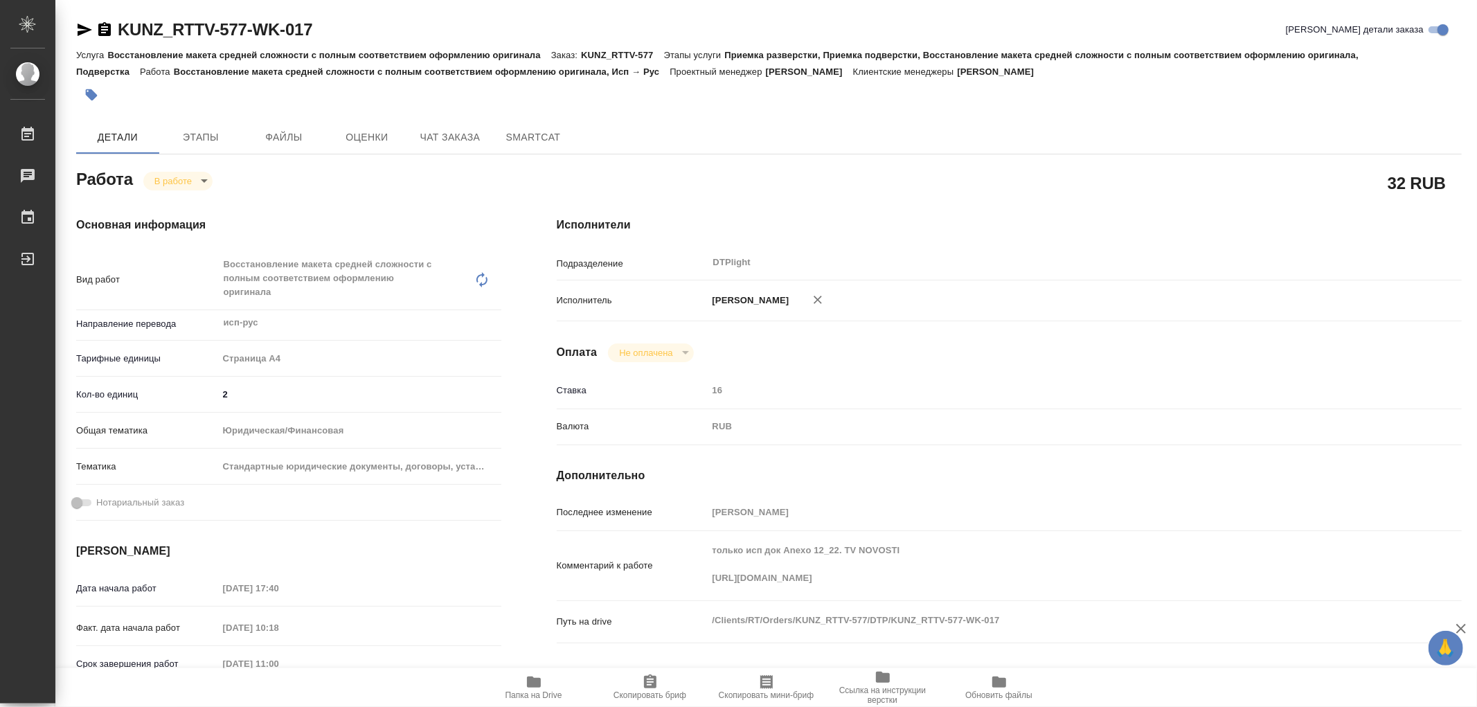
type textarea "x"
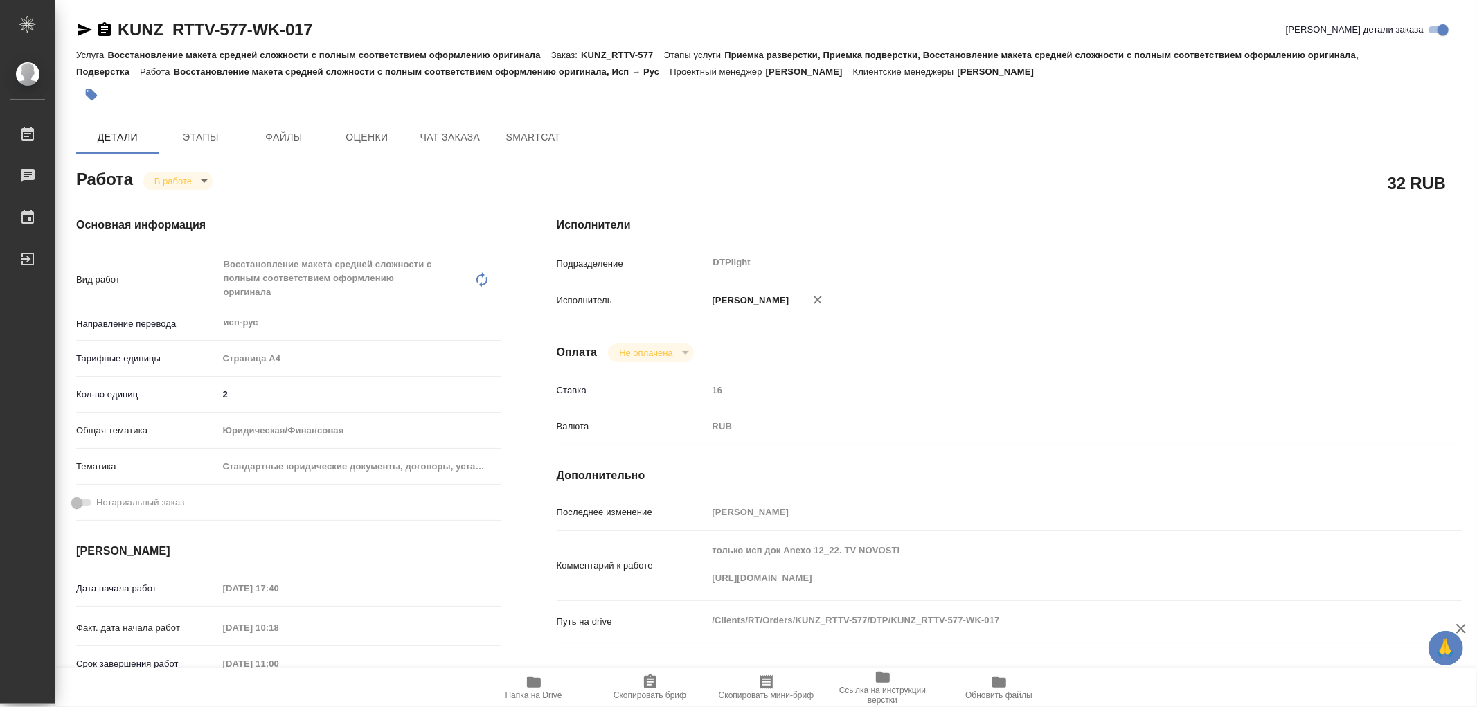
type textarea "x"
click at [528, 683] on icon "button" at bounding box center [534, 681] width 14 height 11
type textarea "x"
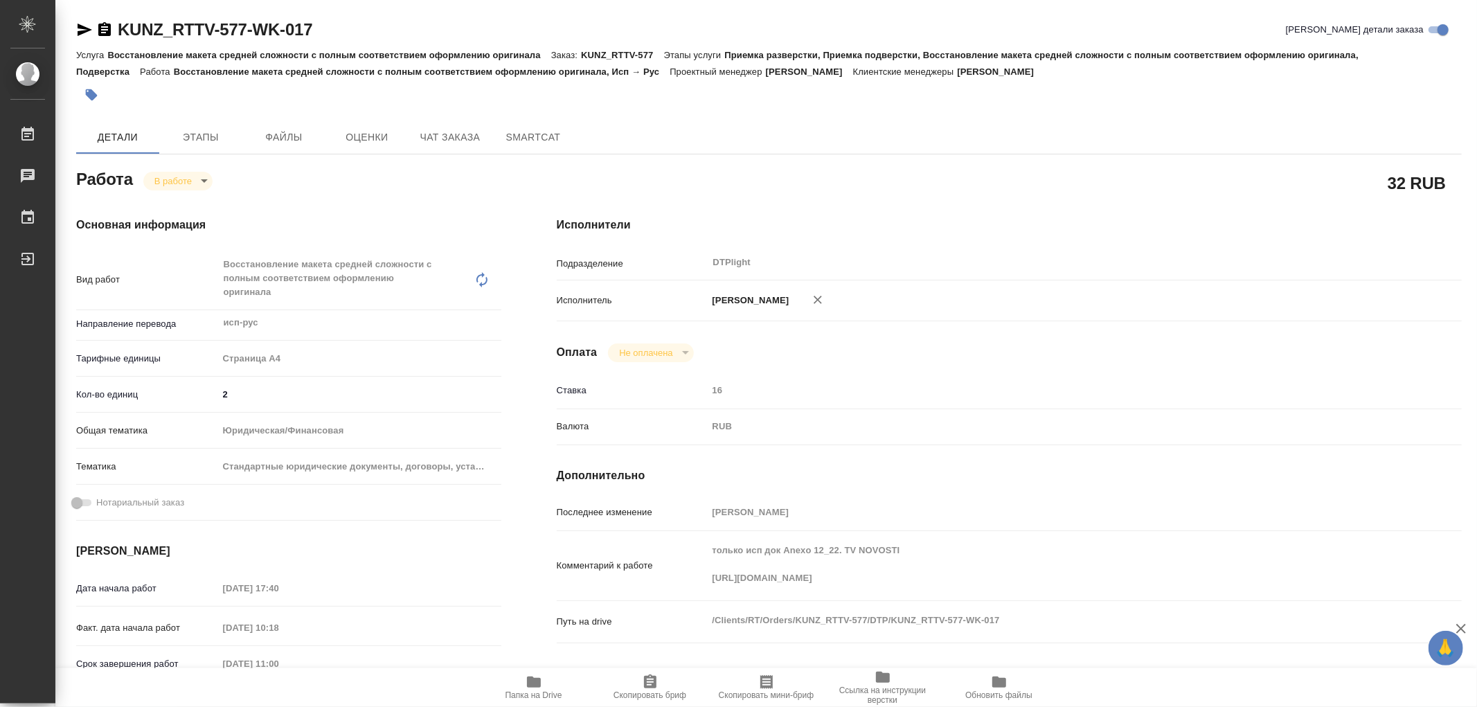
type textarea "x"
click at [181, 181] on body "🙏 .cls-1 fill:#fff; AWATERA Работы 0 Чаты График Выйти KUNZ_RTTV-577-WK-017 Кра…" at bounding box center [738, 353] width 1477 height 707
click at [175, 201] on button "Выполнен" at bounding box center [179, 204] width 51 height 15
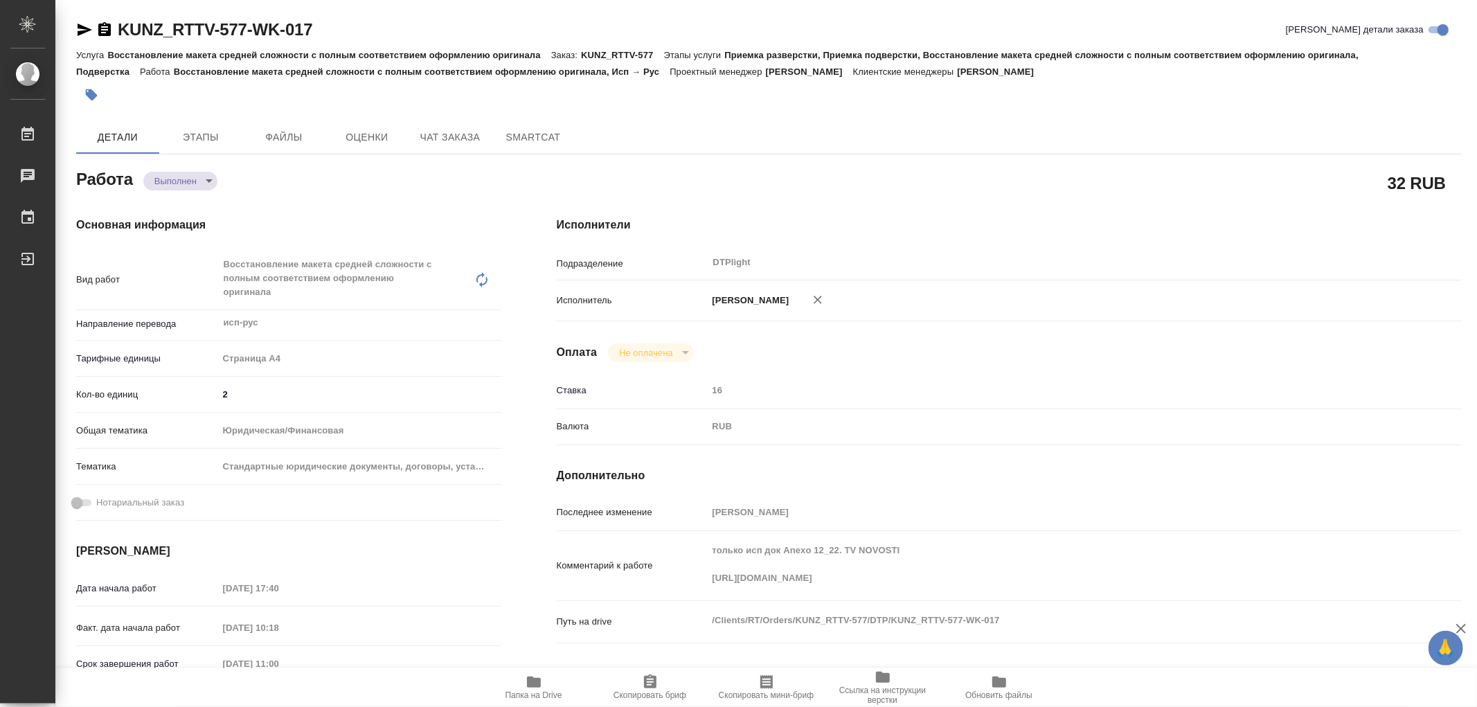
type textarea "x"
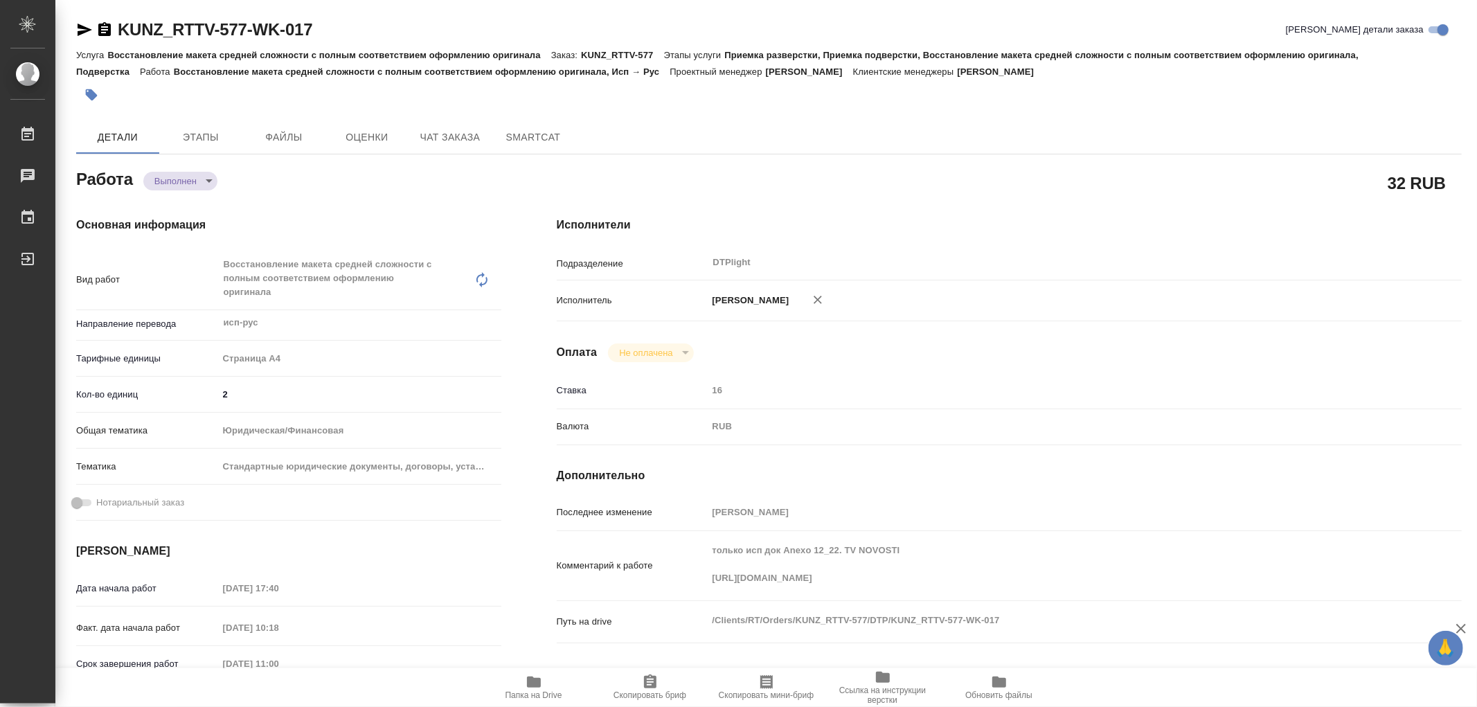
type textarea "x"
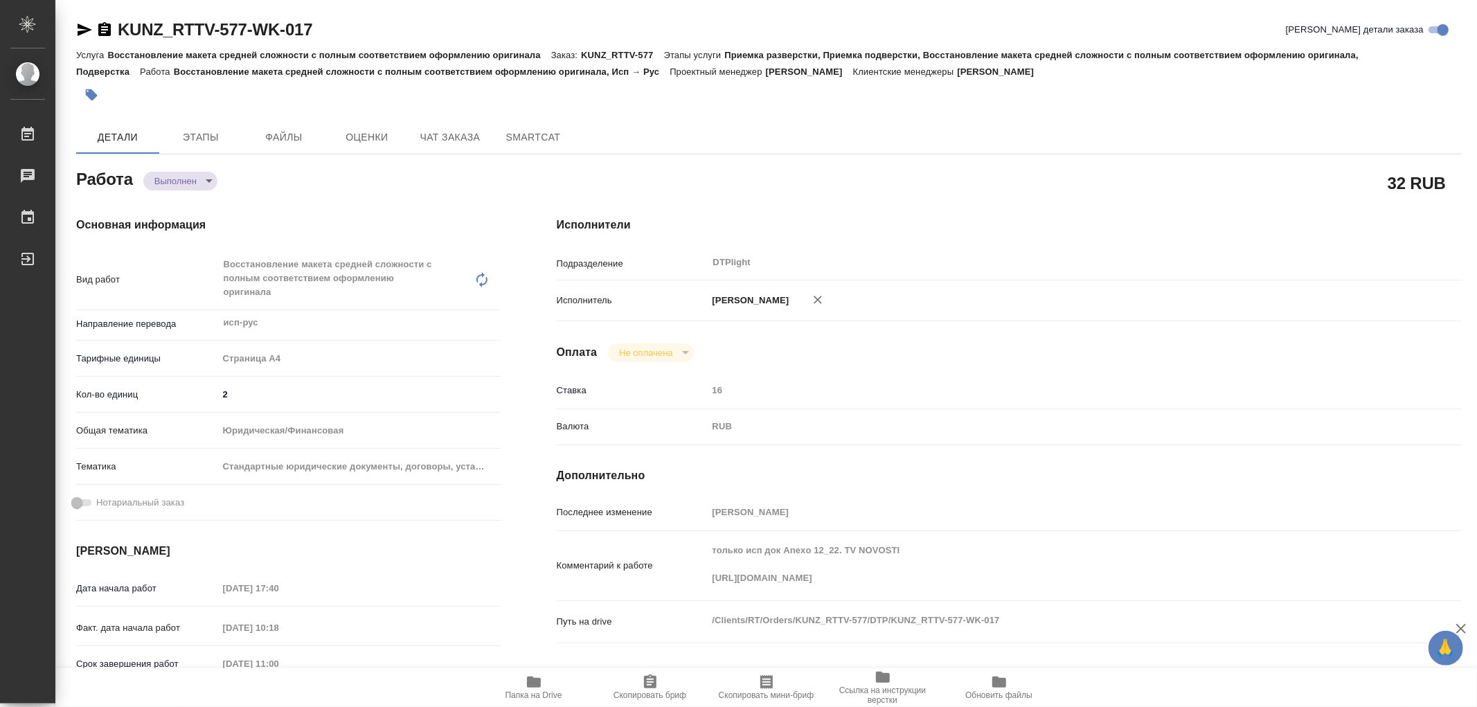
type textarea "x"
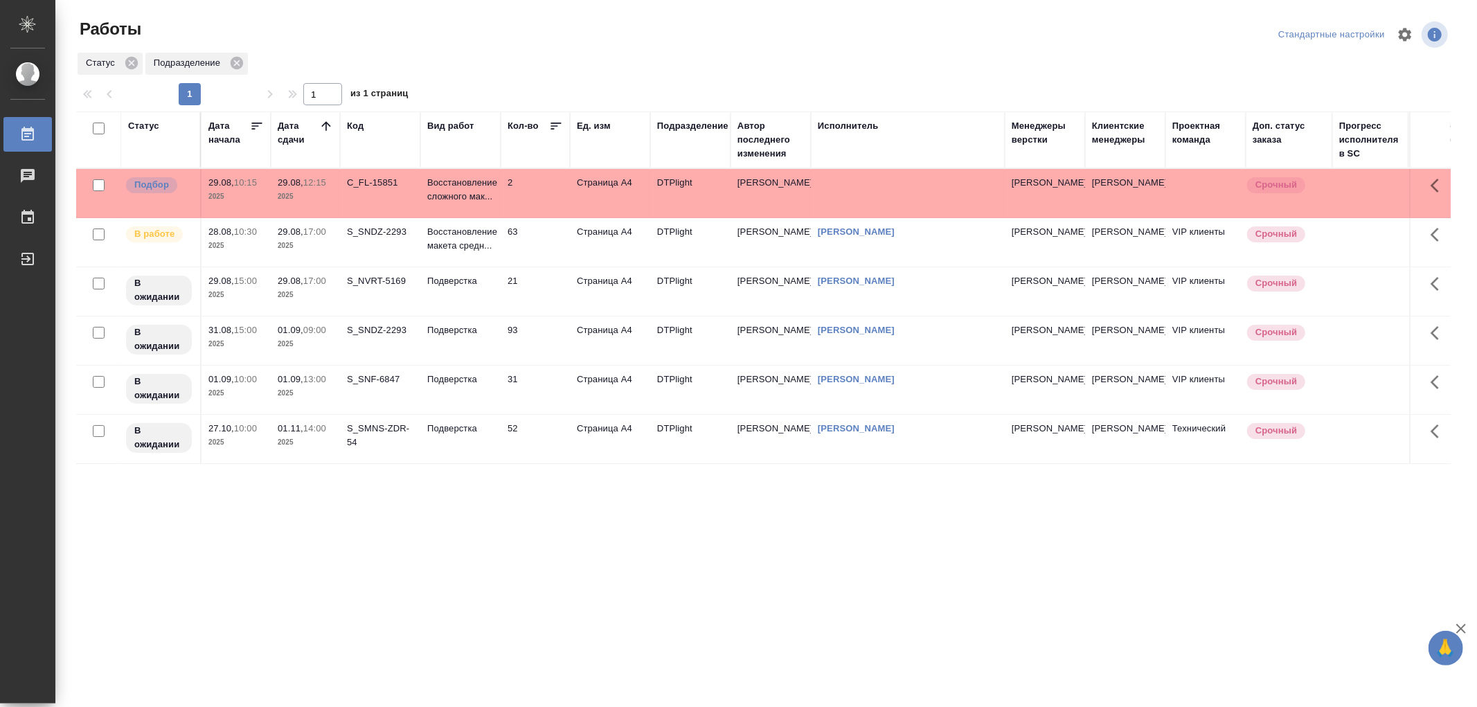
click at [501, 187] on td "2" at bounding box center [535, 193] width 69 height 48
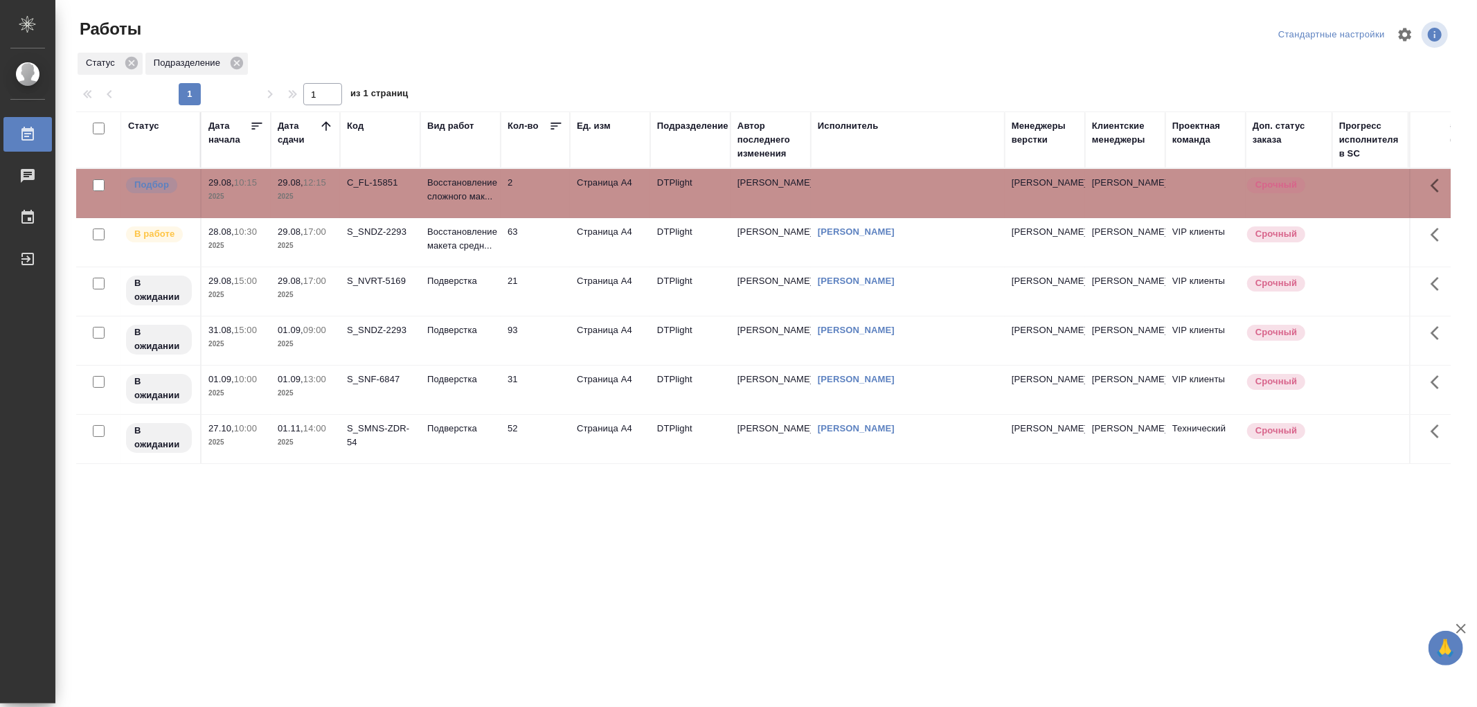
click at [498, 217] on td "Восстановление макета средн..." at bounding box center [460, 193] width 80 height 48
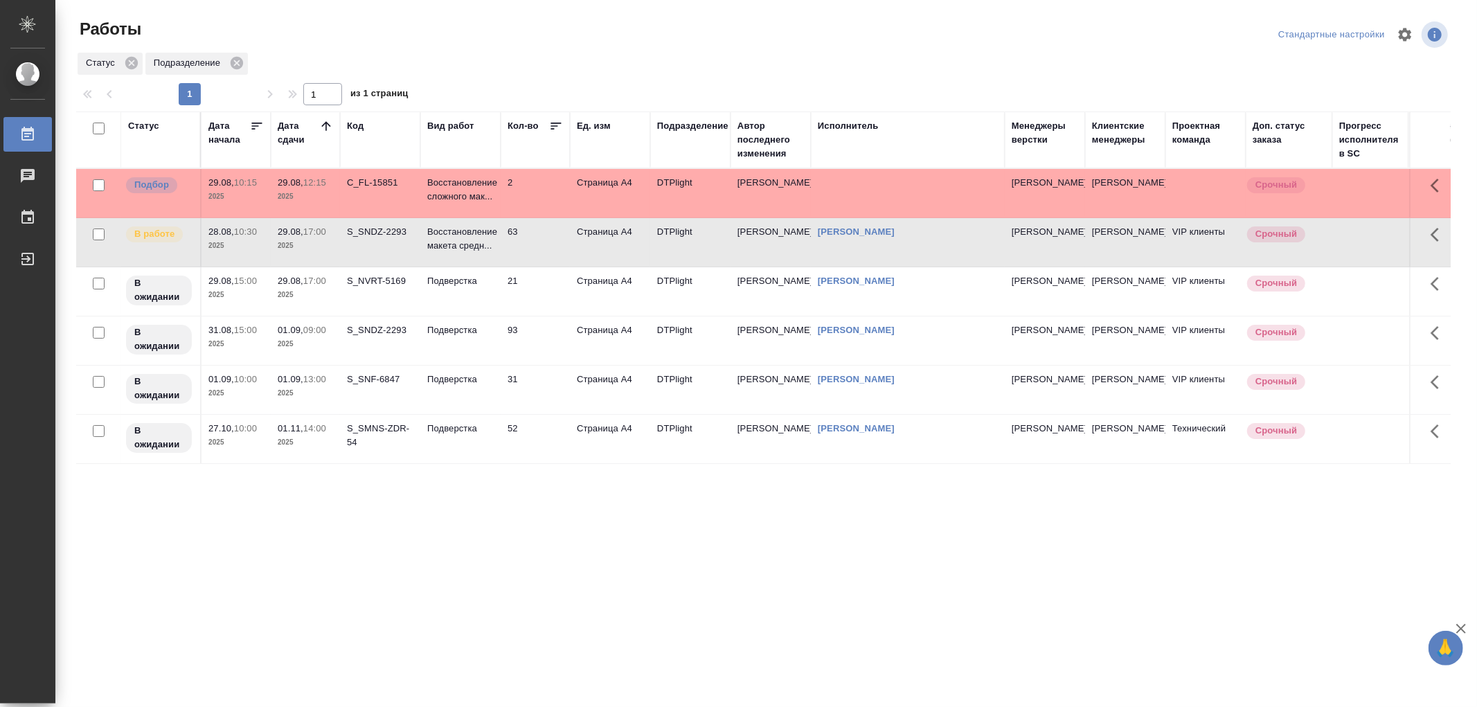
click at [498, 217] on td "Восстановление макета средн..." at bounding box center [460, 193] width 80 height 48
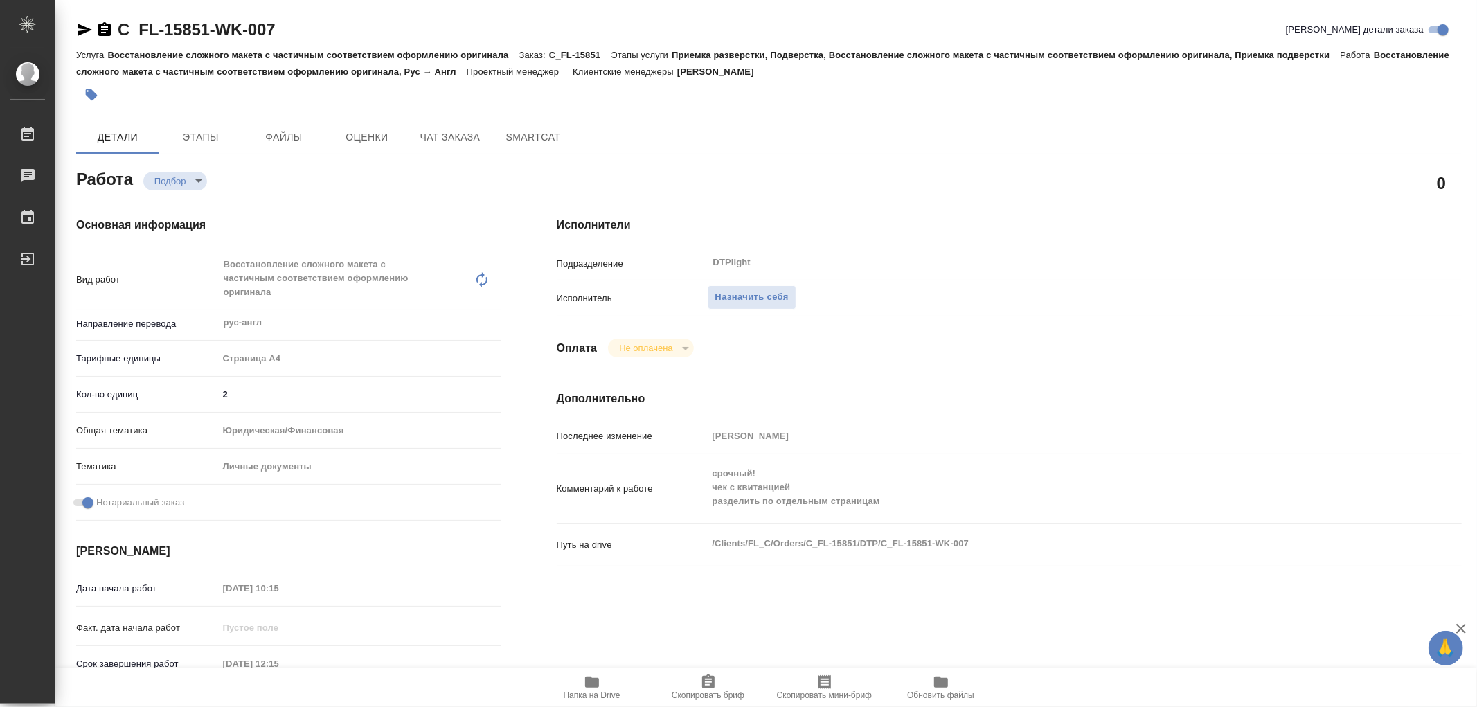
type textarea "x"
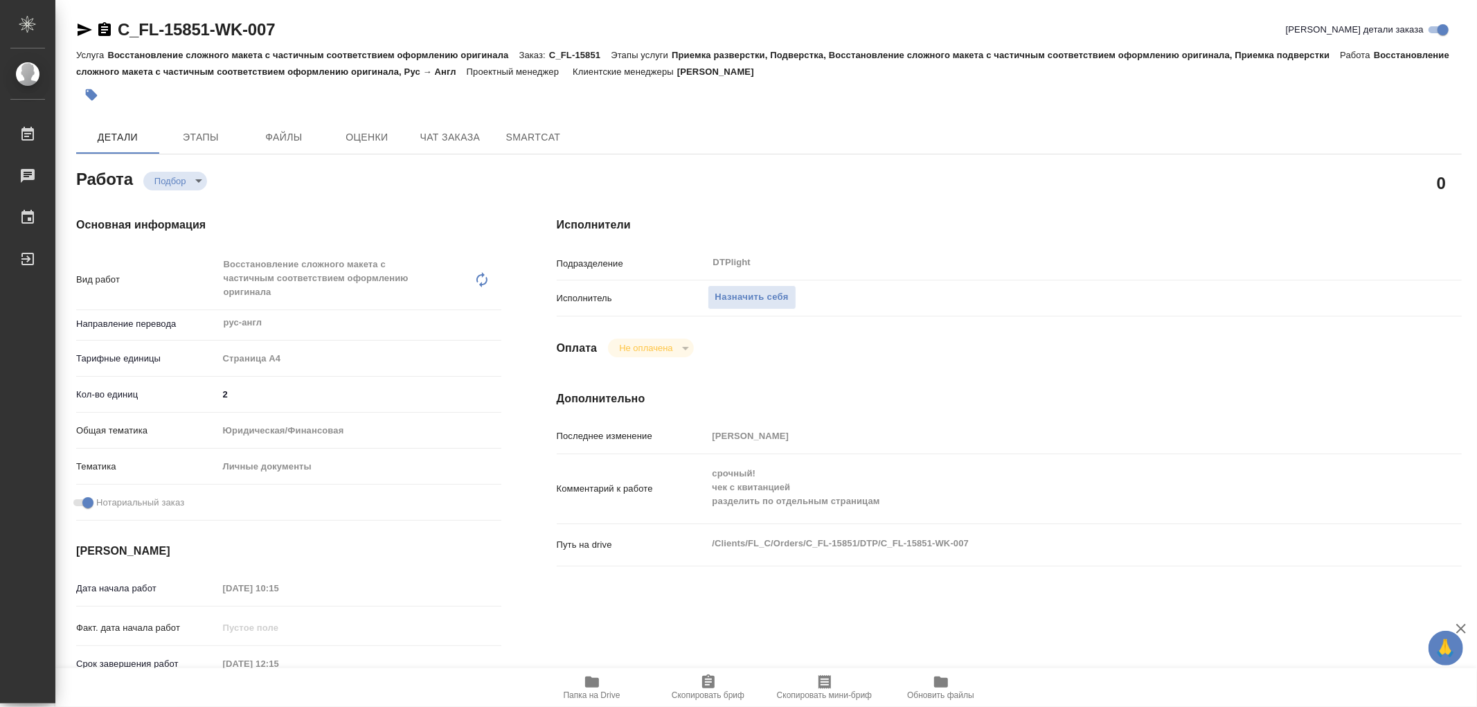
type textarea "x"
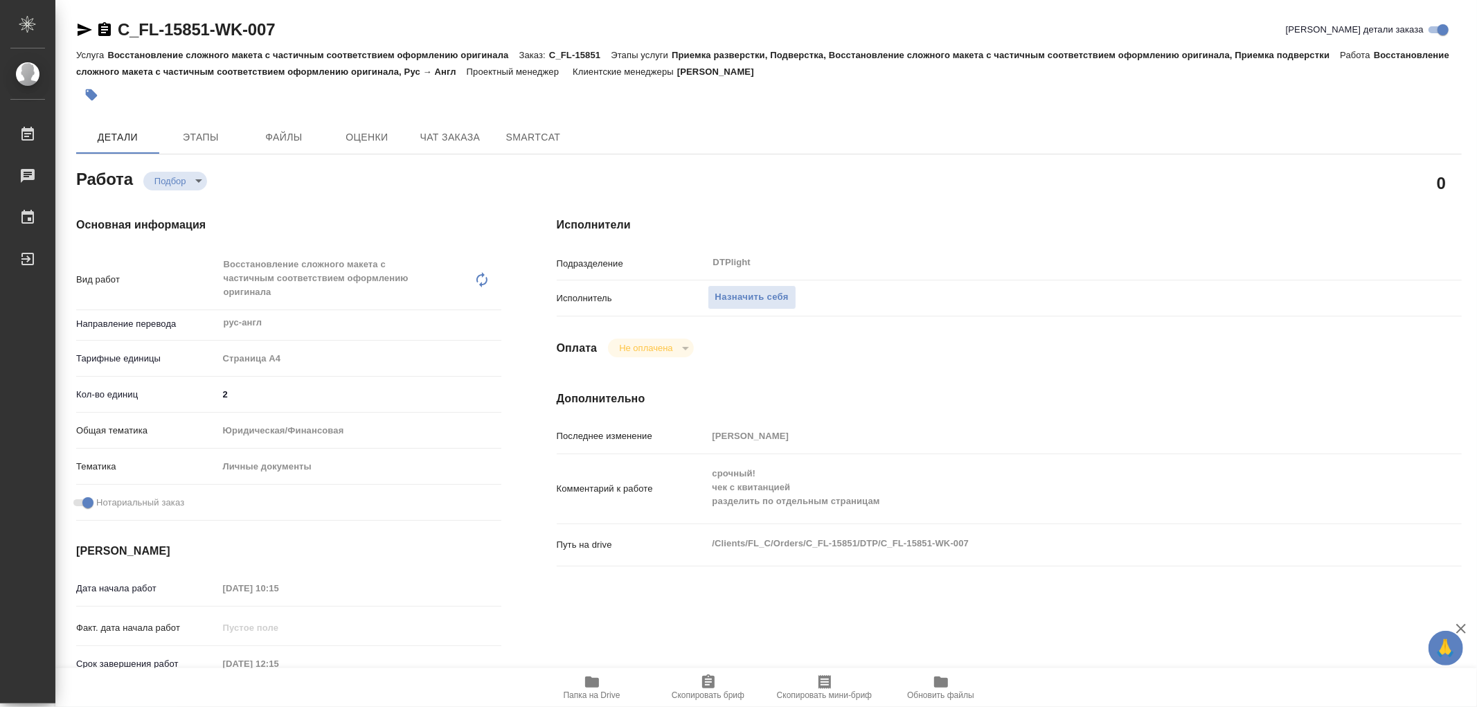
type textarea "x"
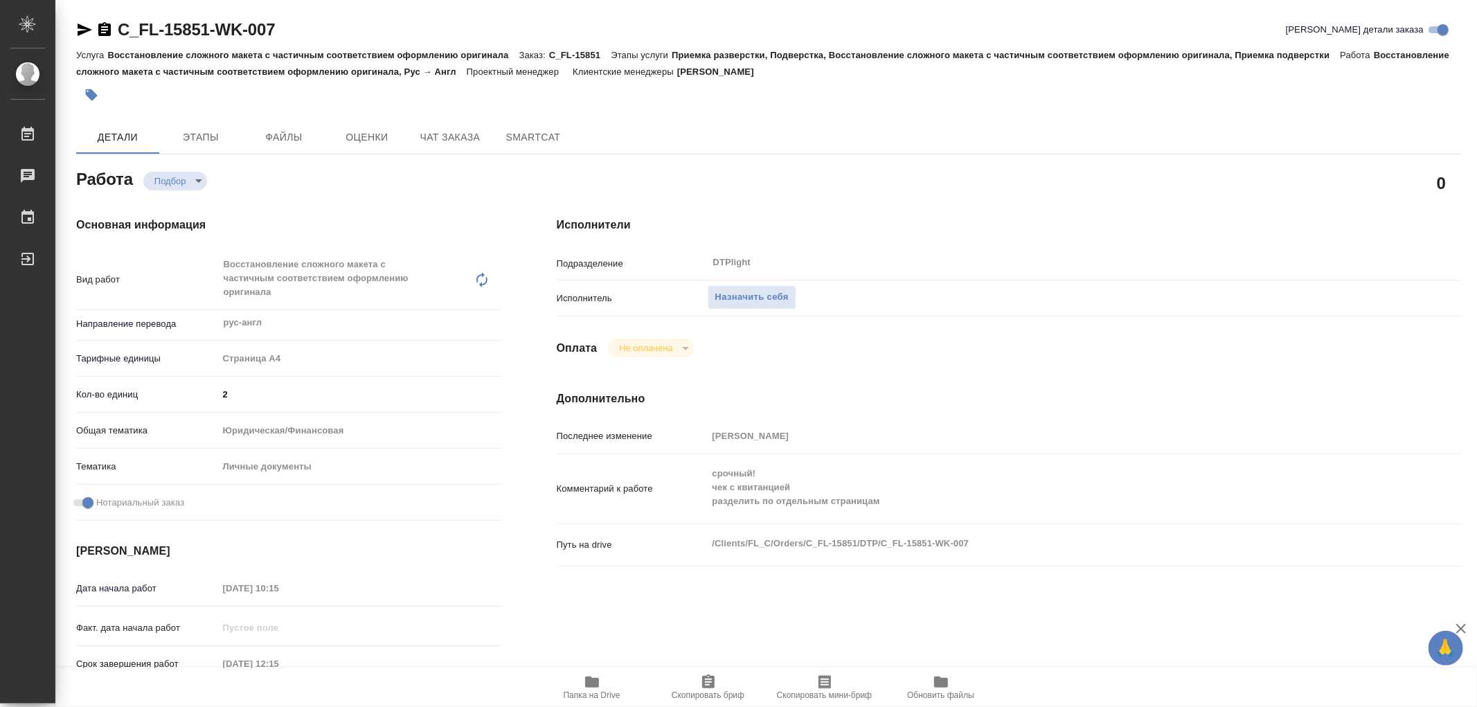
type textarea "x"
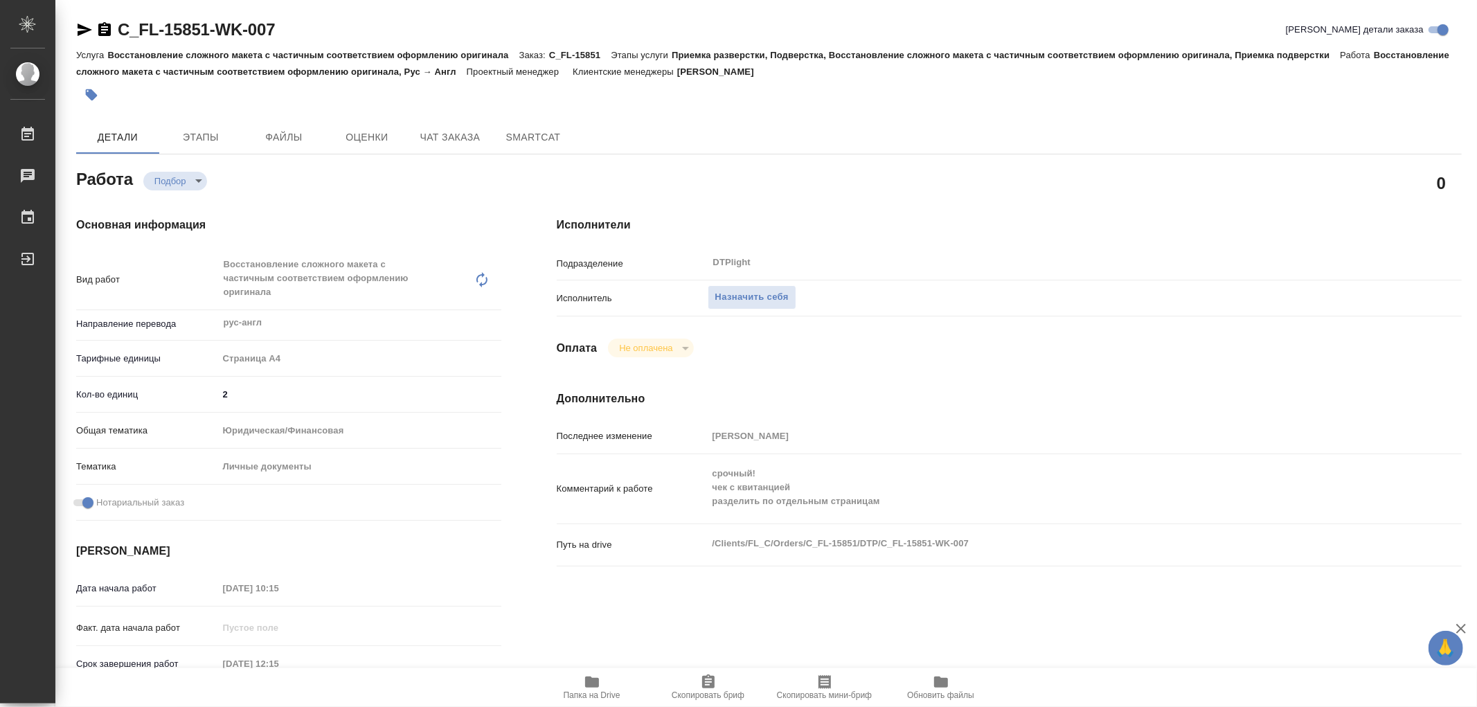
type textarea "x"
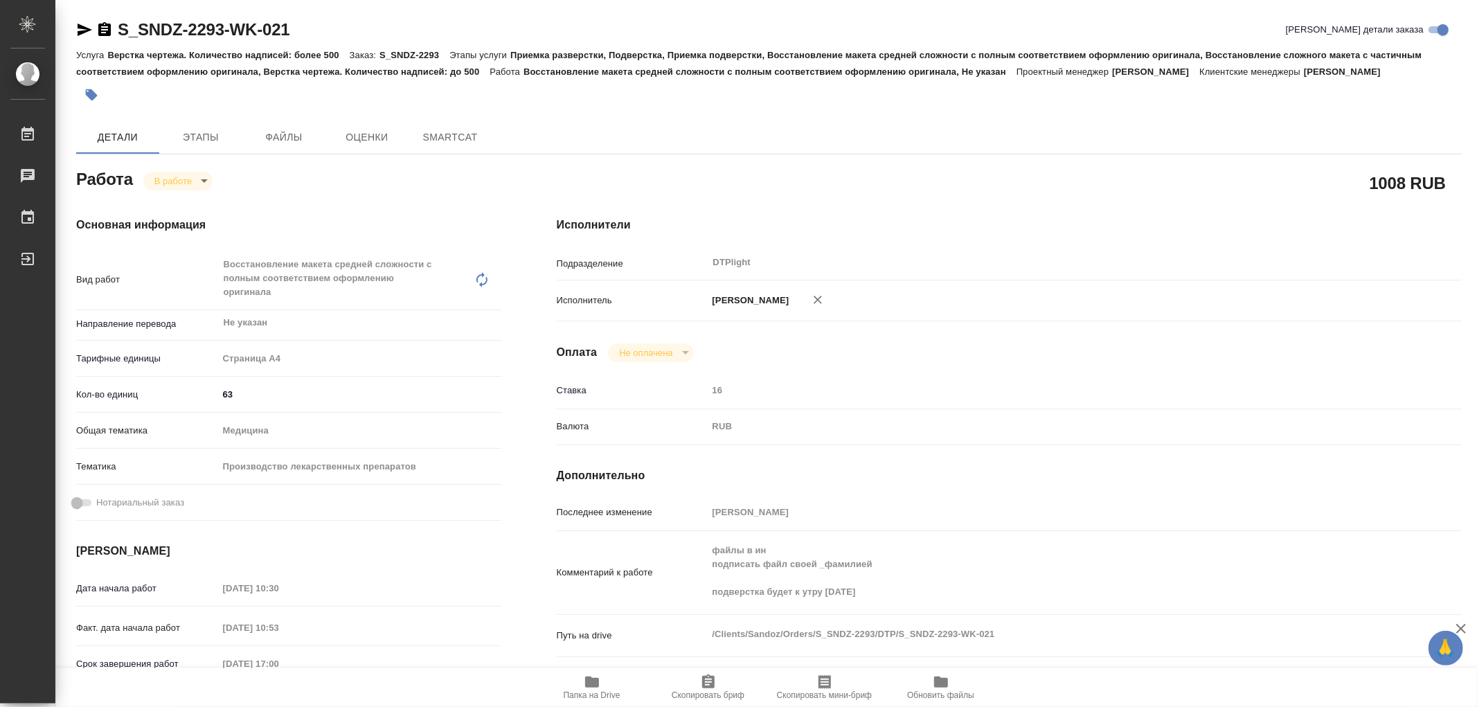
type textarea "x"
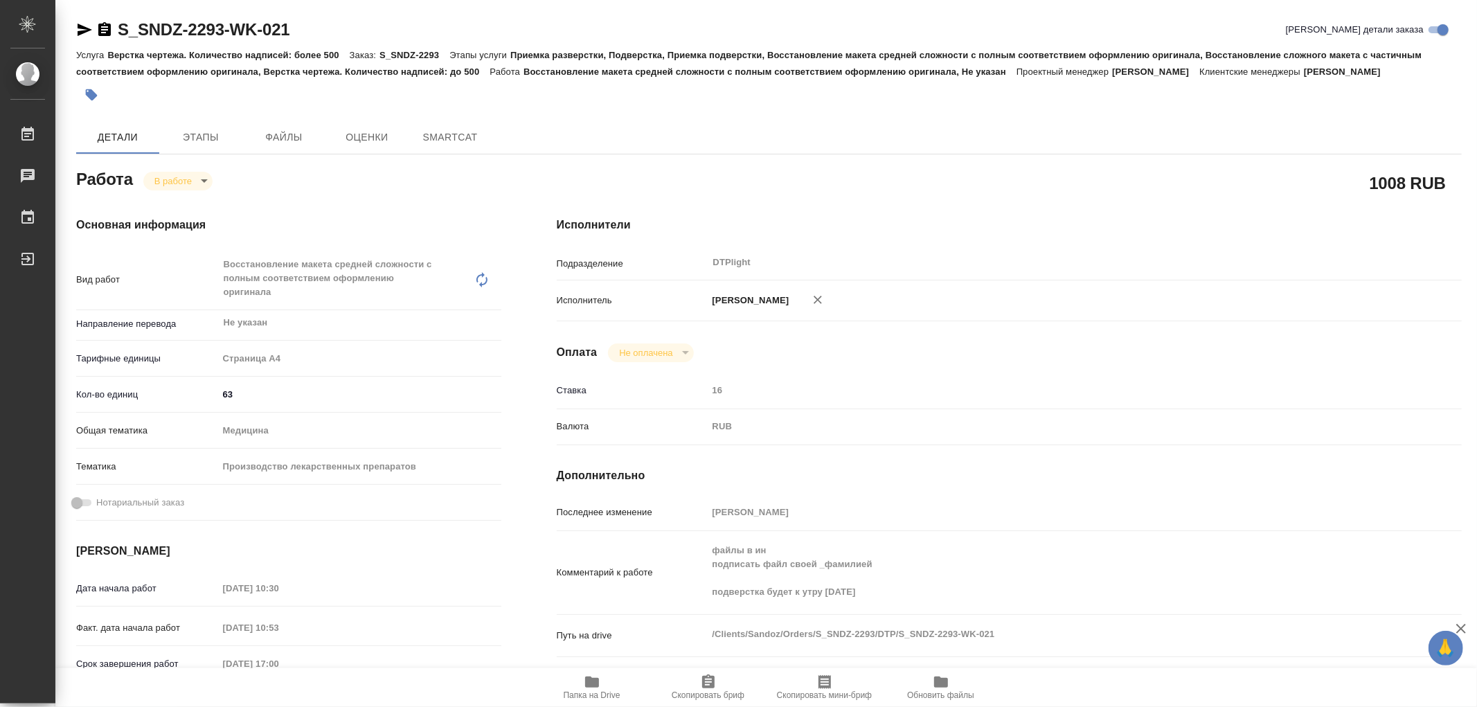
type textarea "x"
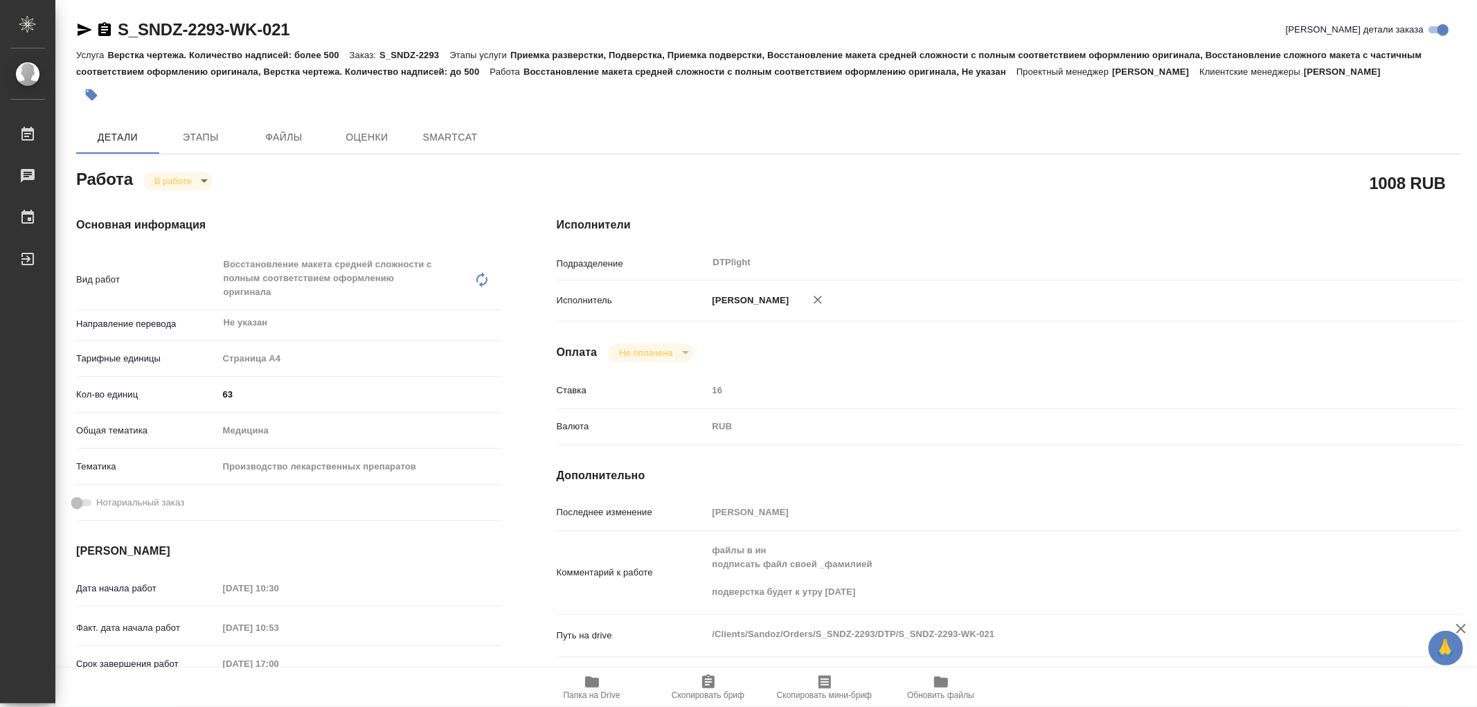
type textarea "x"
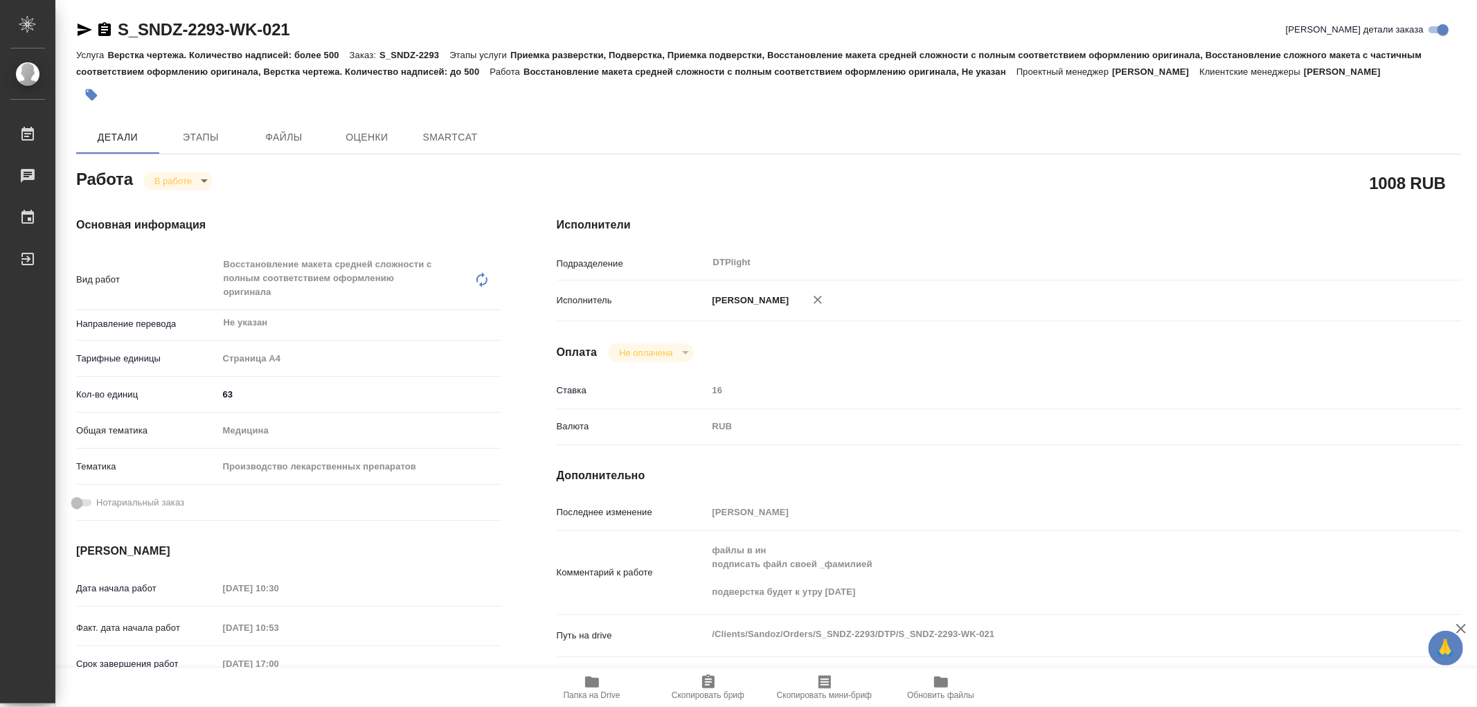
type textarea "x"
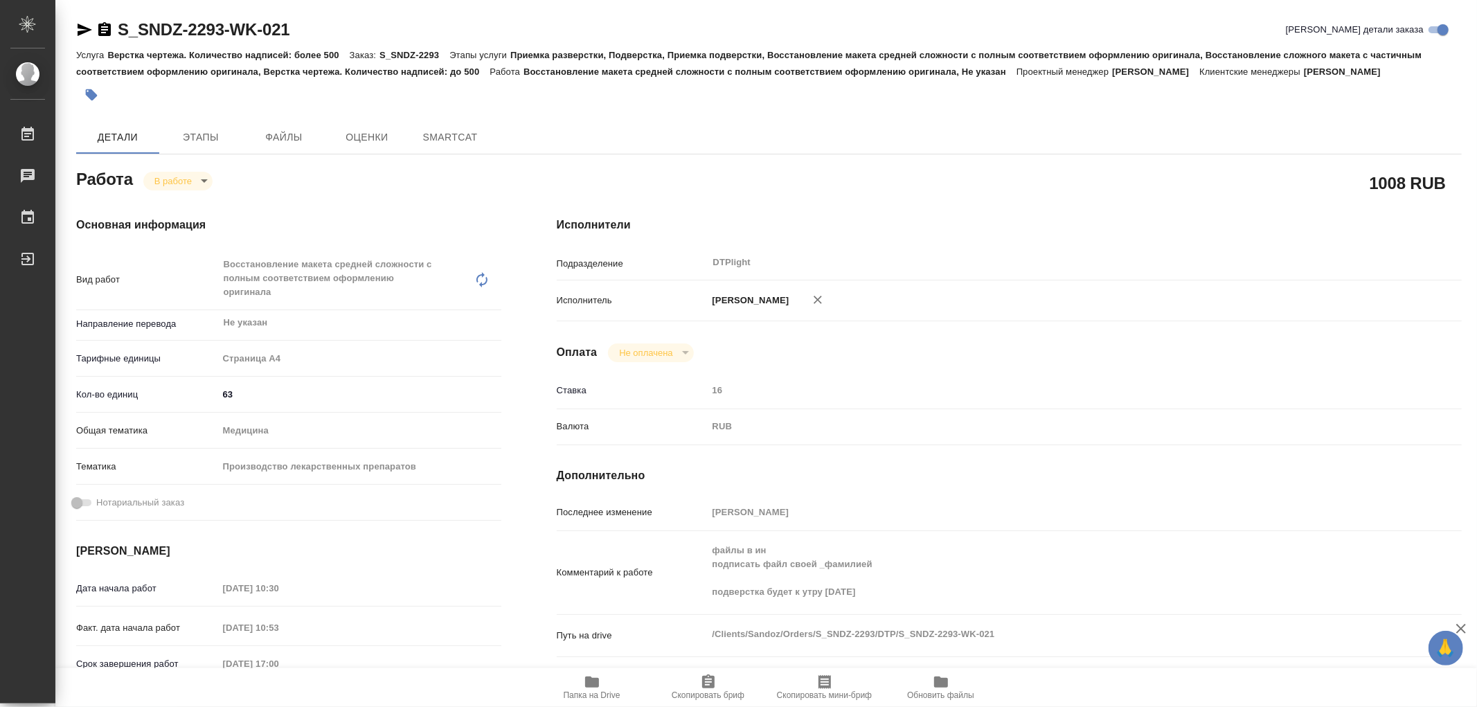
type textarea "x"
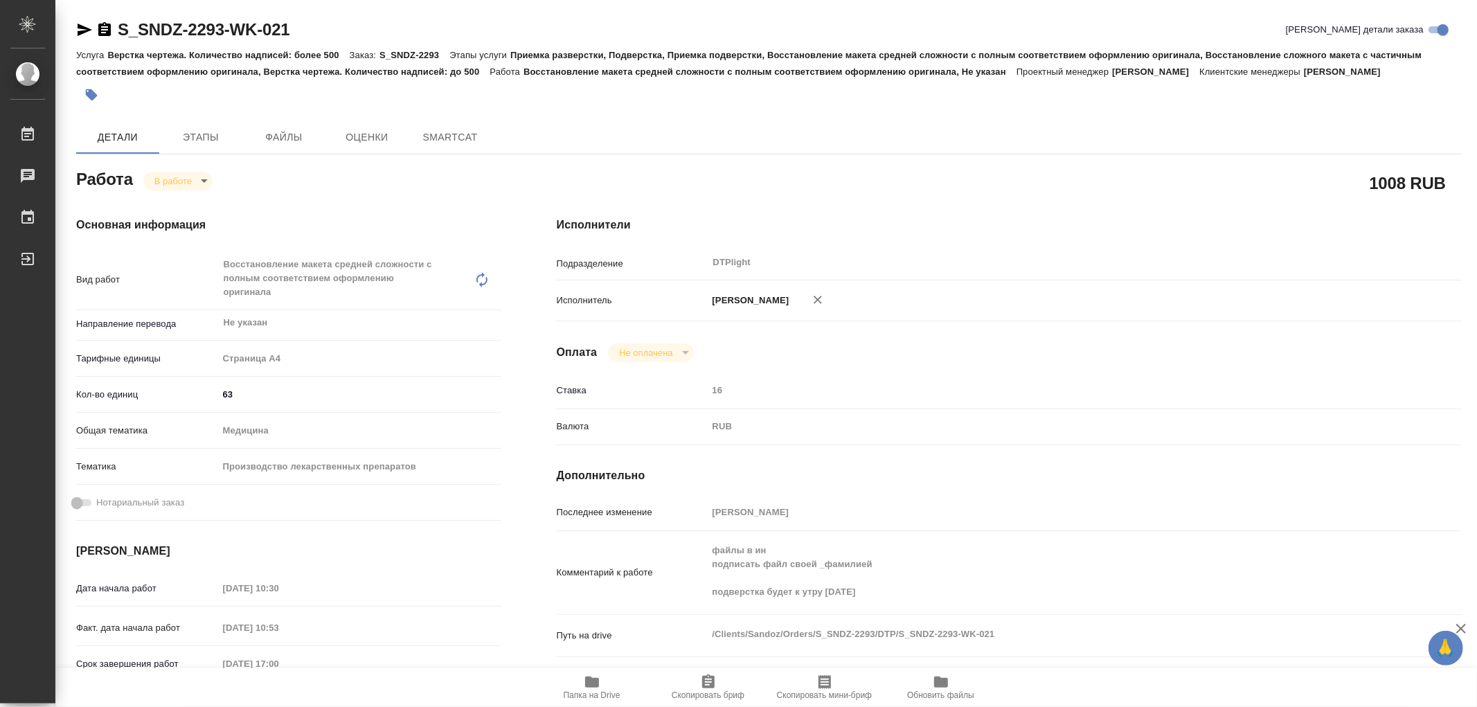
type textarea "x"
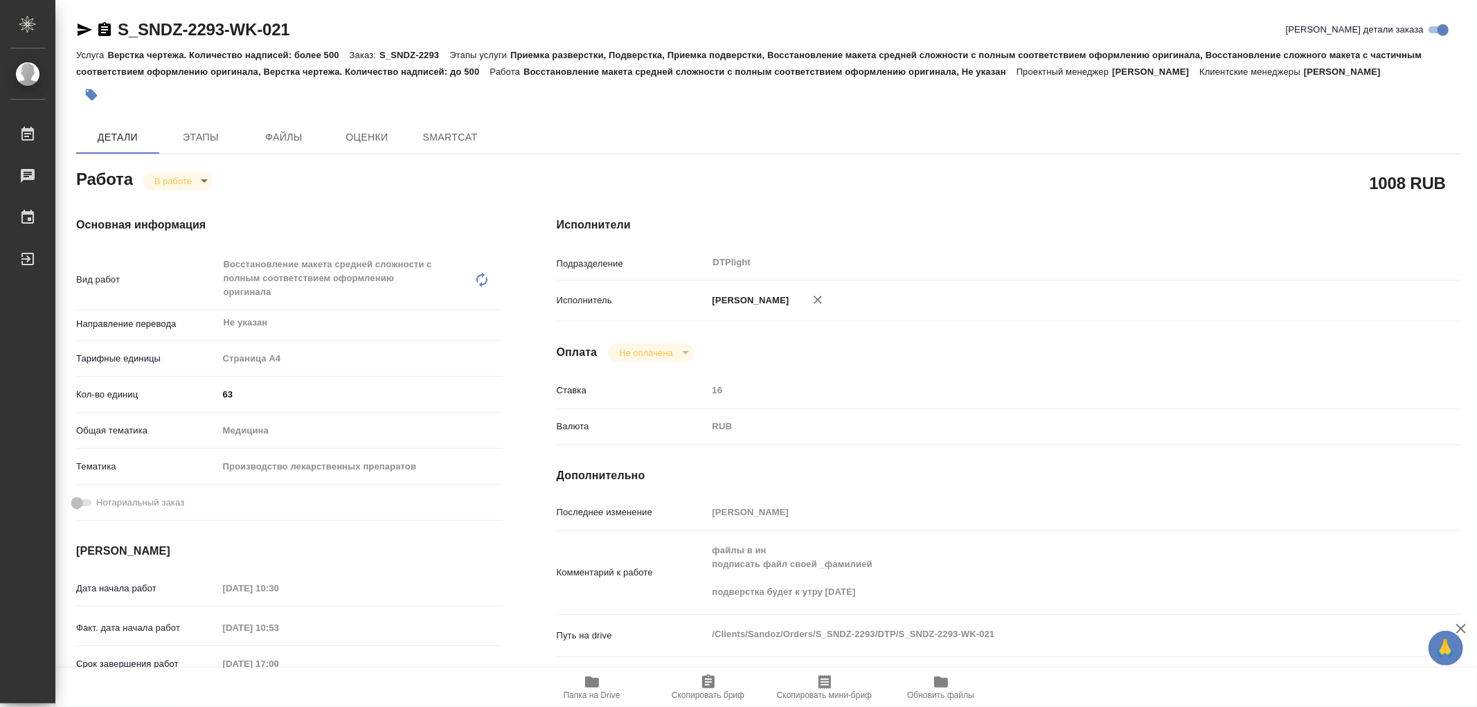
type textarea "x"
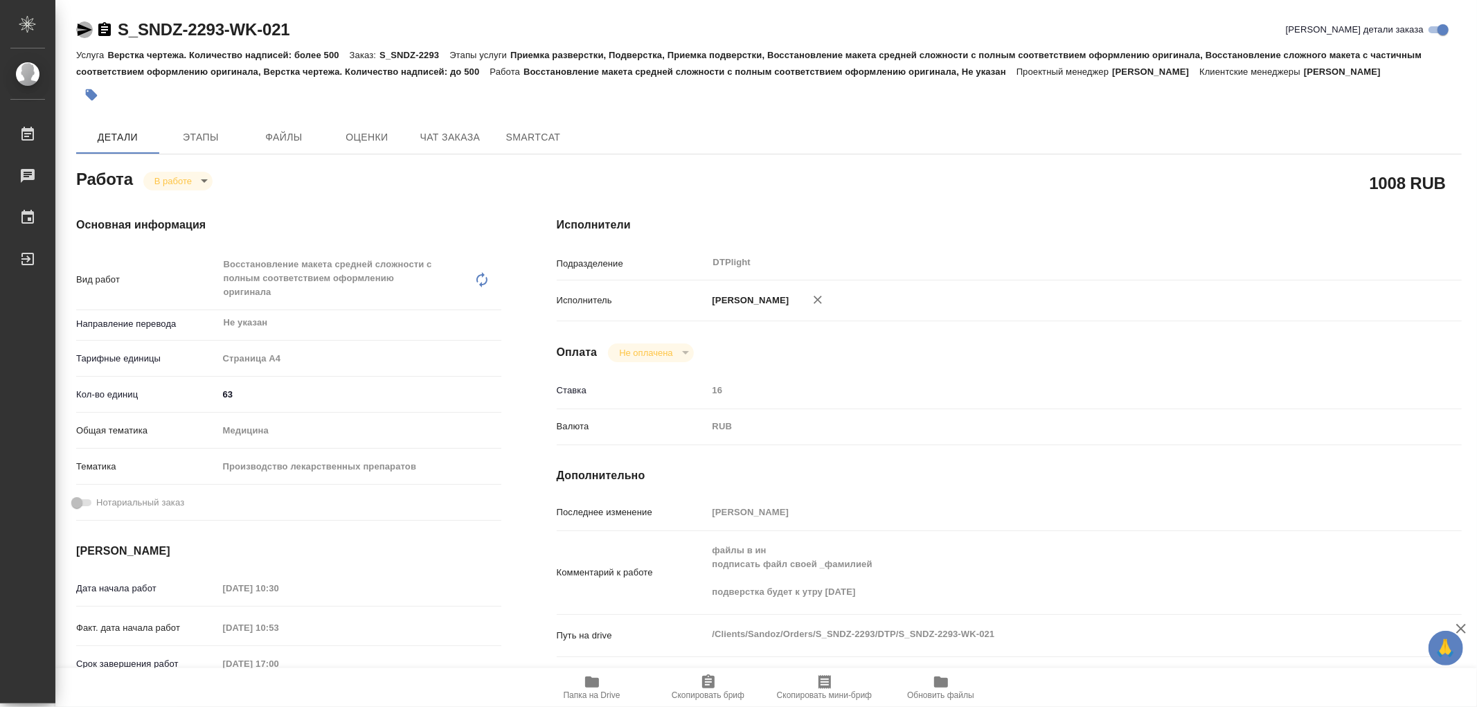
click at [81, 28] on icon "button" at bounding box center [85, 30] width 15 height 12
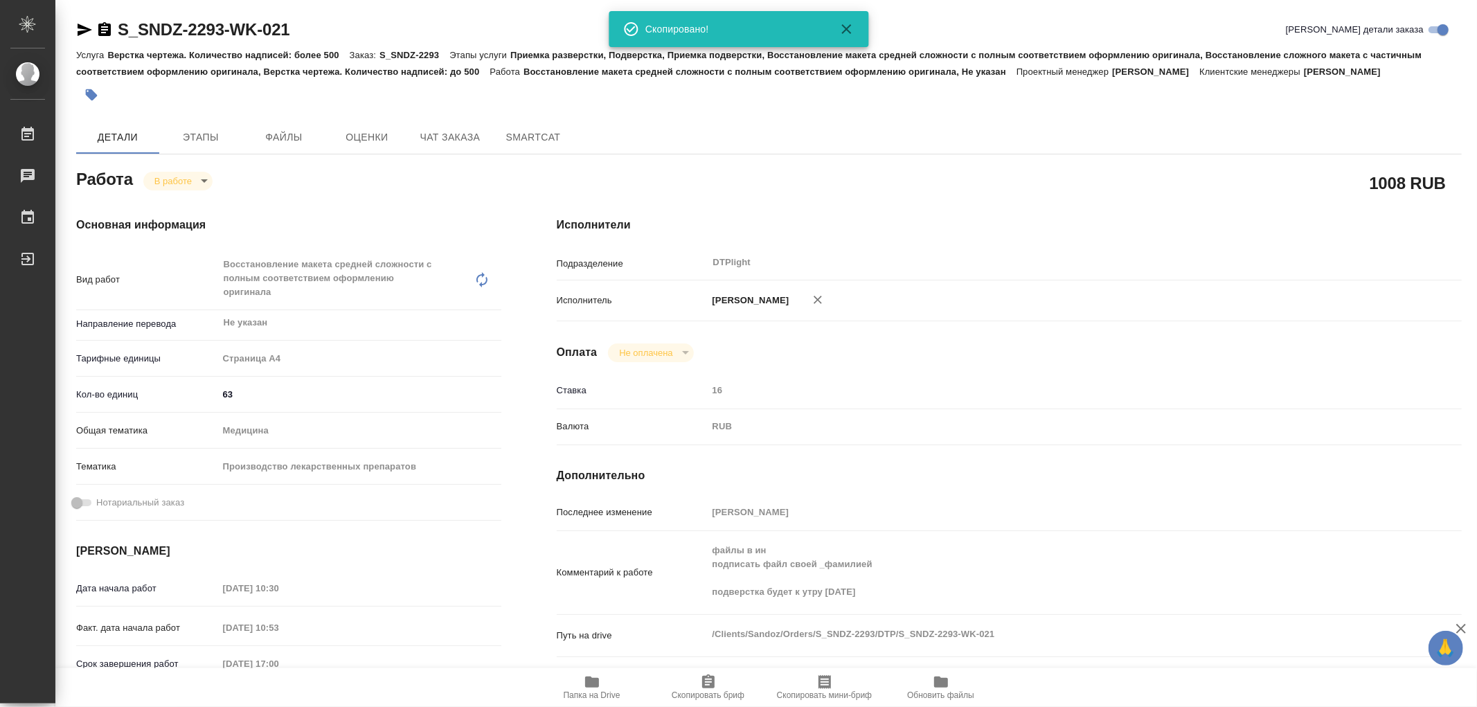
scroll to position [307, 0]
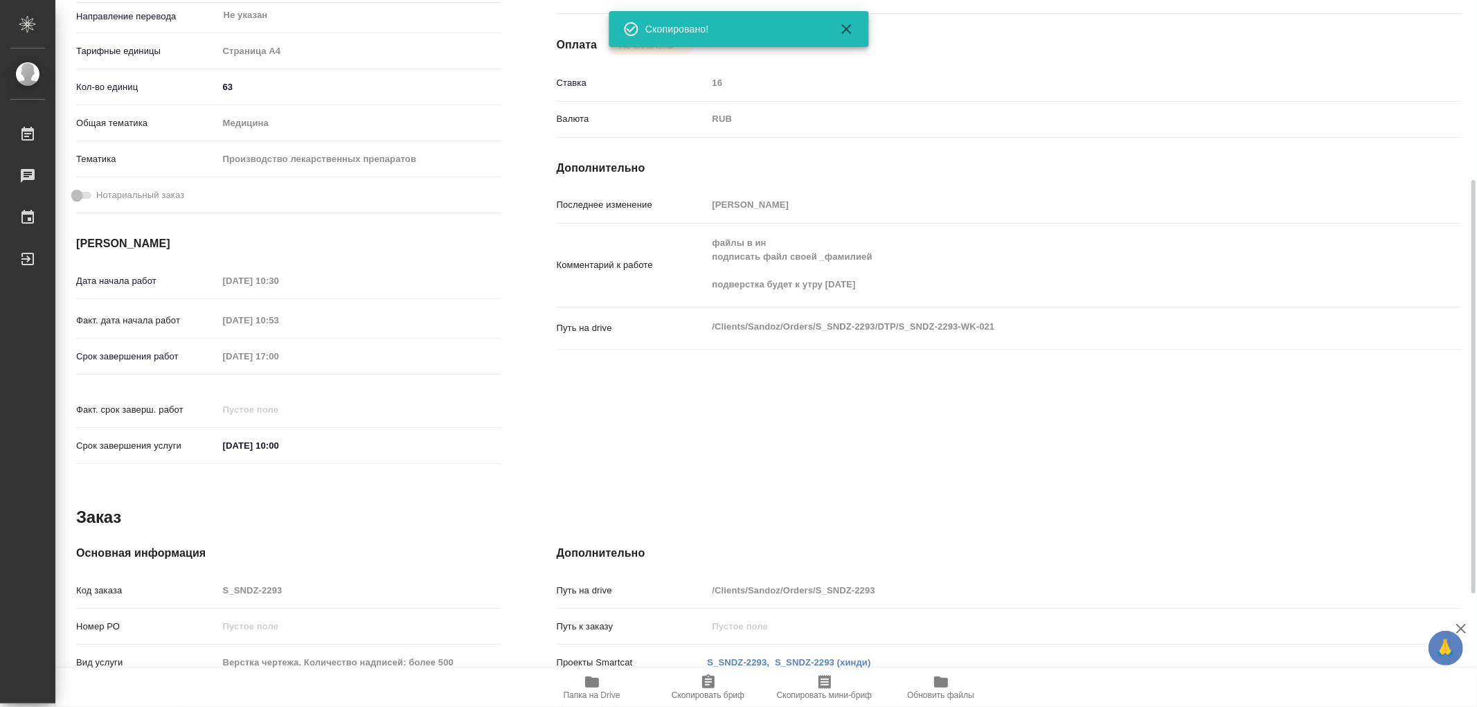
type textarea "x"
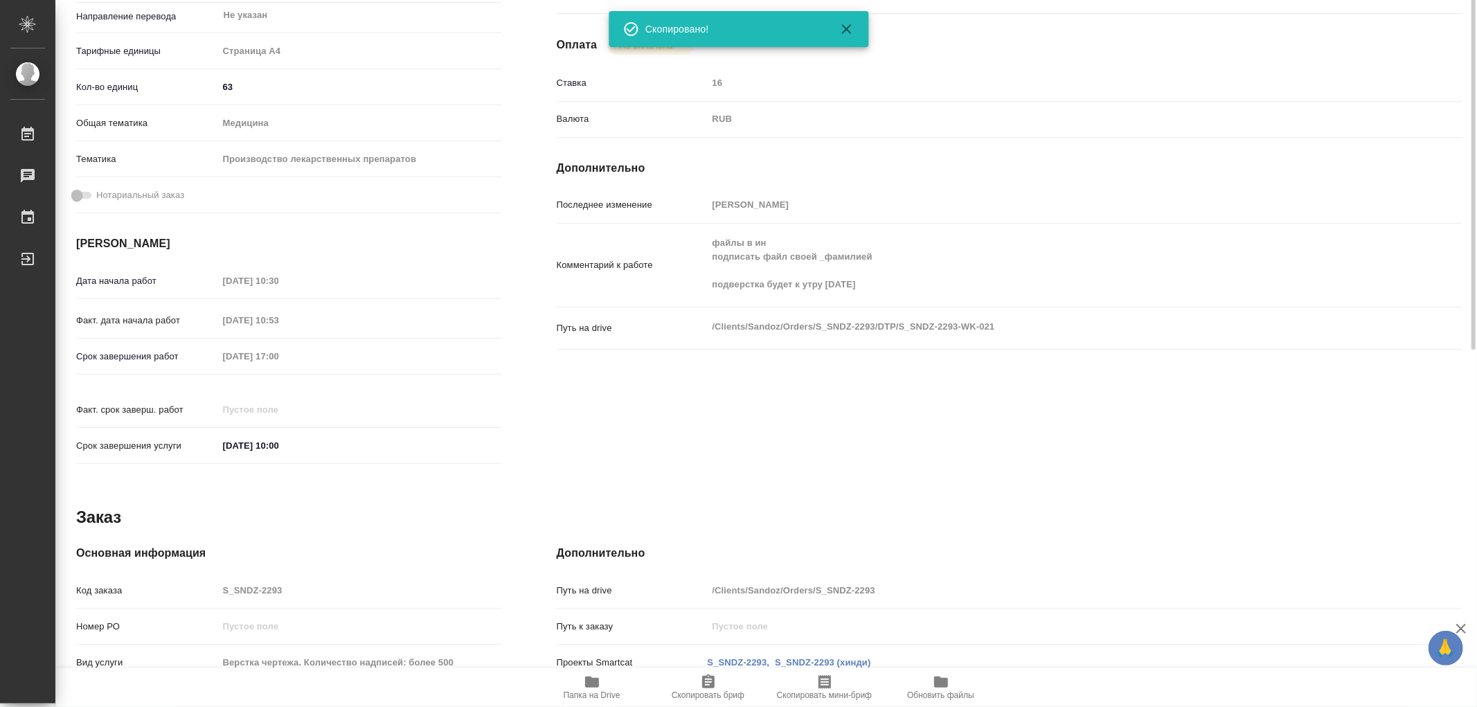
scroll to position [154, 0]
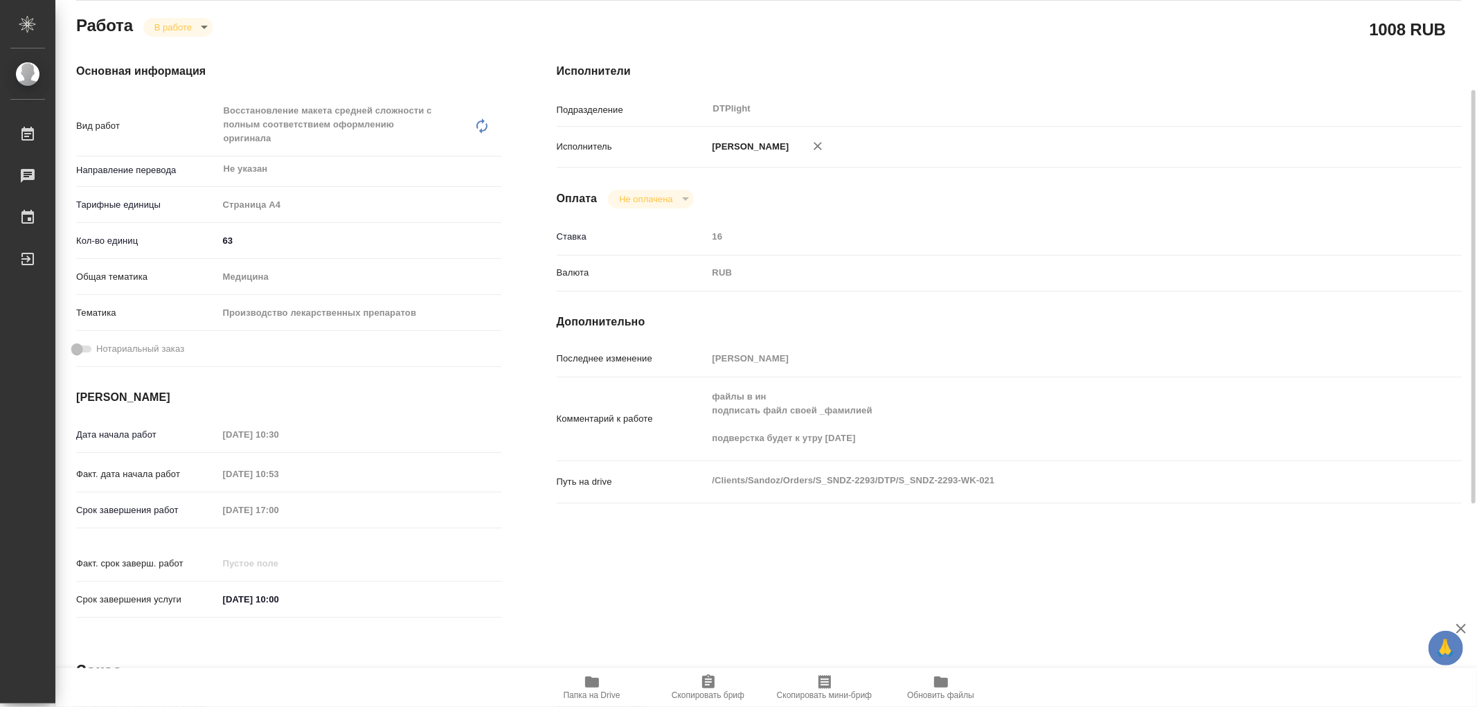
type textarea "x"
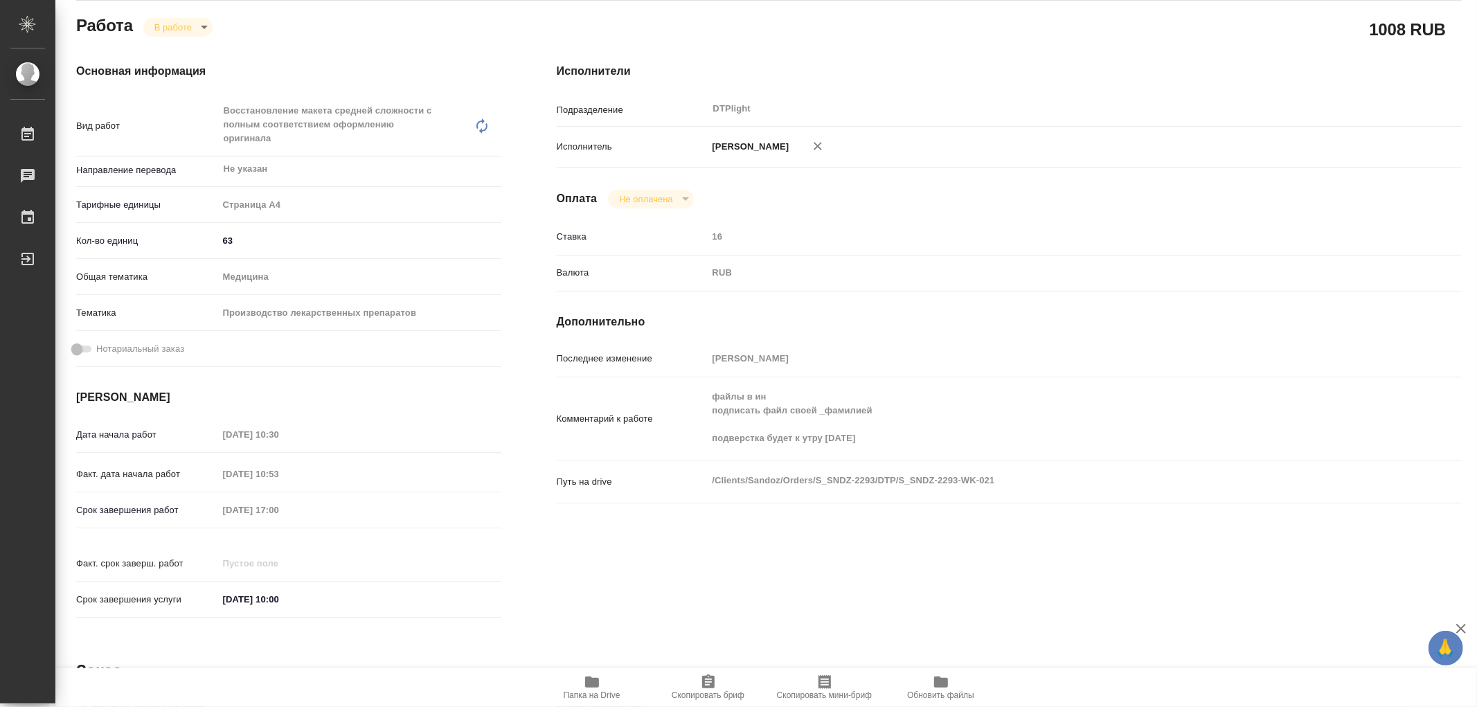
scroll to position [0, 0]
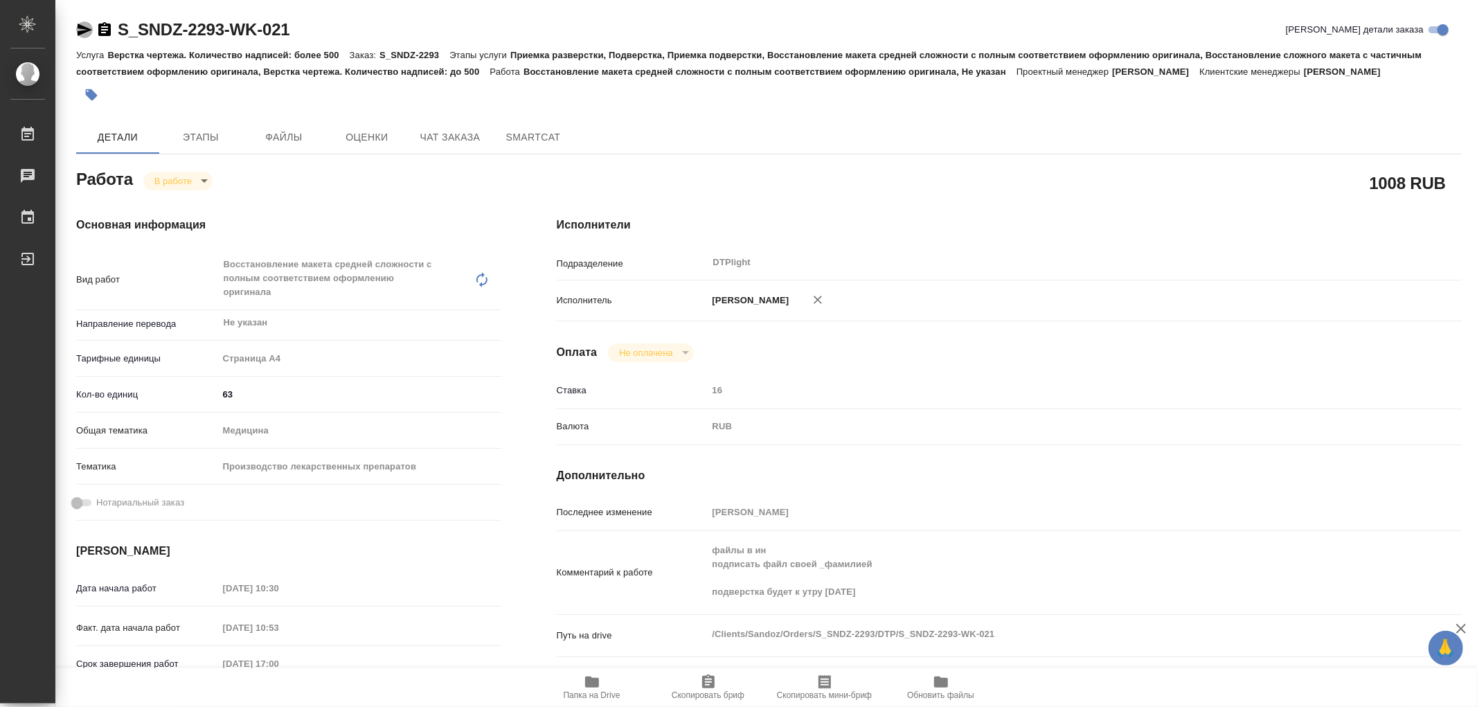
click at [84, 31] on icon "button" at bounding box center [85, 30] width 15 height 12
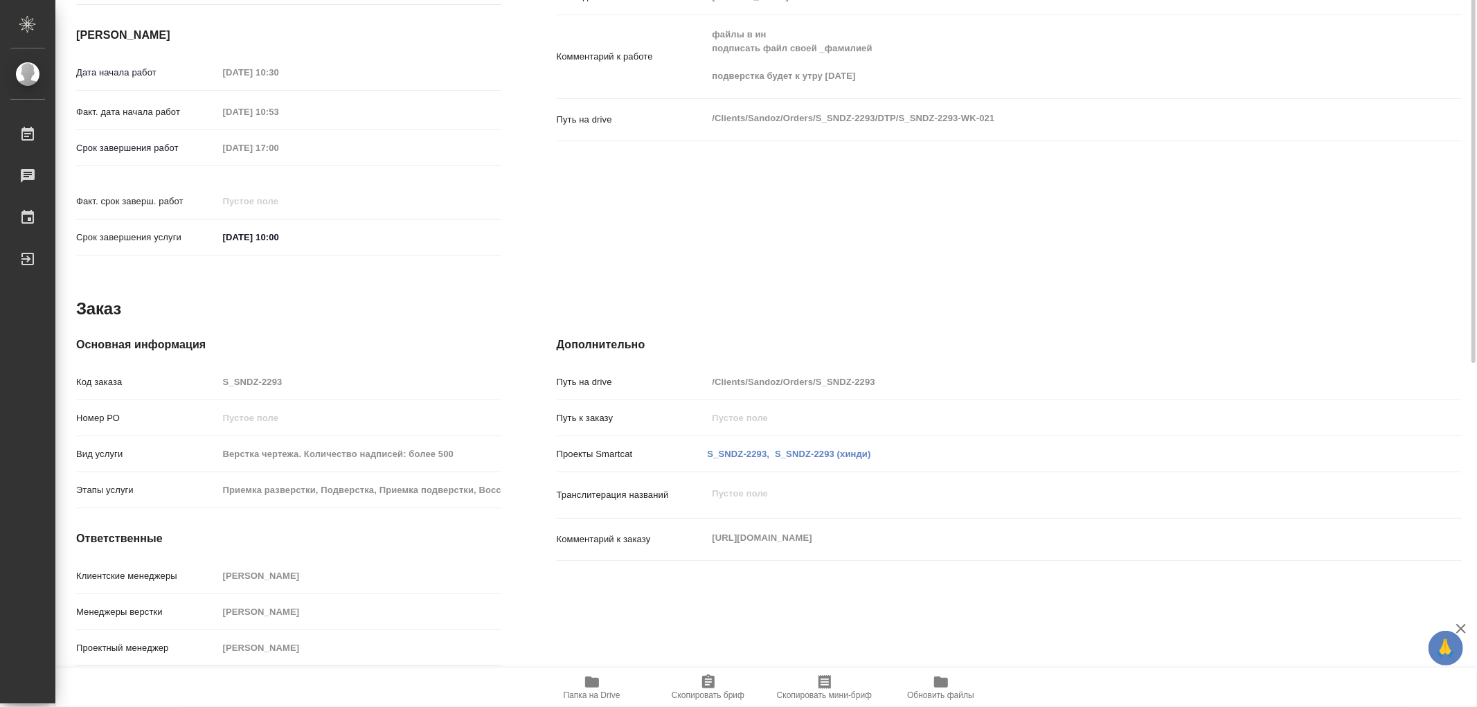
scroll to position [217, 0]
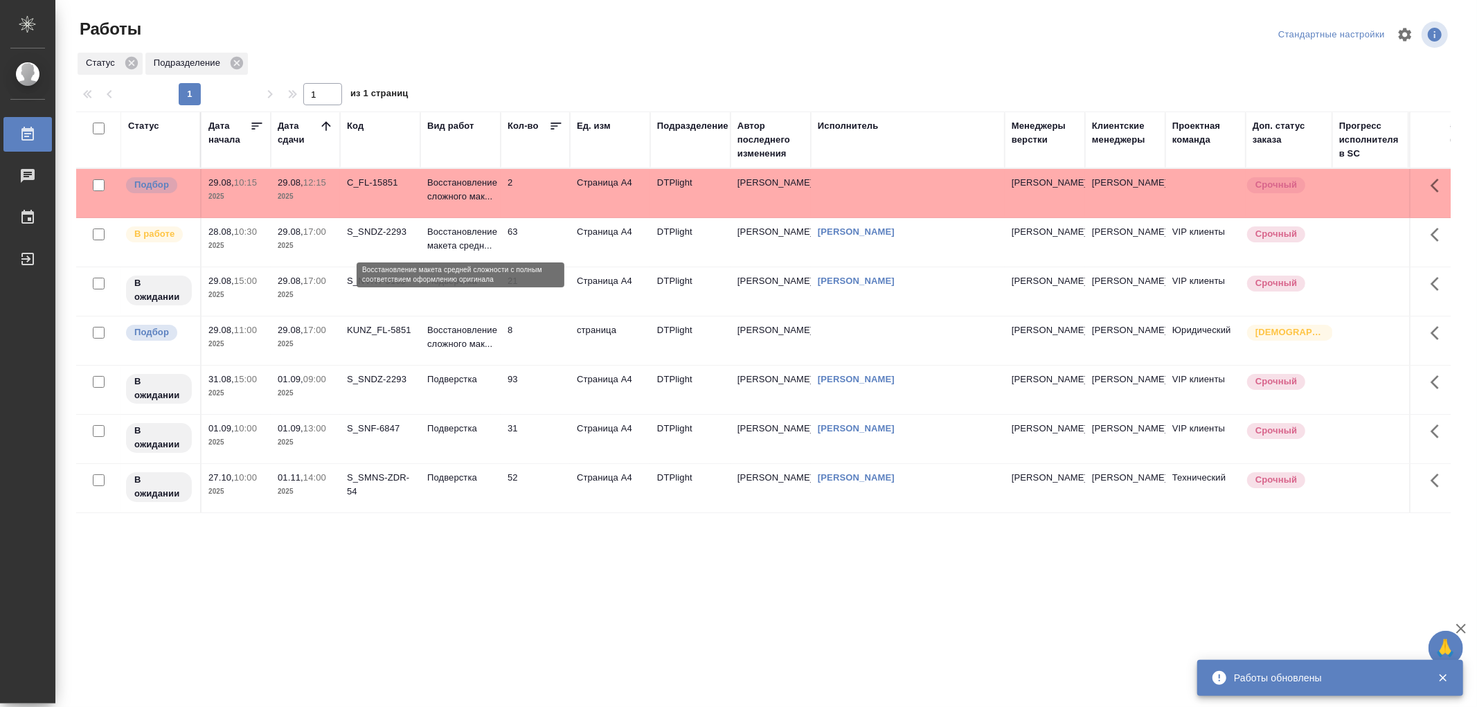
click at [469, 249] on p "Восстановление макета средн..." at bounding box center [460, 239] width 66 height 28
click at [472, 250] on p "Восстановление макета средн..." at bounding box center [460, 239] width 66 height 28
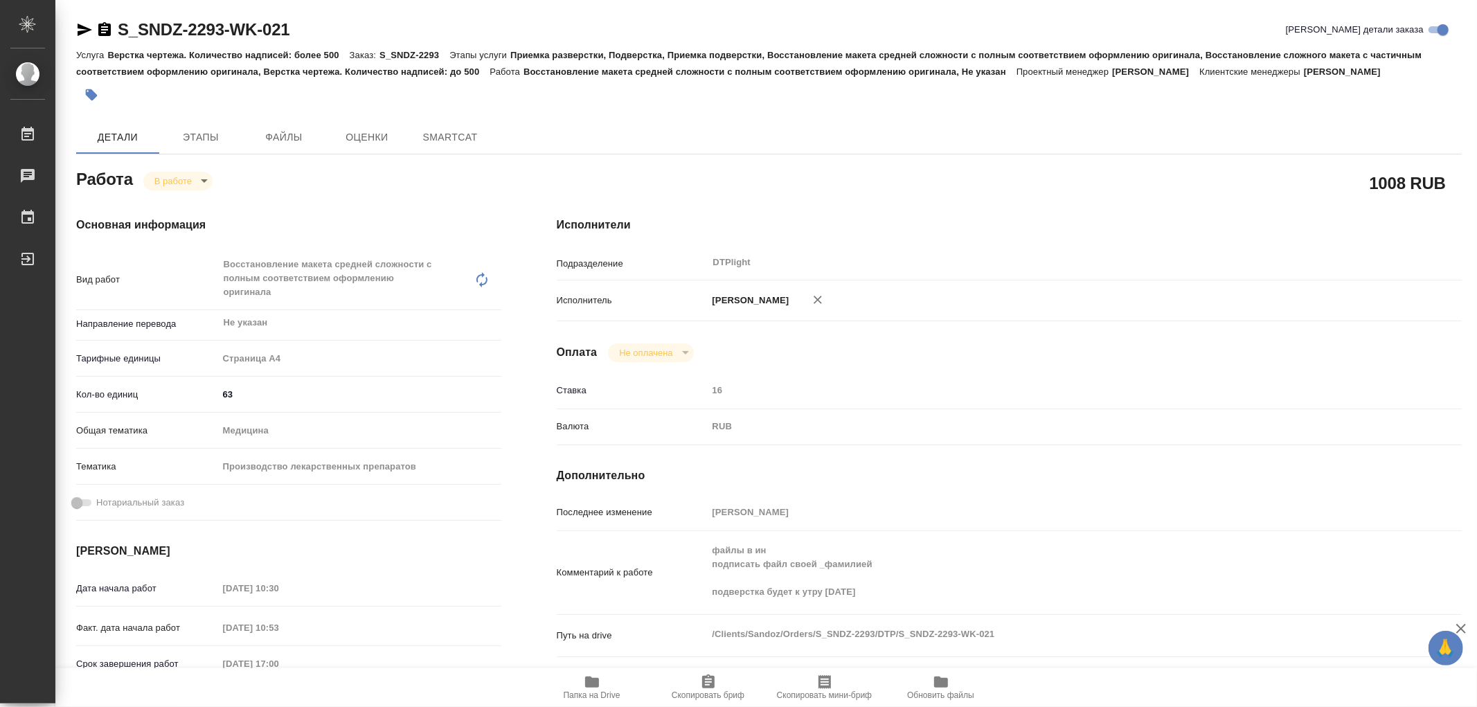
type textarea "x"
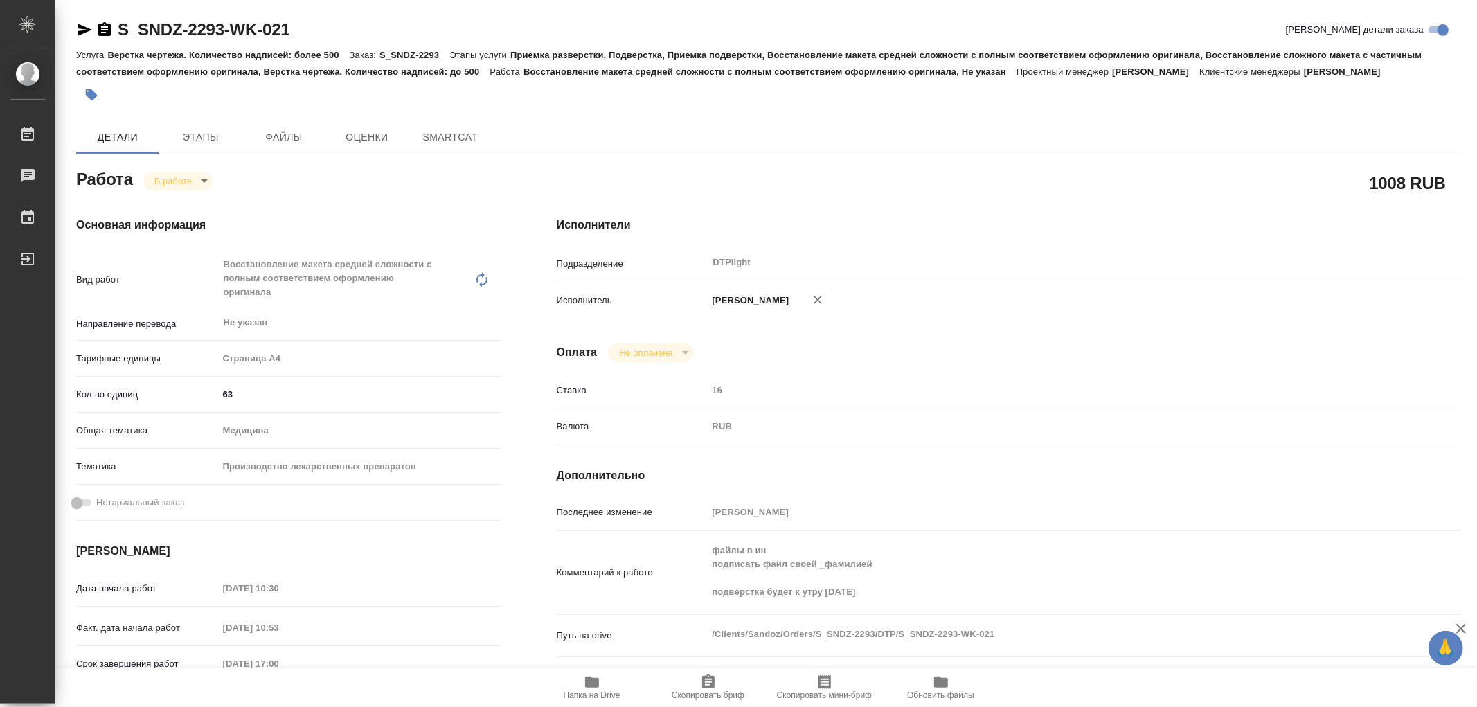
type textarea "x"
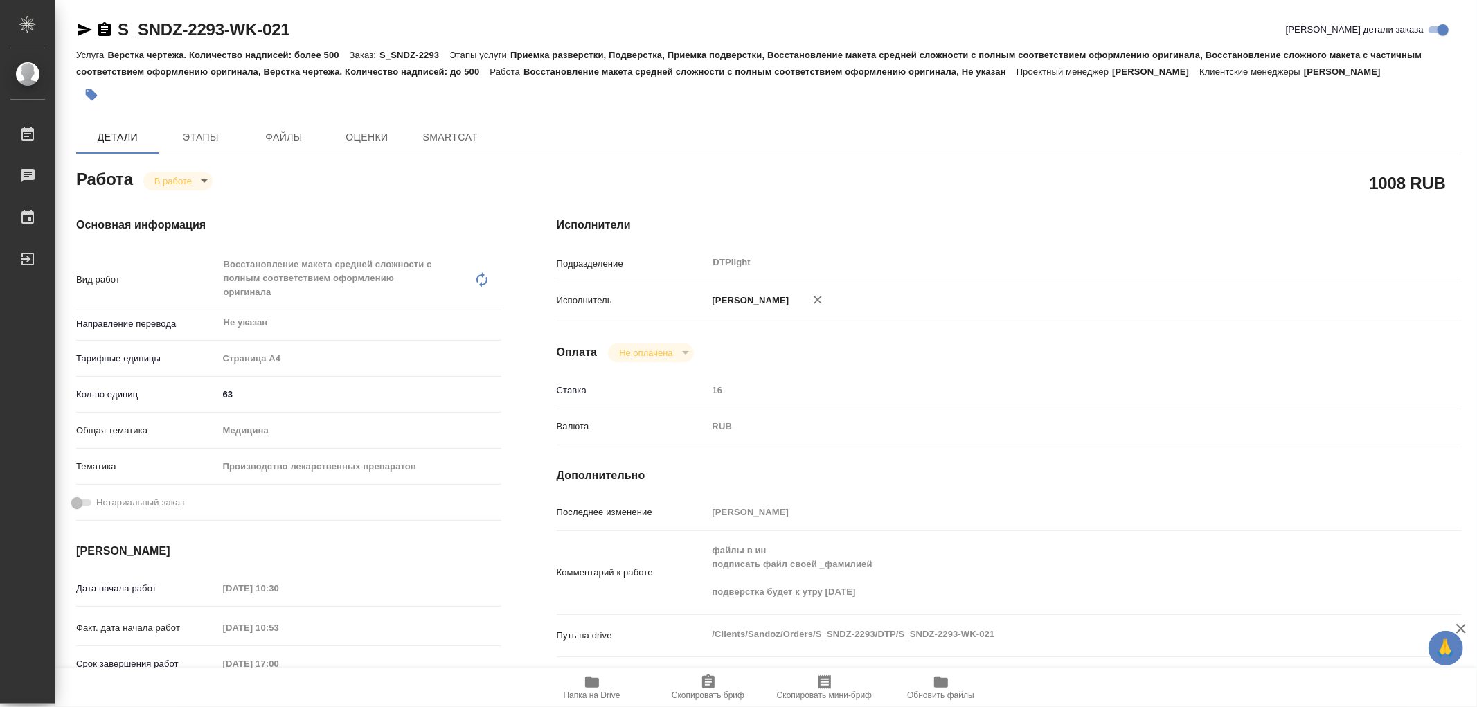
type textarea "x"
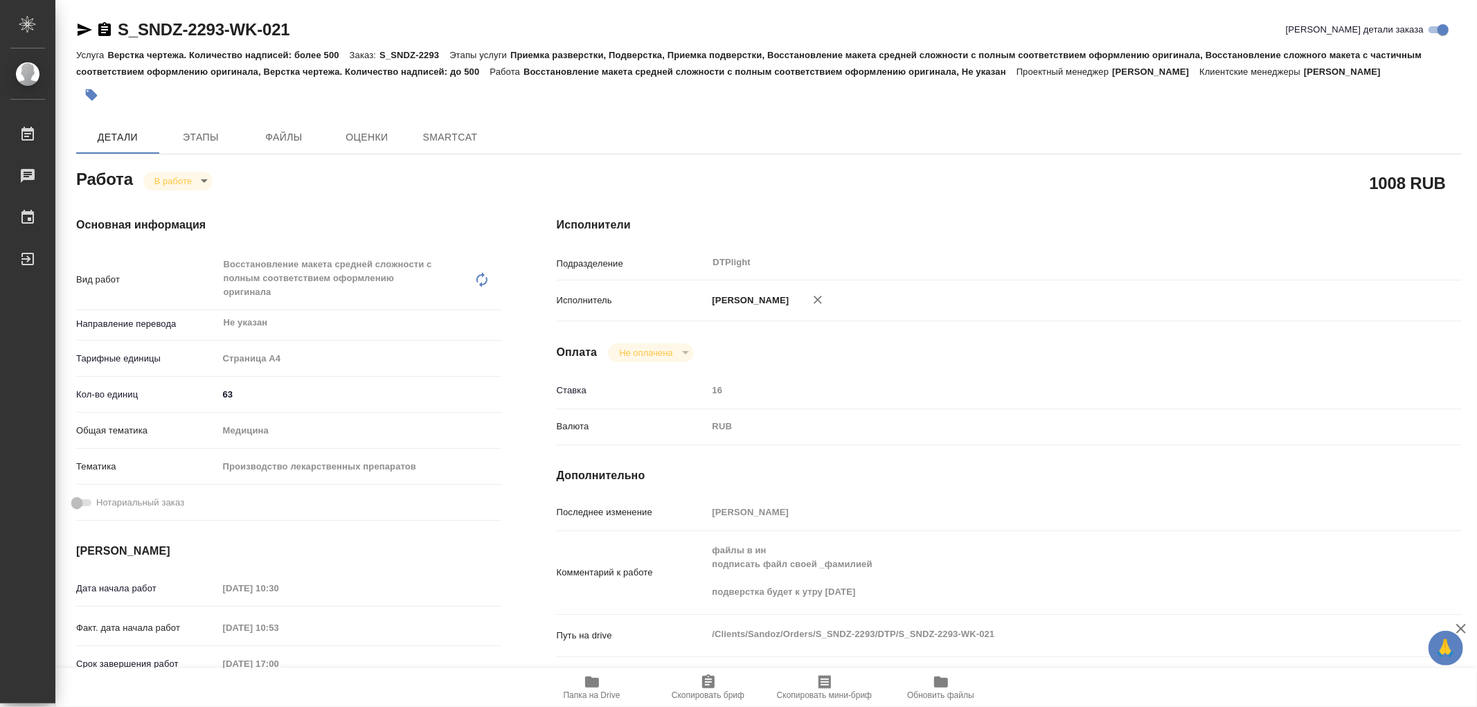
type textarea "x"
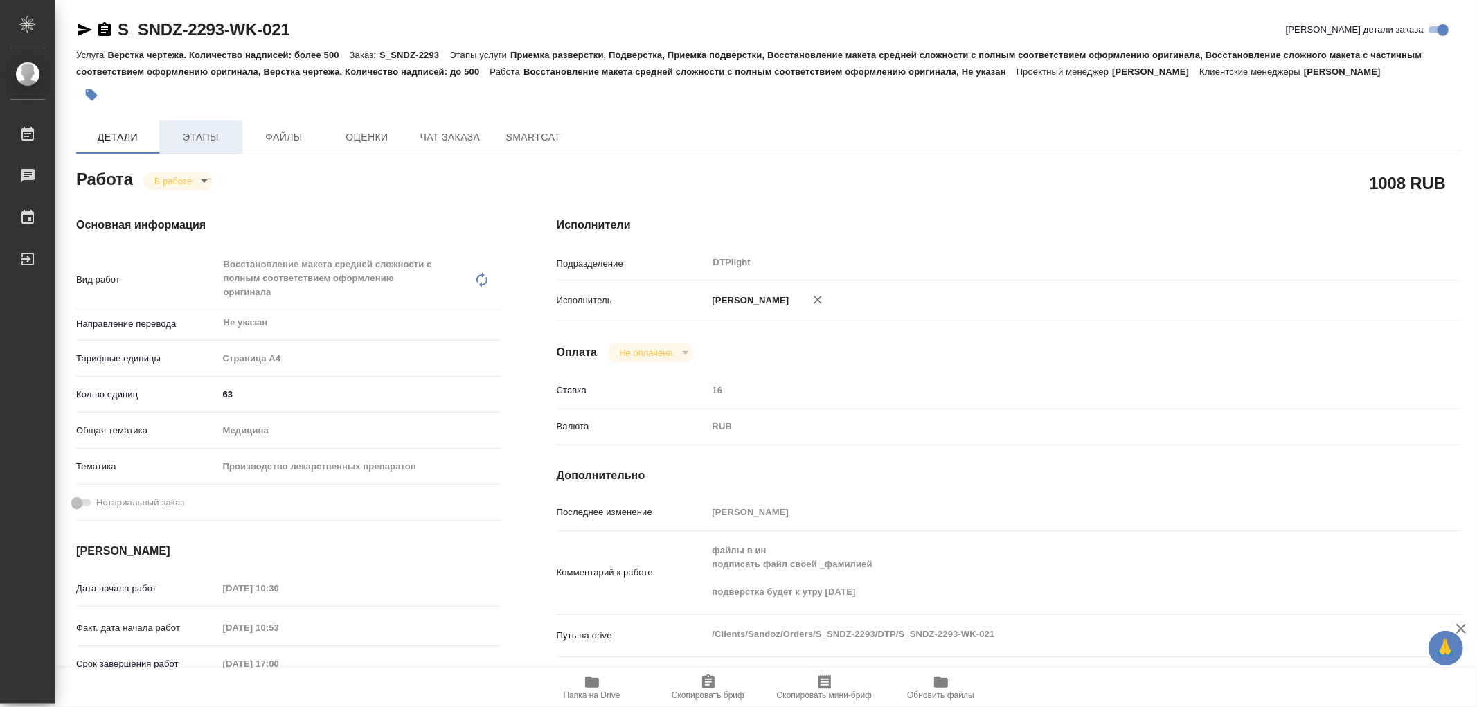
type textarea "x"
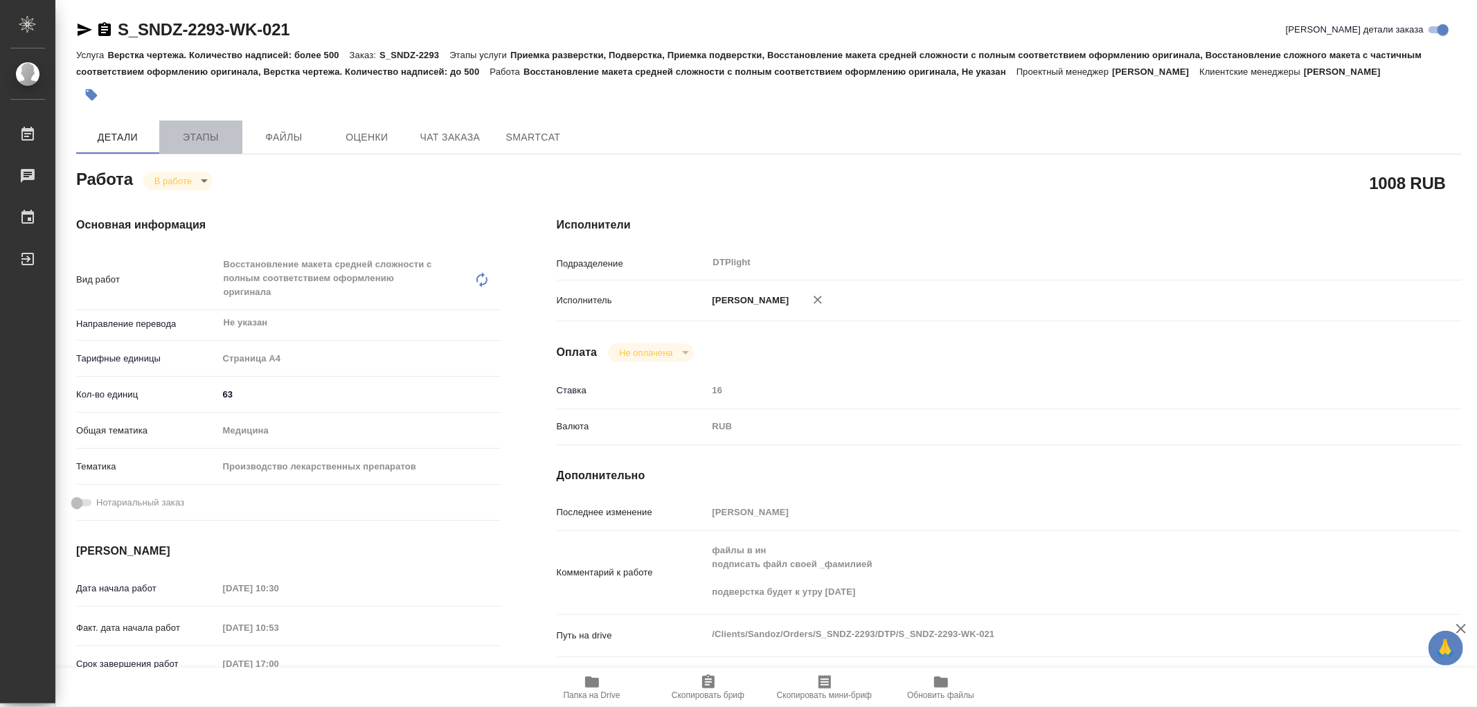
click at [213, 127] on button "Этапы" at bounding box center [200, 136] width 83 height 33
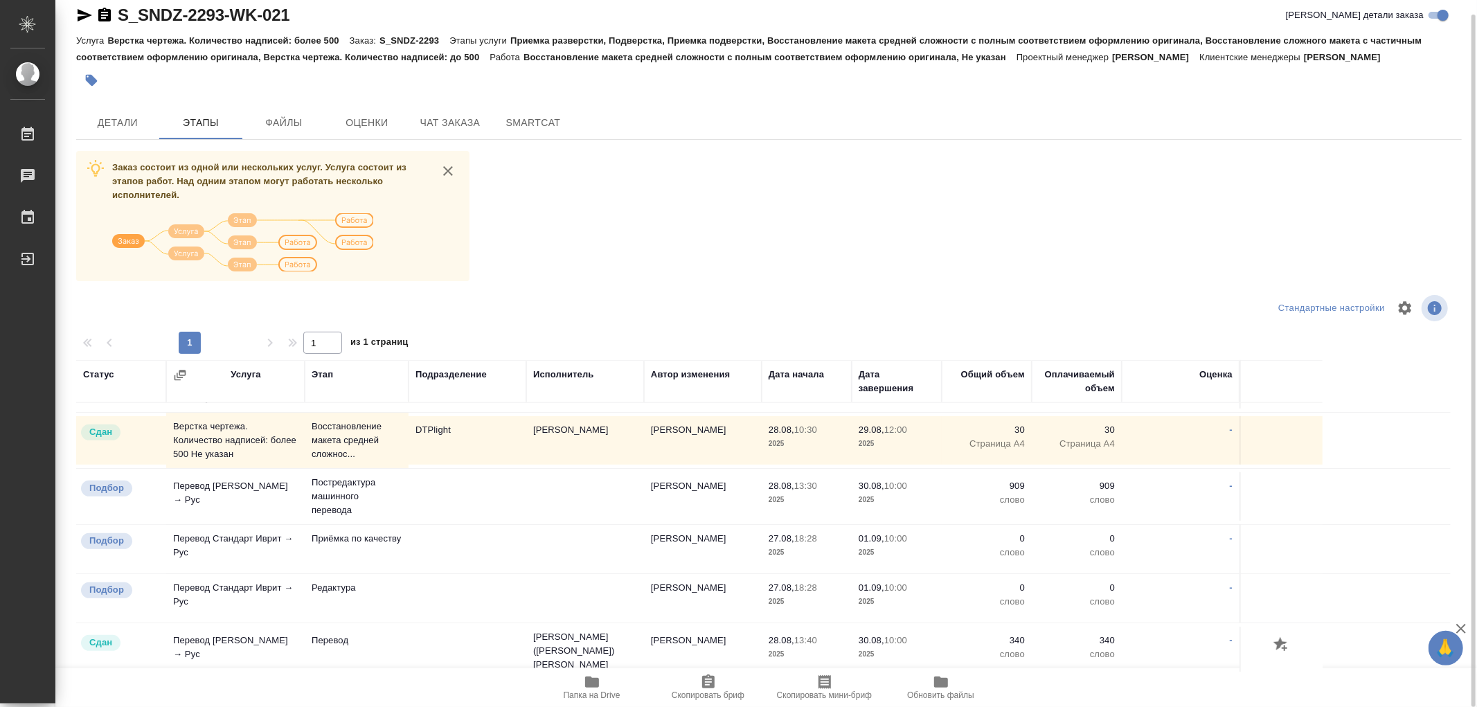
scroll to position [461, 0]
